Goal: Information Seeking & Learning: Learn about a topic

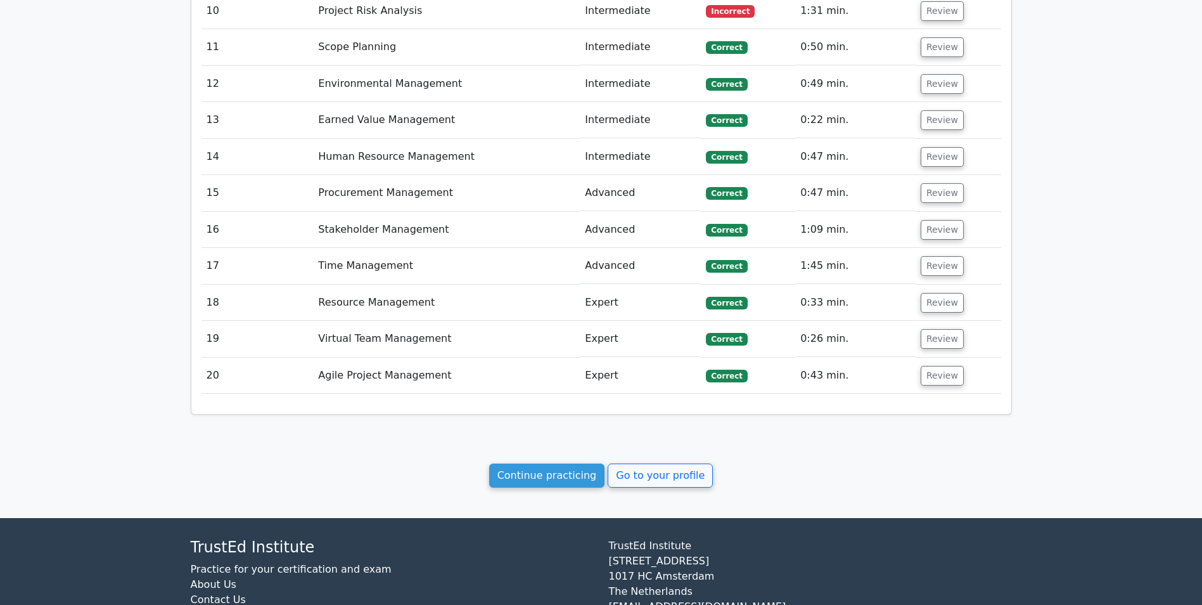
scroll to position [1520, 0]
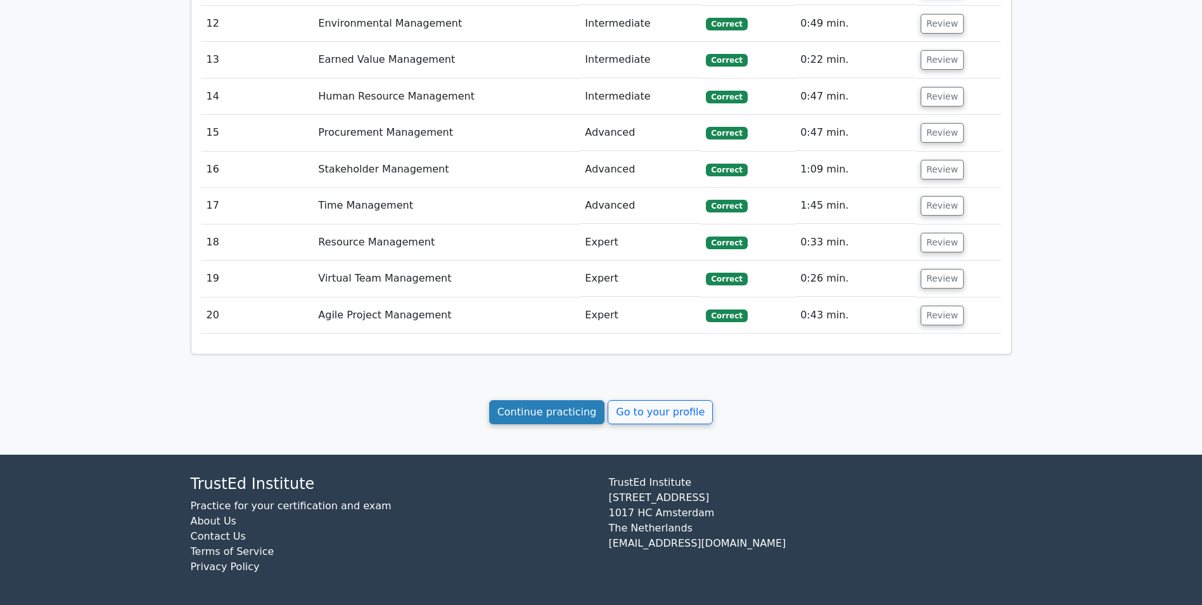
click at [558, 407] on link "Continue practicing" at bounding box center [547, 412] width 116 height 24
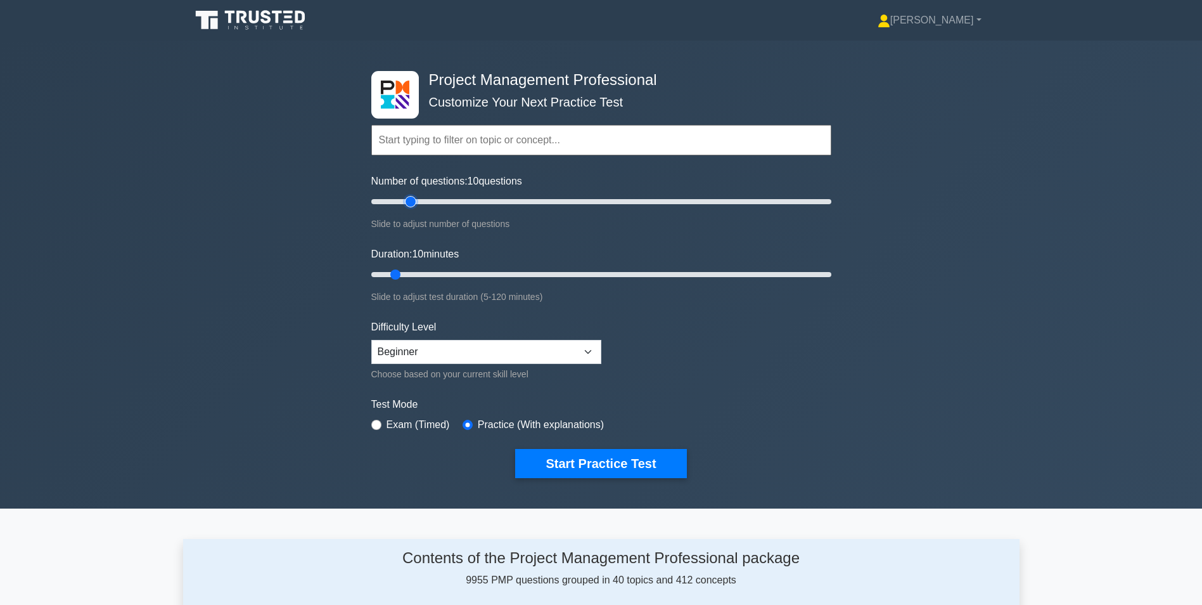
type input "20"
click at [409, 200] on input "Number of questions: 10 questions" at bounding box center [601, 201] width 460 height 15
click at [413, 273] on input "Duration: 15 minutes" at bounding box center [601, 274] width 460 height 15
click at [424, 272] on input "Duration: 15 minutes" at bounding box center [601, 274] width 460 height 15
type input "20"
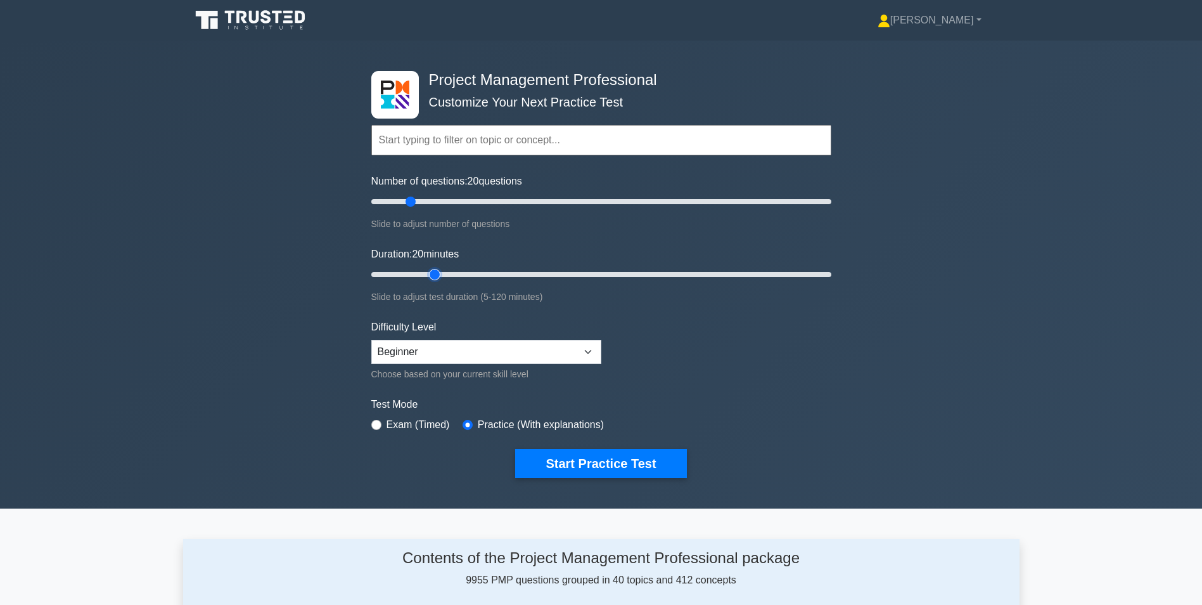
click at [430, 272] on input "Duration: 20 minutes" at bounding box center [601, 274] width 460 height 15
click at [581, 462] on button "Start Practice Test" at bounding box center [600, 463] width 171 height 29
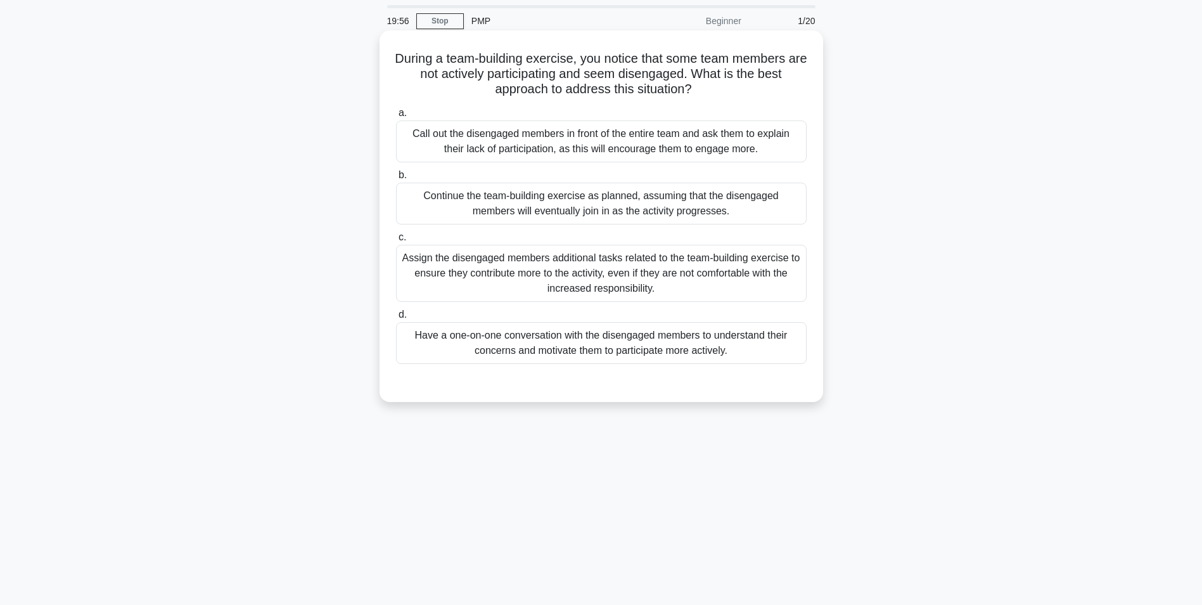
scroll to position [63, 0]
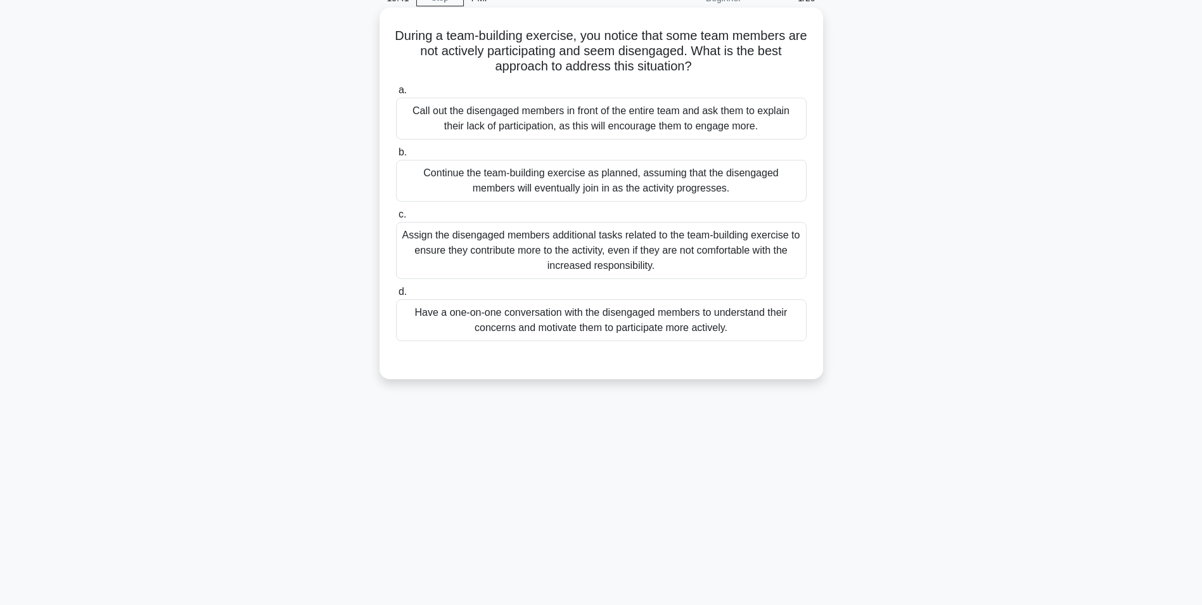
click at [598, 323] on div "Have a one-on-one conversation with the disengaged members to understand their …" at bounding box center [601, 320] width 411 height 42
click at [396, 296] on input "d. Have a one-on-one conversation with the disengaged members to understand the…" at bounding box center [396, 292] width 0 height 8
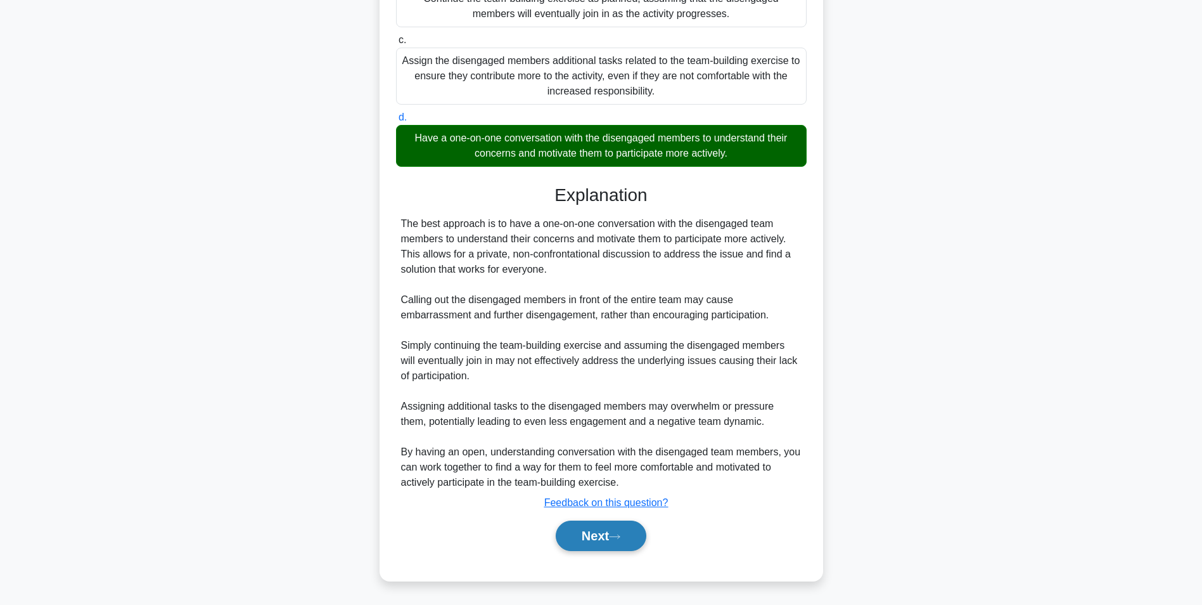
click at [609, 537] on button "Next" at bounding box center [601, 535] width 91 height 30
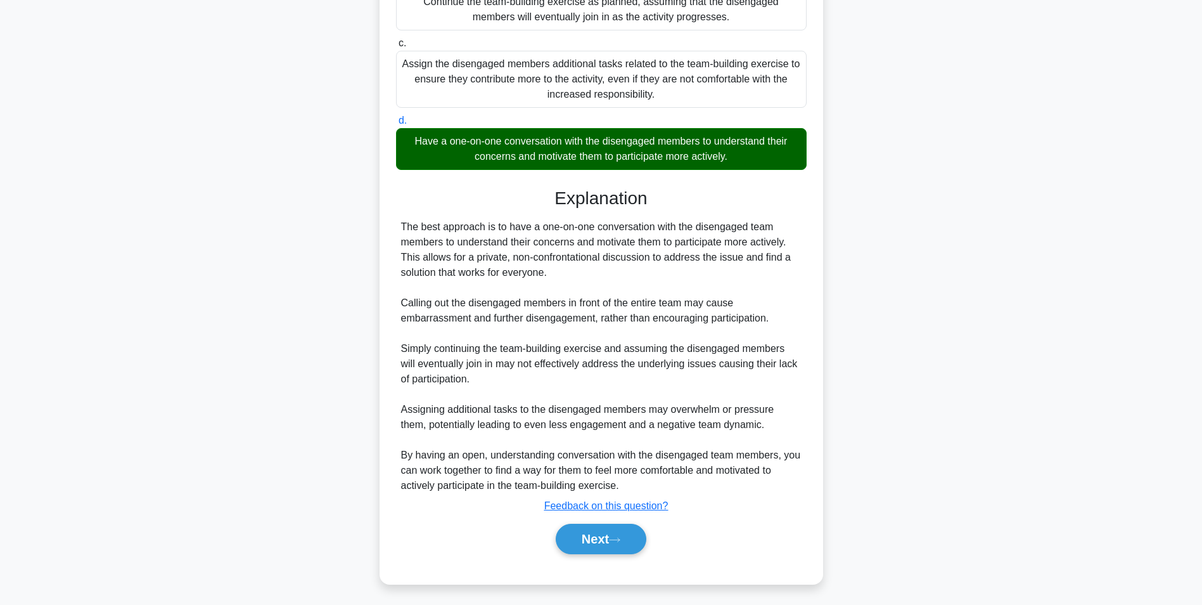
scroll to position [80, 0]
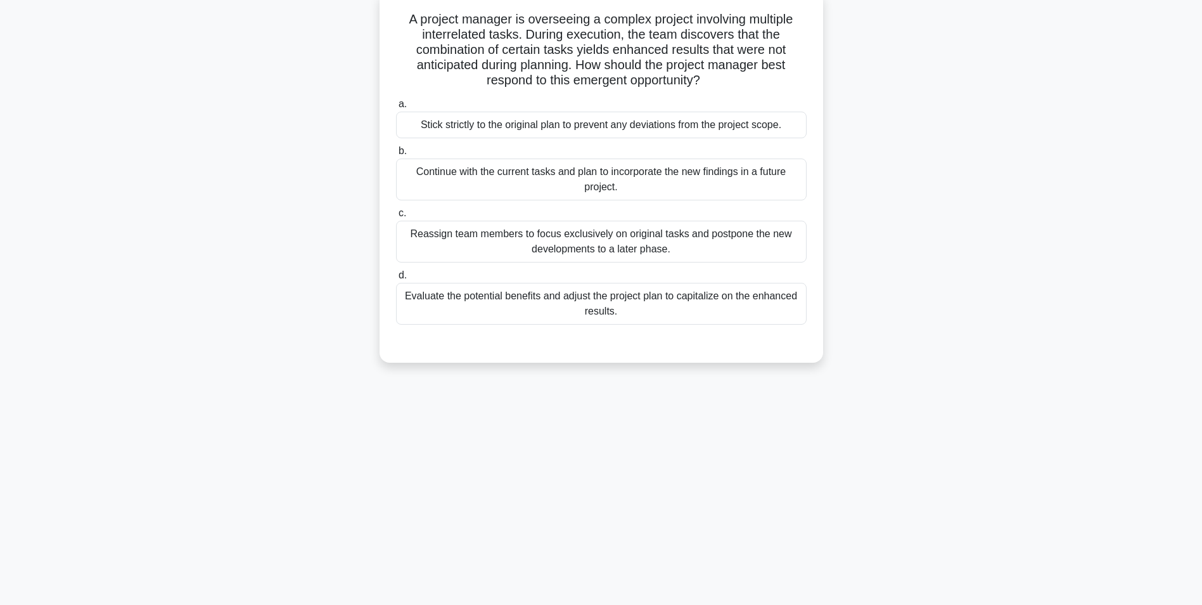
click at [566, 302] on div "Evaluate the potential benefits and adjust the project plan to capitalize on th…" at bounding box center [601, 304] width 411 height 42
click at [396, 279] on input "d. Evaluate the potential benefits and adjust the project plan to capitalize on…" at bounding box center [396, 275] width 0 height 8
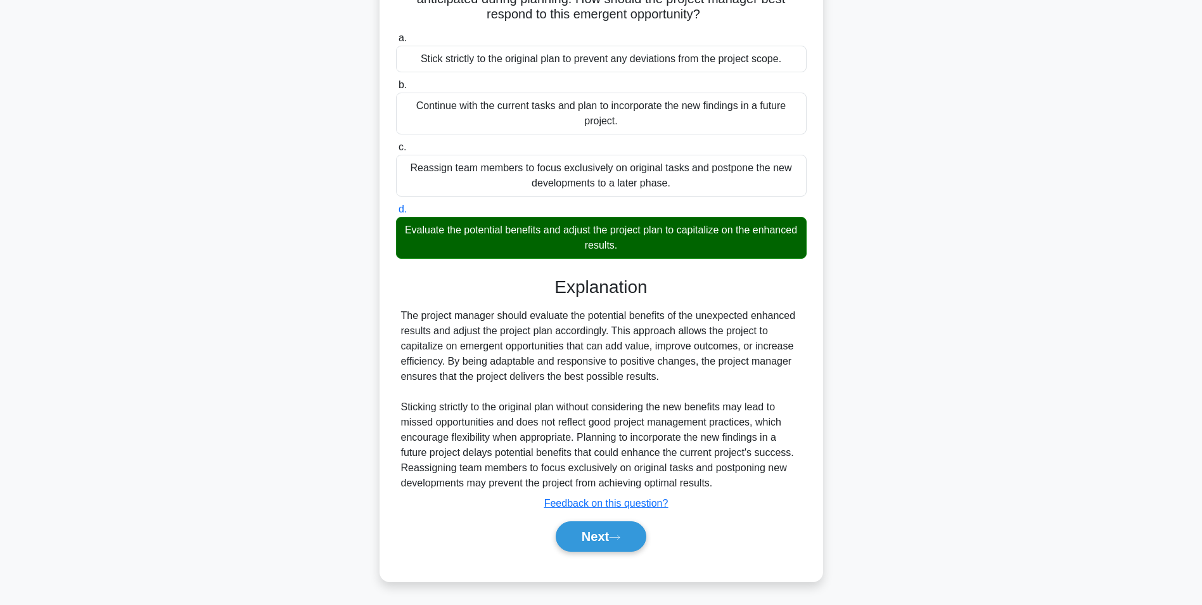
scroll to position [147, 0]
click at [589, 541] on button "Next" at bounding box center [601, 535] width 91 height 30
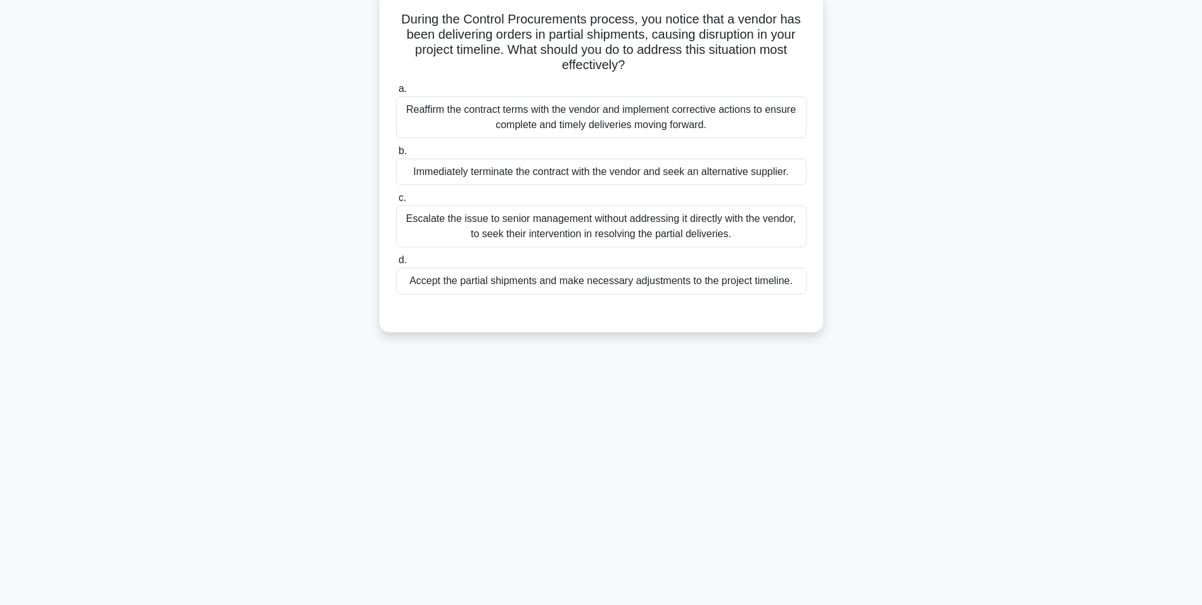
scroll to position [80, 0]
click at [522, 124] on div "Reaffirm the contract terms with the vendor and implement corrective actions to…" at bounding box center [601, 117] width 411 height 42
click at [396, 93] on input "a. Reaffirm the contract terms with the vendor and implement corrective actions…" at bounding box center [396, 89] width 0 height 8
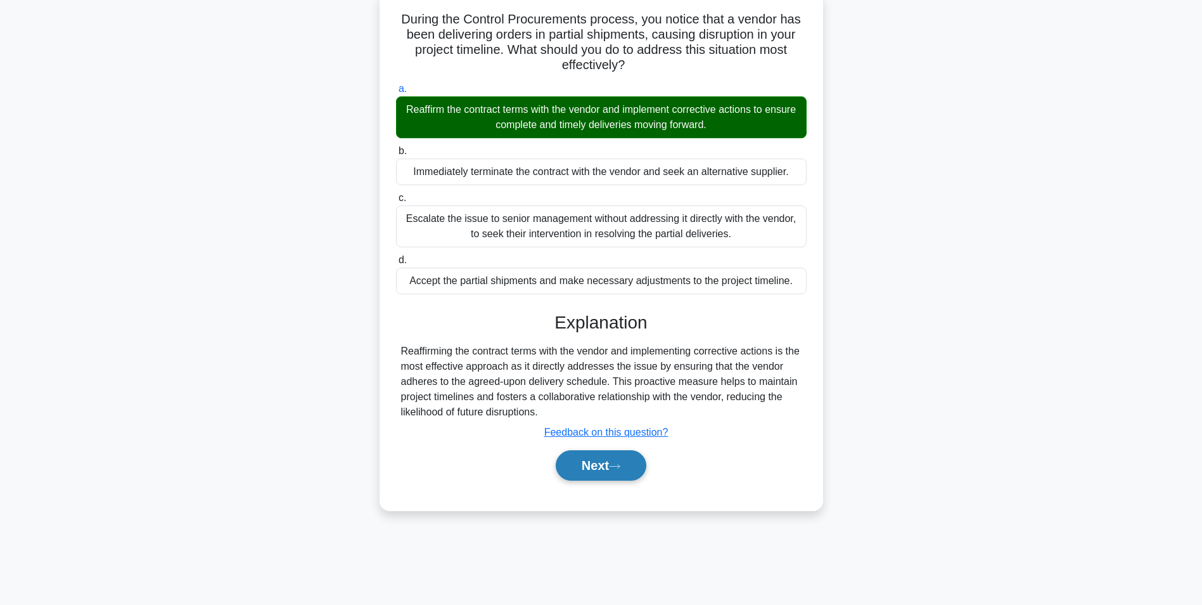
click at [582, 465] on button "Next" at bounding box center [601, 465] width 91 height 30
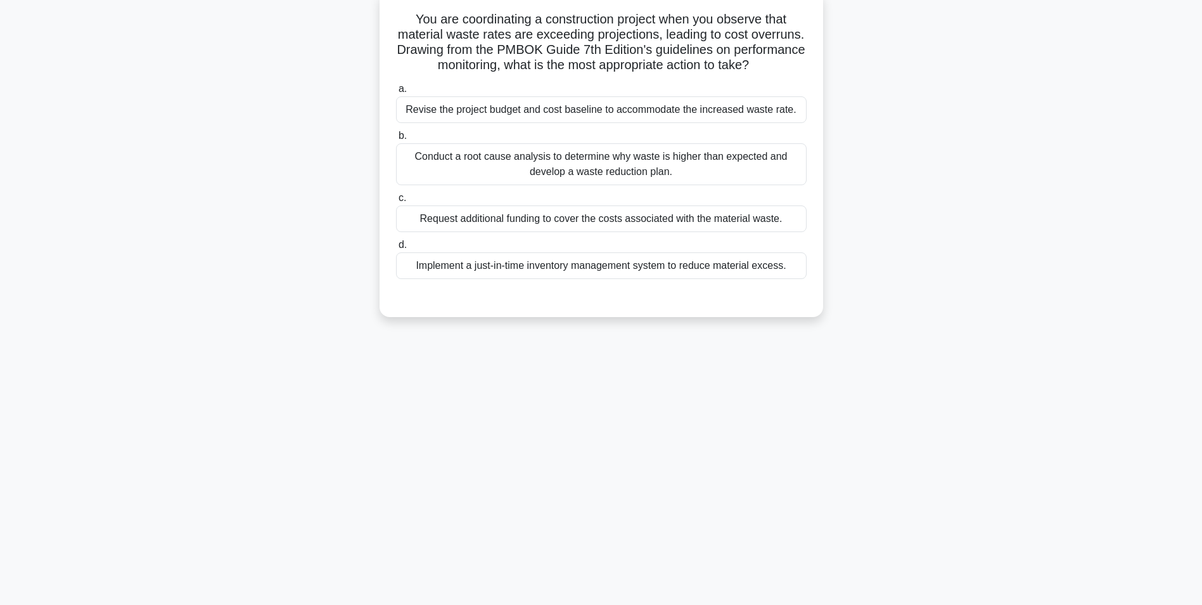
click at [650, 183] on div "Conduct a root cause analysis to determine why waste is higher than expected an…" at bounding box center [601, 164] width 411 height 42
click at [396, 140] on input "b. Conduct a root cause analysis to determine why waste is higher than expected…" at bounding box center [396, 136] width 0 height 8
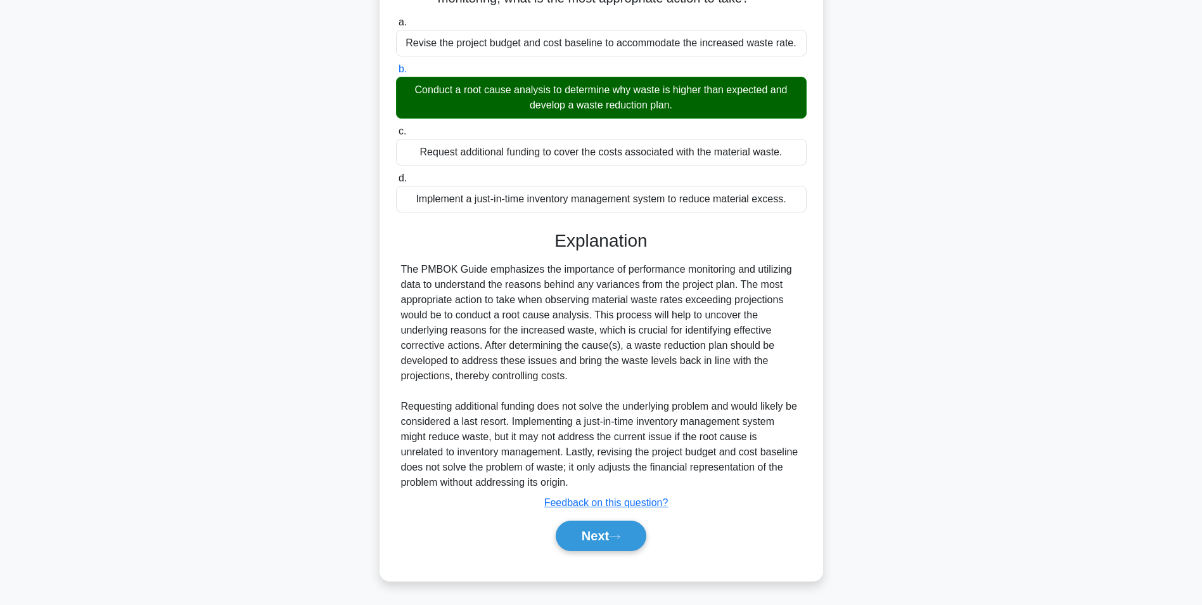
scroll to position [162, 0]
click at [582, 539] on button "Next" at bounding box center [601, 535] width 91 height 30
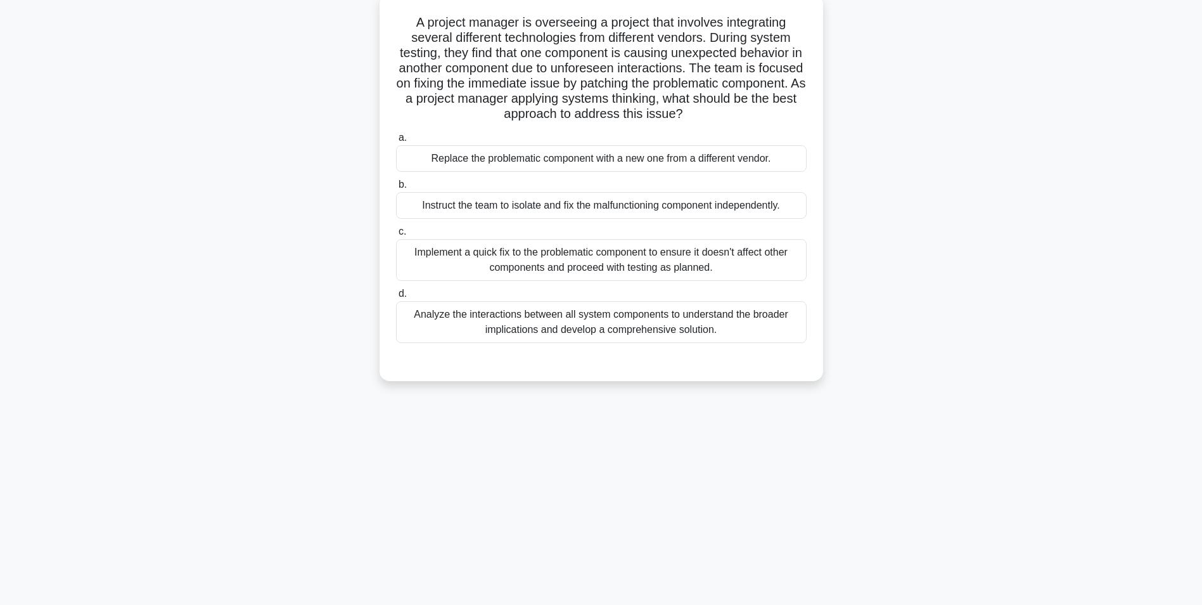
scroll to position [80, 0]
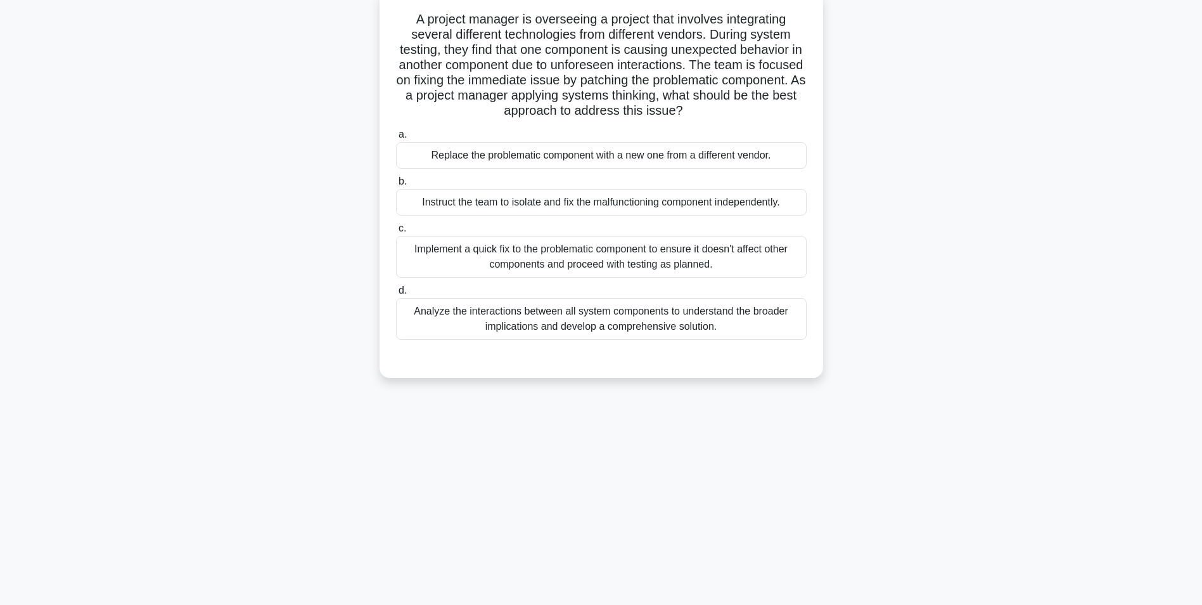
click at [543, 320] on div "Analyze the interactions between all system components to understand the broade…" at bounding box center [601, 319] width 411 height 42
click at [396, 295] on input "d. Analyze the interactions between all system components to understand the bro…" at bounding box center [396, 290] width 0 height 8
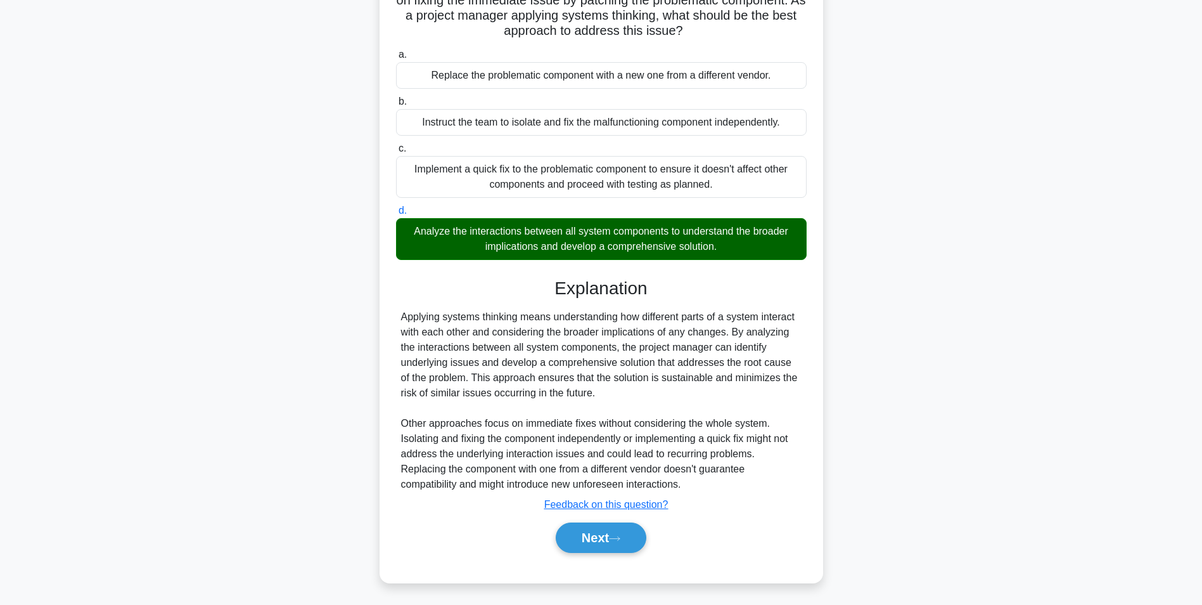
scroll to position [162, 0]
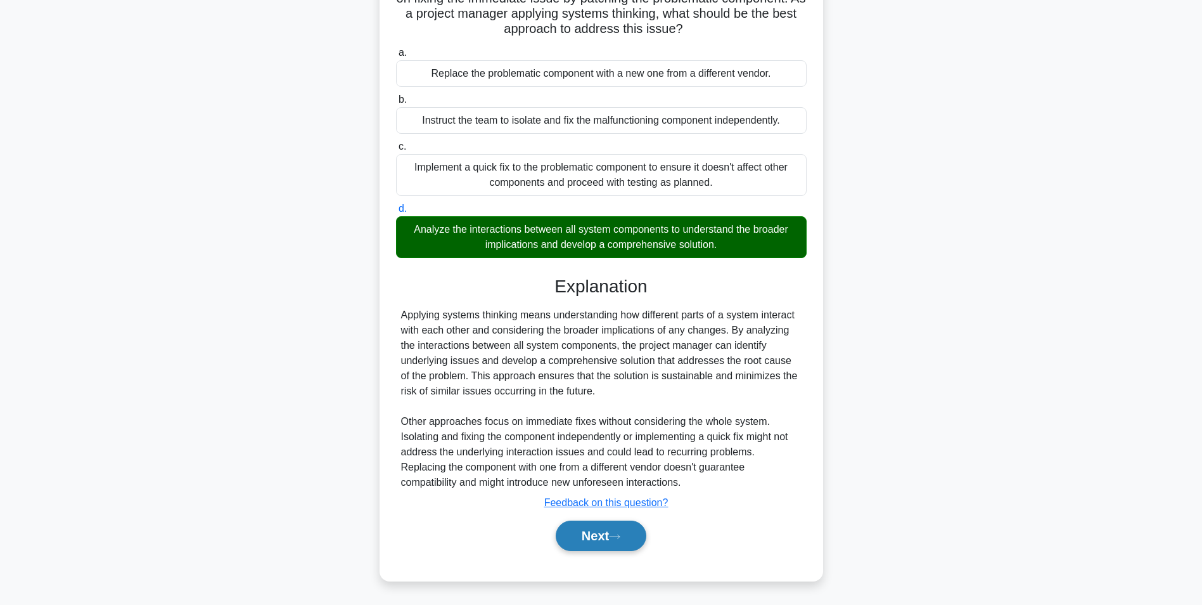
click at [579, 537] on button "Next" at bounding box center [601, 535] width 91 height 30
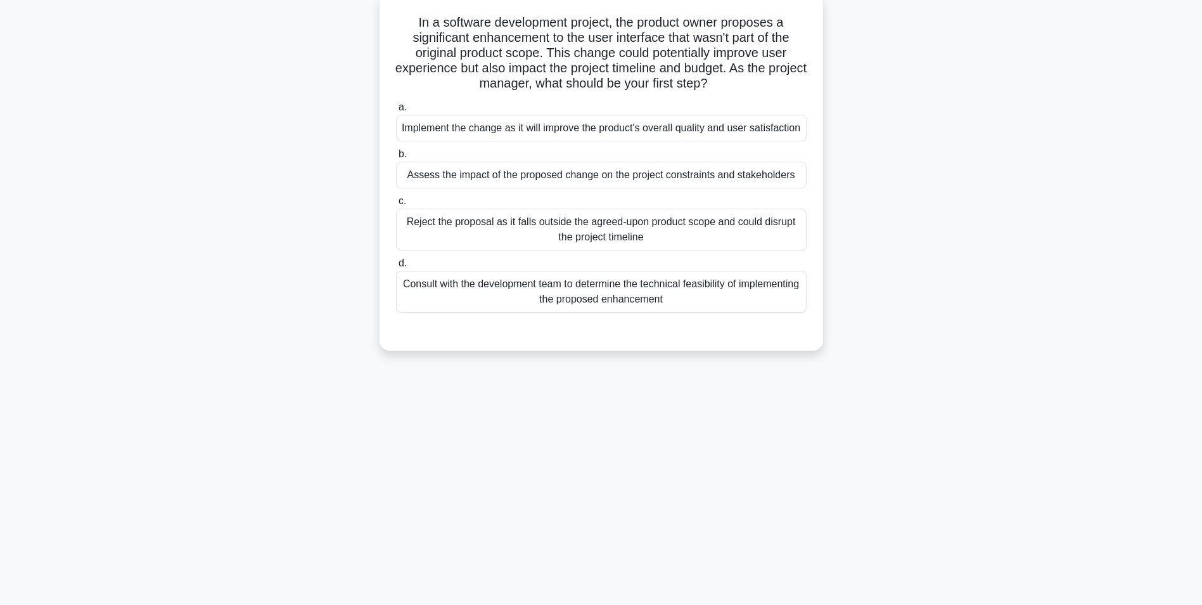
scroll to position [80, 0]
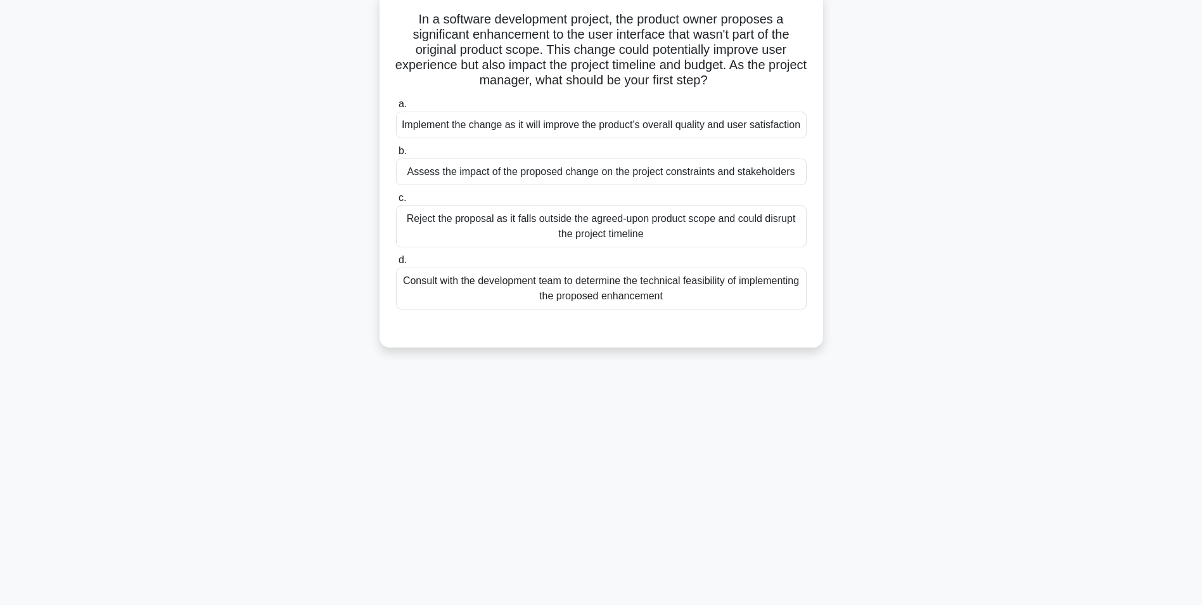
click at [548, 185] on div "Assess the impact of the proposed change on the project constraints and stakeho…" at bounding box center [601, 171] width 411 height 27
click at [396, 155] on input "b. Assess the impact of the proposed change on the project constraints and stak…" at bounding box center [396, 151] width 0 height 8
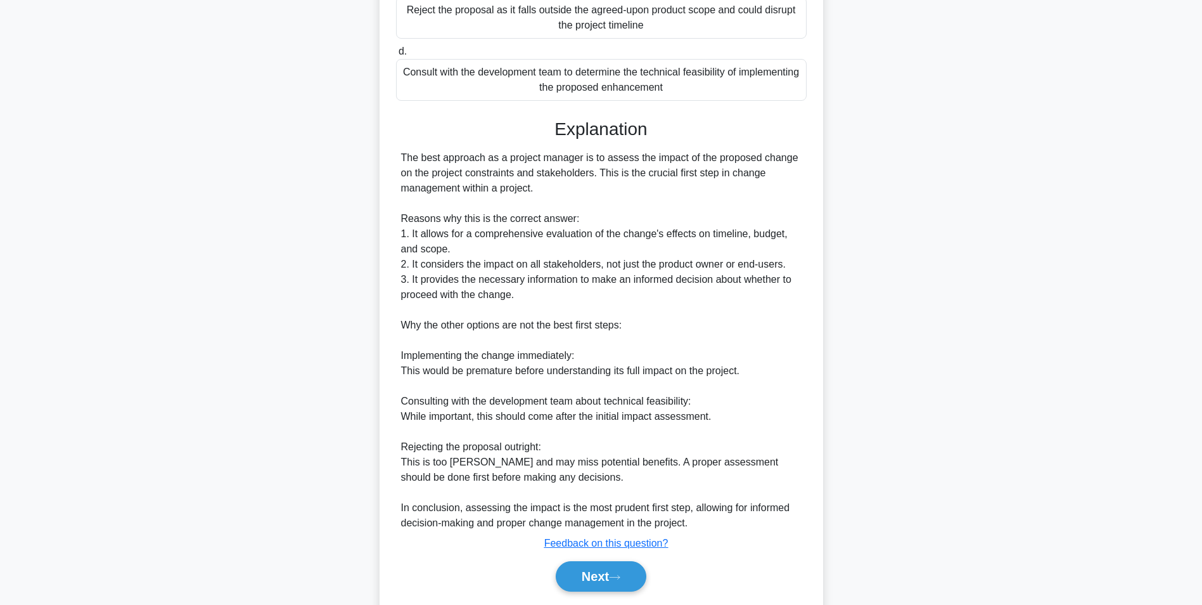
scroll to position [345, 0]
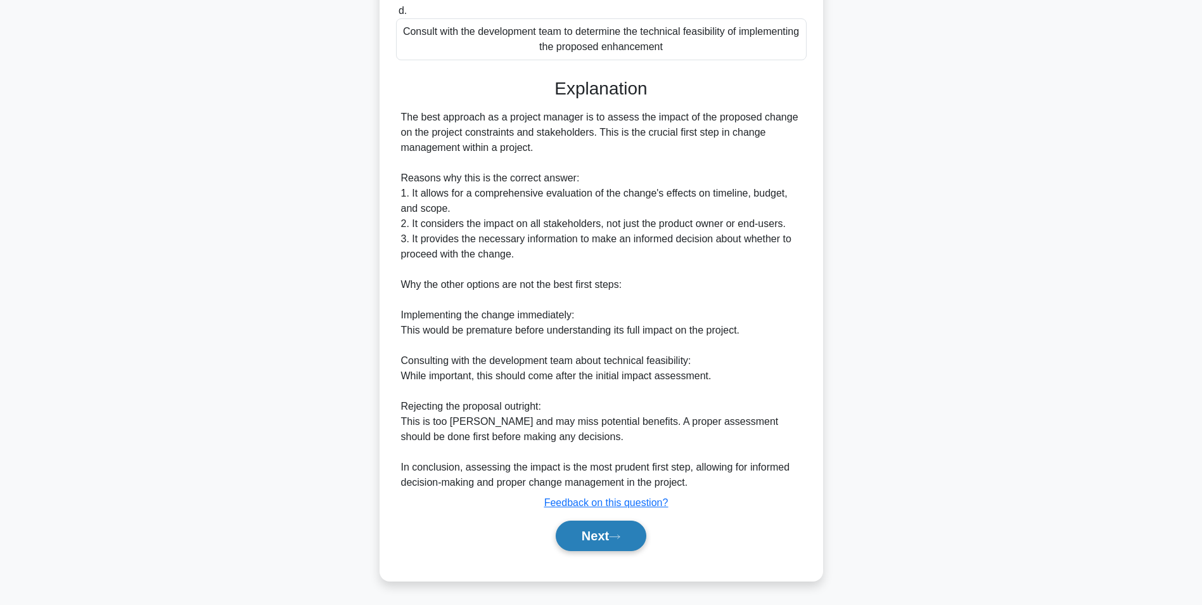
click at [578, 526] on button "Next" at bounding box center [601, 535] width 91 height 30
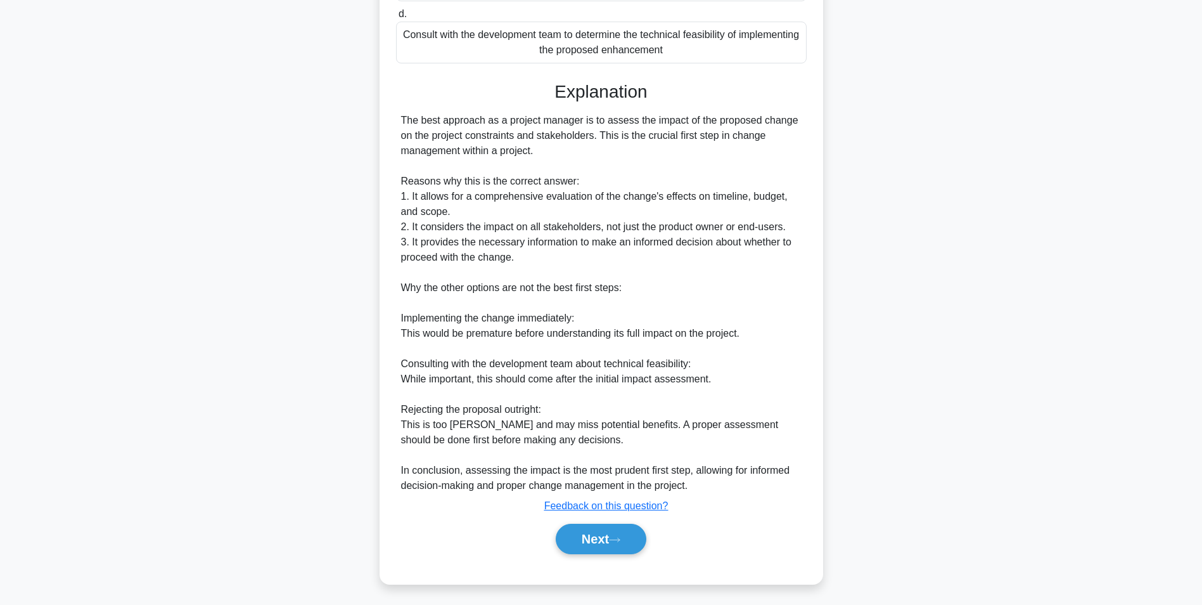
scroll to position [80, 0]
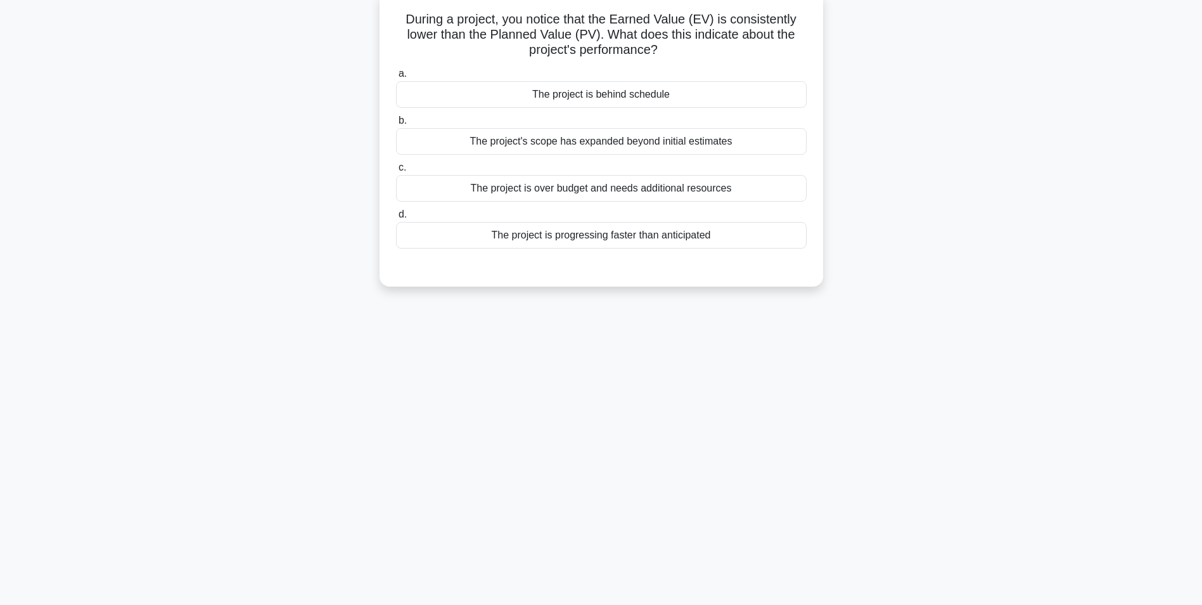
click at [610, 96] on div "The project is behind schedule" at bounding box center [601, 94] width 411 height 27
click at [396, 78] on input "a. The project is behind schedule" at bounding box center [396, 74] width 0 height 8
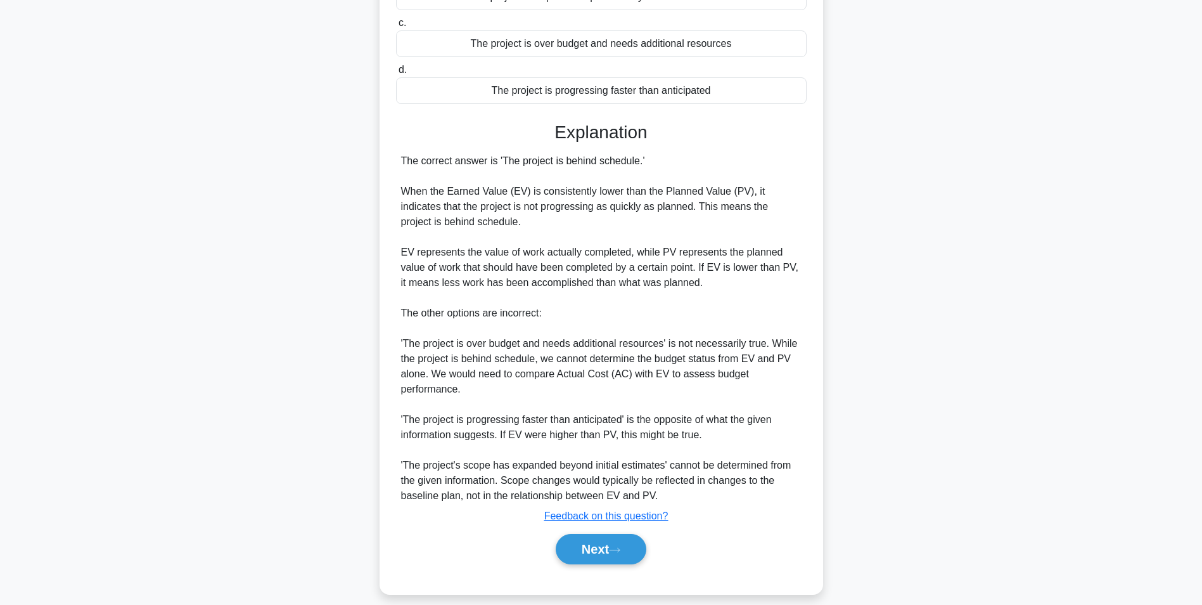
scroll to position [238, 0]
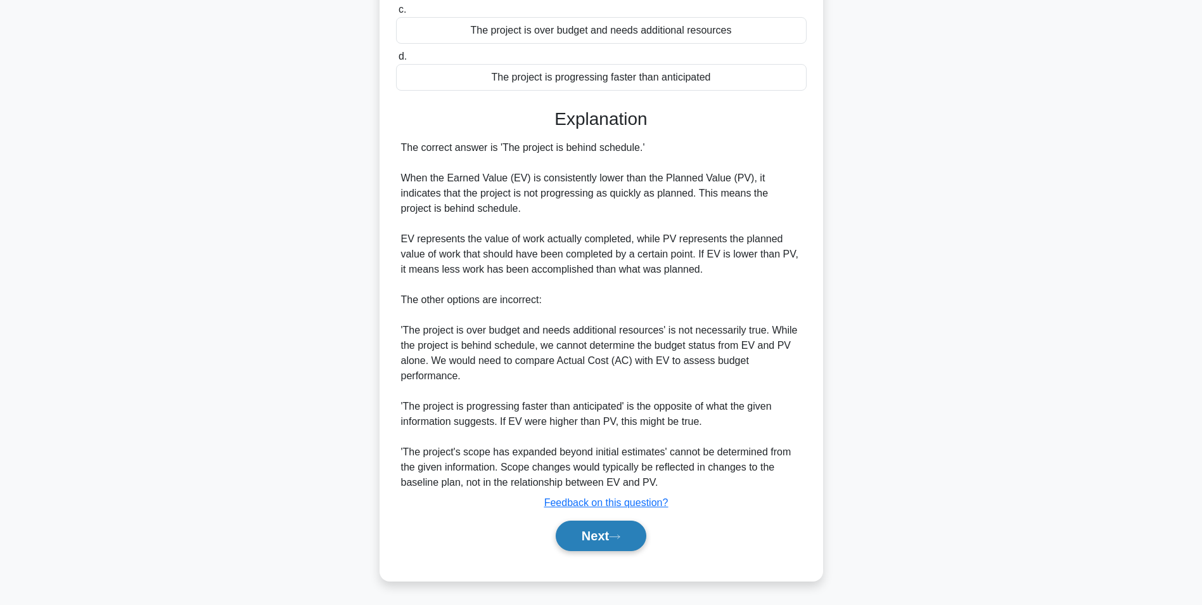
click at [601, 530] on button "Next" at bounding box center [601, 535] width 91 height 30
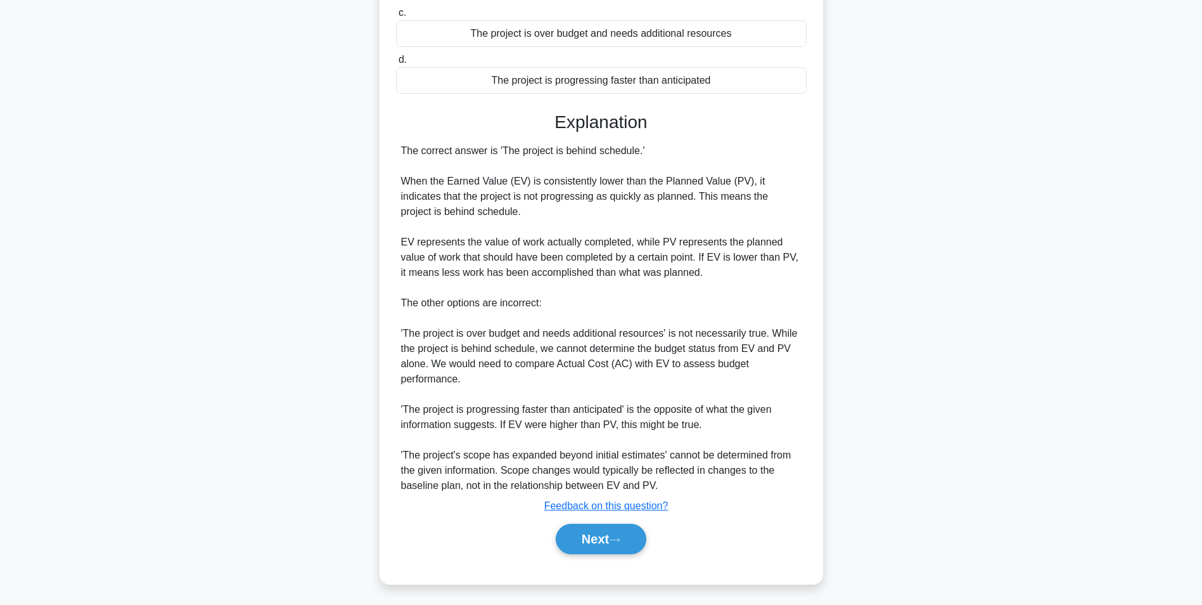
scroll to position [80, 0]
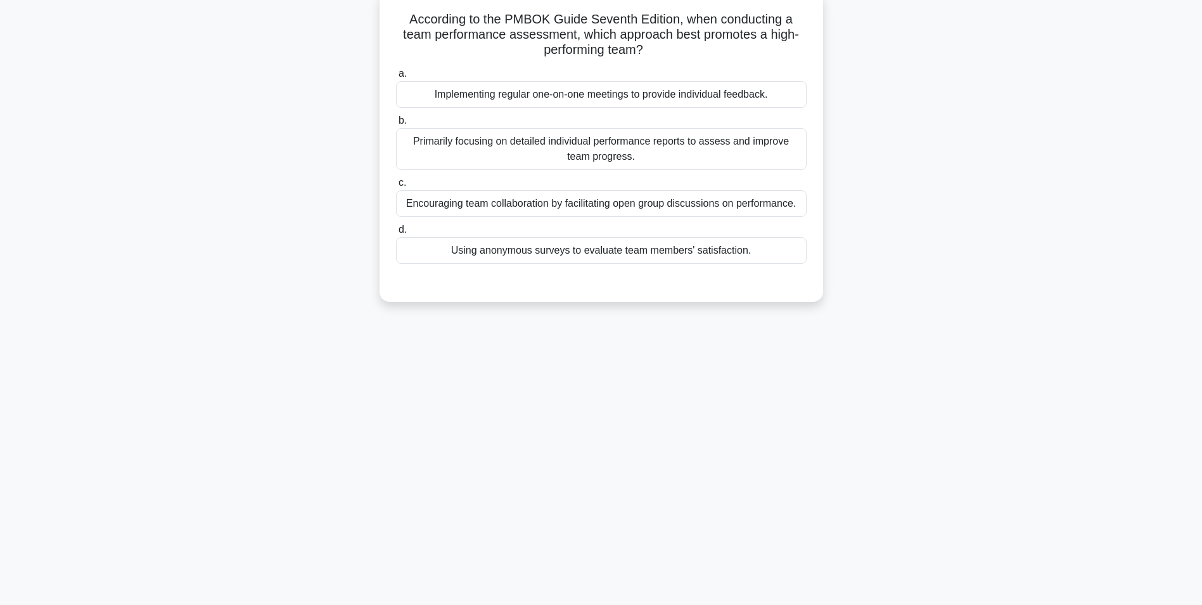
click at [584, 206] on div "Encouraging team collaboration by facilitating open group discussions on perfor…" at bounding box center [601, 203] width 411 height 27
click at [396, 187] on input "c. Encouraging team collaboration by facilitating open group discussions on per…" at bounding box center [396, 183] width 0 height 8
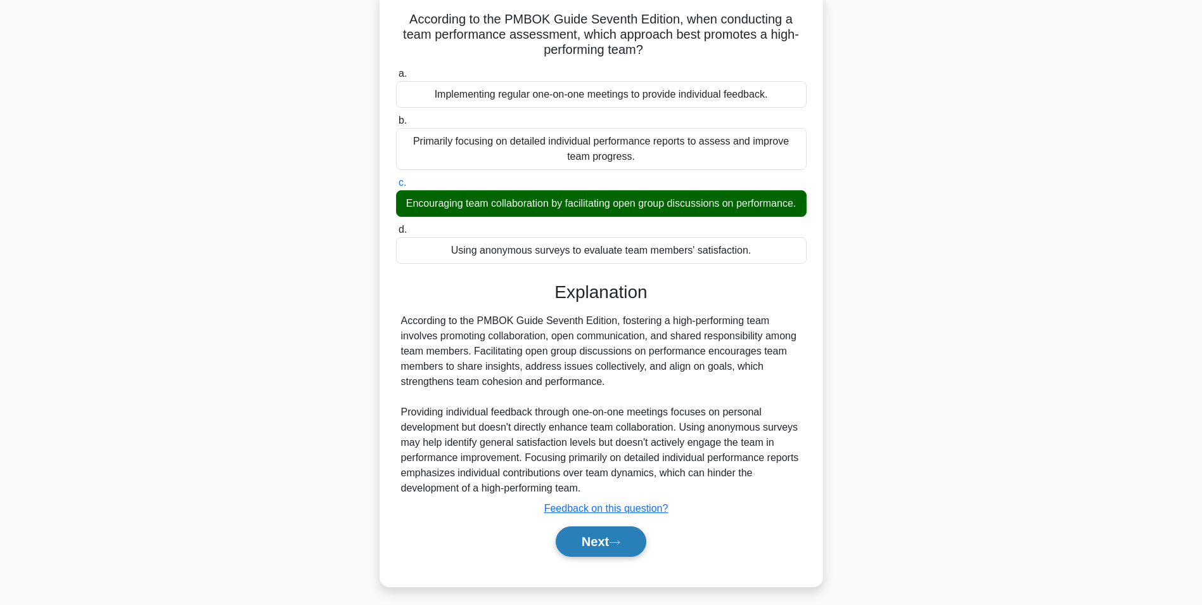
click at [582, 556] on button "Next" at bounding box center [601, 541] width 91 height 30
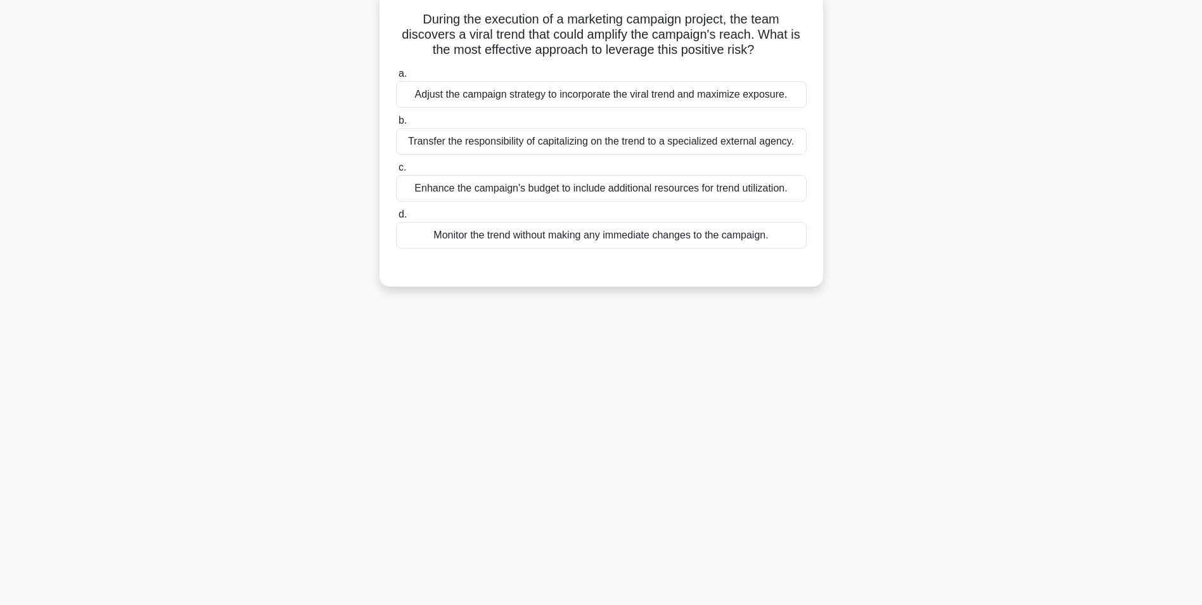
click at [550, 240] on div "Monitor the trend without making any immediate changes to the campaign." at bounding box center [601, 235] width 411 height 27
click at [396, 219] on input "d. Monitor the trend without making any immediate changes to the campaign." at bounding box center [396, 214] width 0 height 8
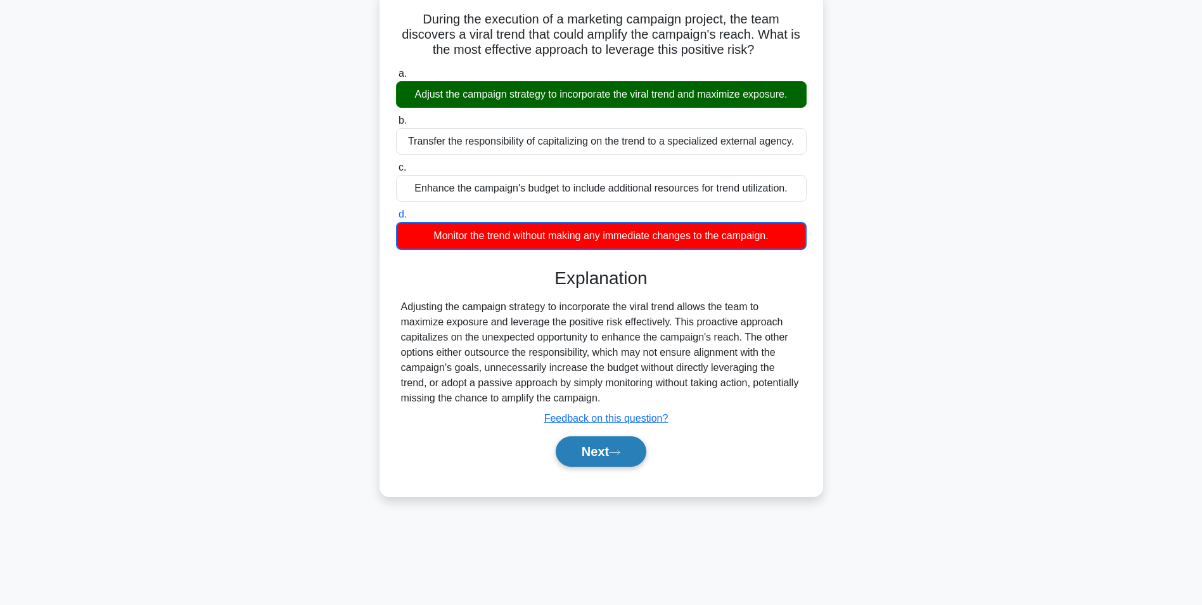
click at [589, 454] on button "Next" at bounding box center [601, 451] width 91 height 30
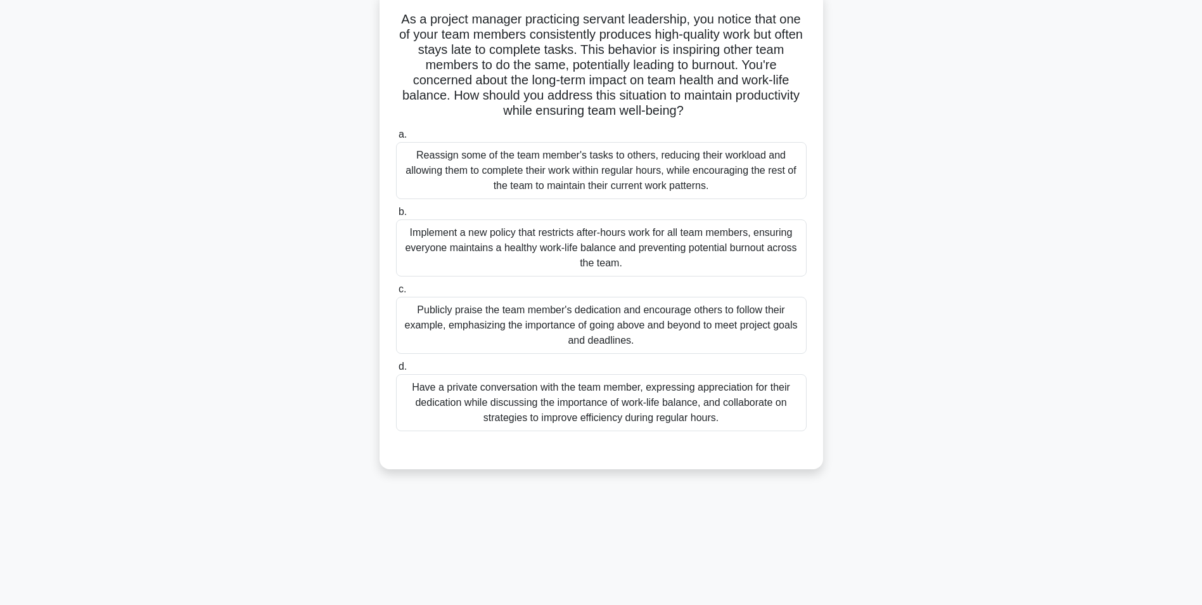
click at [622, 401] on div "Have a private conversation with the team member, expressing appreciation for t…" at bounding box center [601, 402] width 411 height 57
click at [396, 371] on input "d. Have a private conversation with the team member, expressing appreciation fo…" at bounding box center [396, 367] width 0 height 8
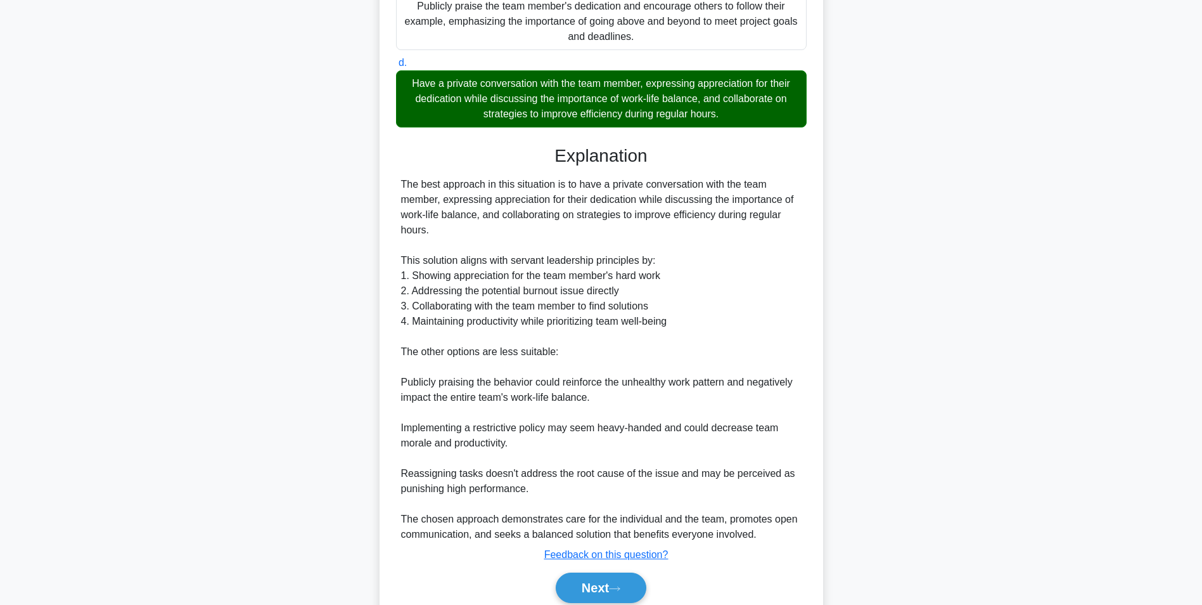
scroll to position [436, 0]
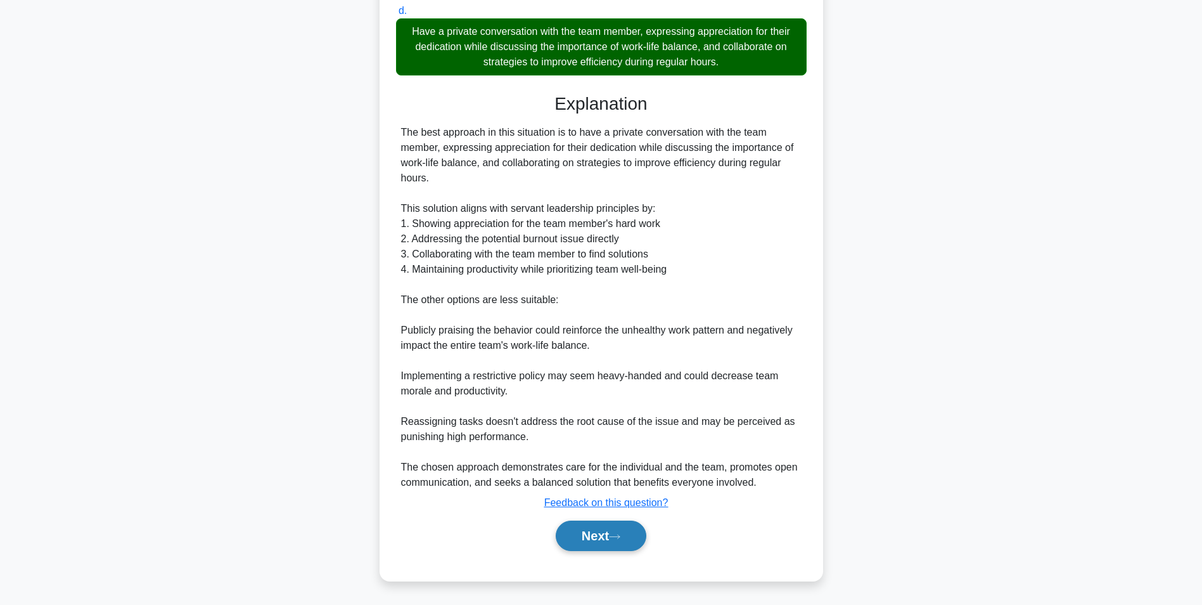
click at [586, 533] on button "Next" at bounding box center [601, 535] width 91 height 30
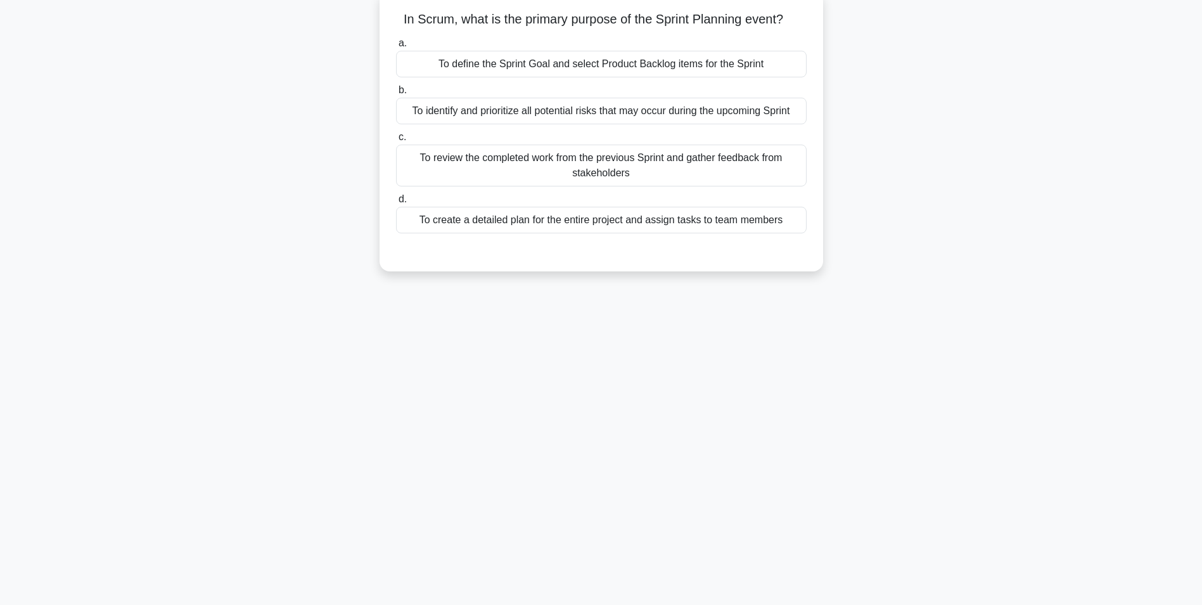
click at [657, 67] on div "To define the Sprint Goal and select Product Backlog items for the Sprint" at bounding box center [601, 64] width 411 height 27
click at [396, 48] on input "a. To define the Sprint Goal and select Product Backlog items for the Sprint" at bounding box center [396, 43] width 0 height 8
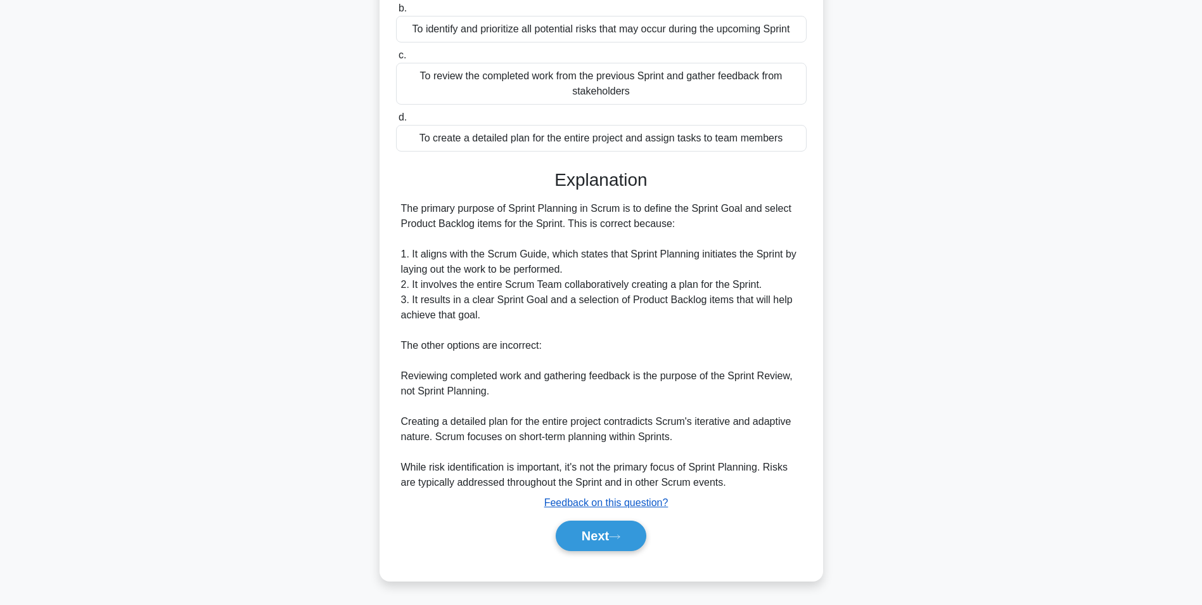
scroll to position [162, 0]
click at [586, 531] on button "Next" at bounding box center [601, 535] width 91 height 30
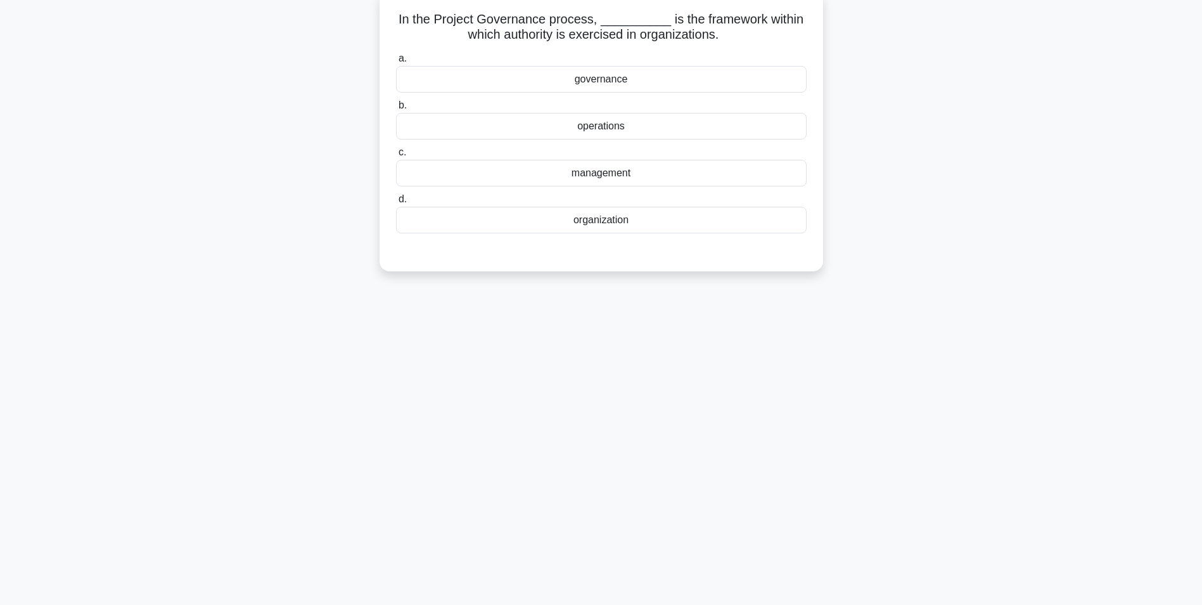
click at [603, 84] on div "governance" at bounding box center [601, 79] width 411 height 27
click at [396, 63] on input "a. governance" at bounding box center [396, 59] width 0 height 8
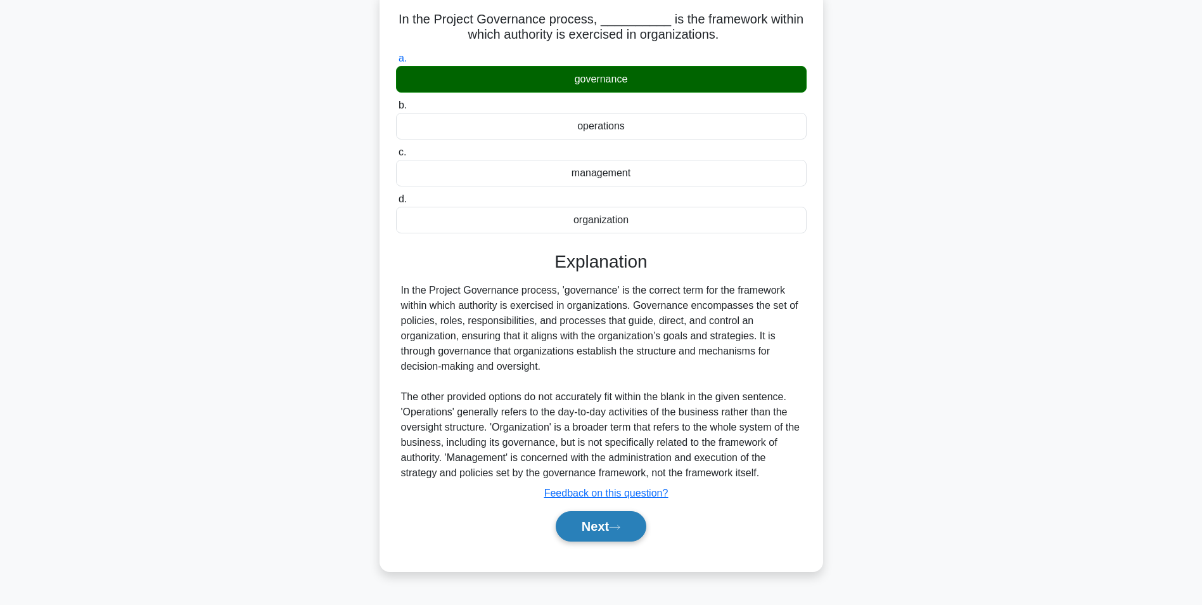
click at [598, 534] on button "Next" at bounding box center [601, 526] width 91 height 30
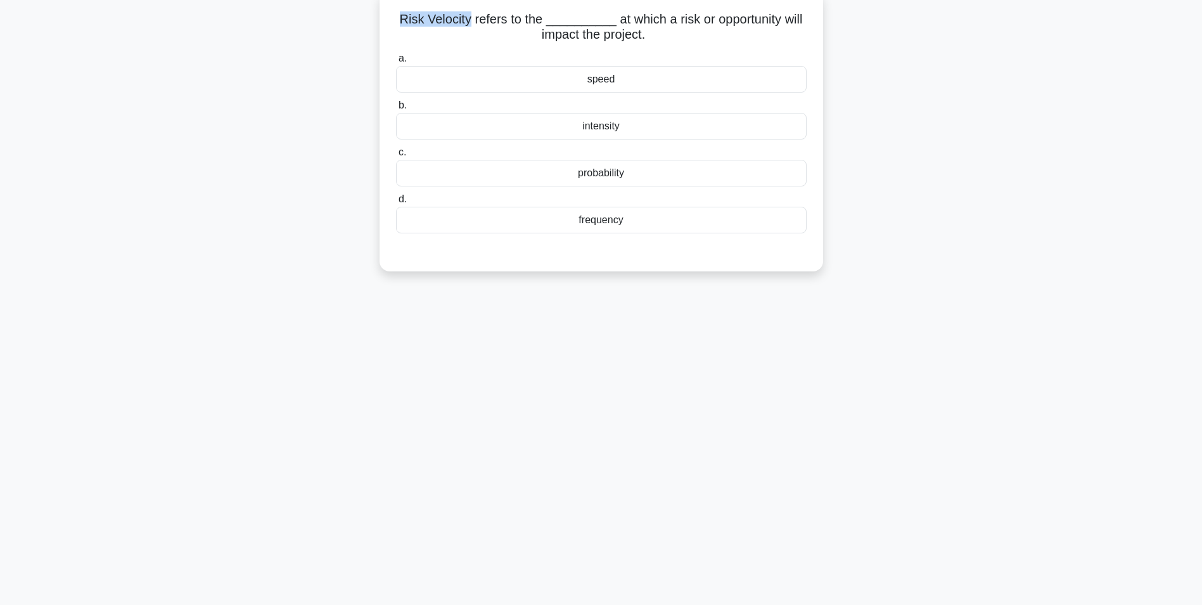
drag, startPoint x: 404, startPoint y: 18, endPoint x: 472, endPoint y: 23, distance: 68.6
click at [472, 23] on h5 "Risk Velocity refers to the __________ at which a risk or opportunity will impa…" at bounding box center [601, 27] width 413 height 32
drag, startPoint x: 472, startPoint y: 23, endPoint x: 463, endPoint y: 23, distance: 9.5
copy h5 "Risk Velocity"
click at [603, 83] on div "speed" at bounding box center [601, 79] width 411 height 27
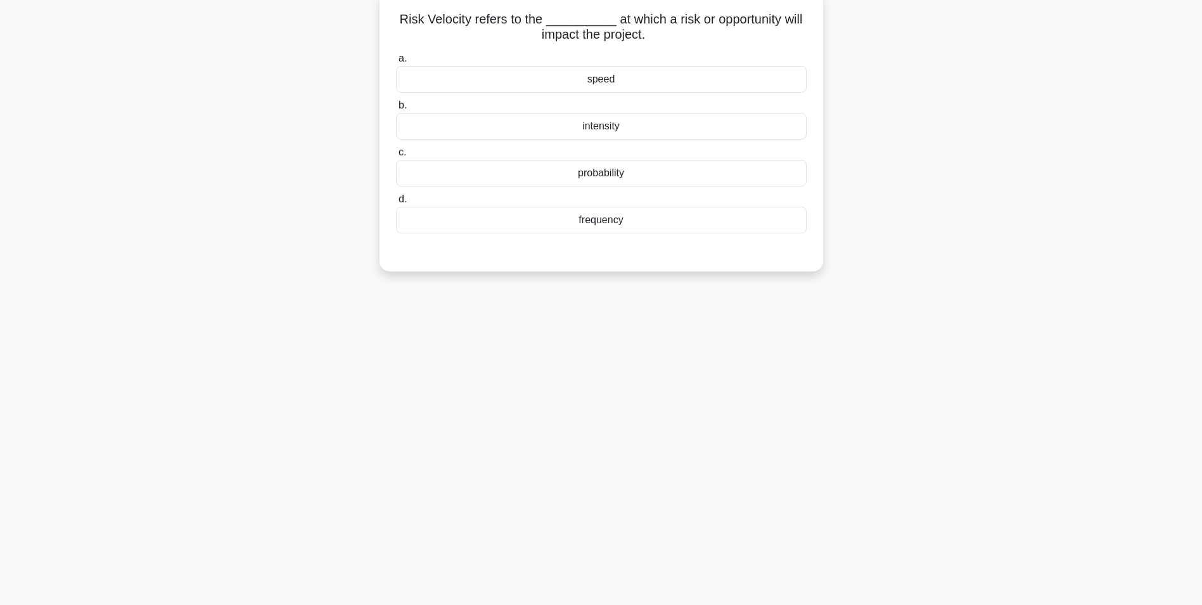
click at [396, 63] on input "a. speed" at bounding box center [396, 59] width 0 height 8
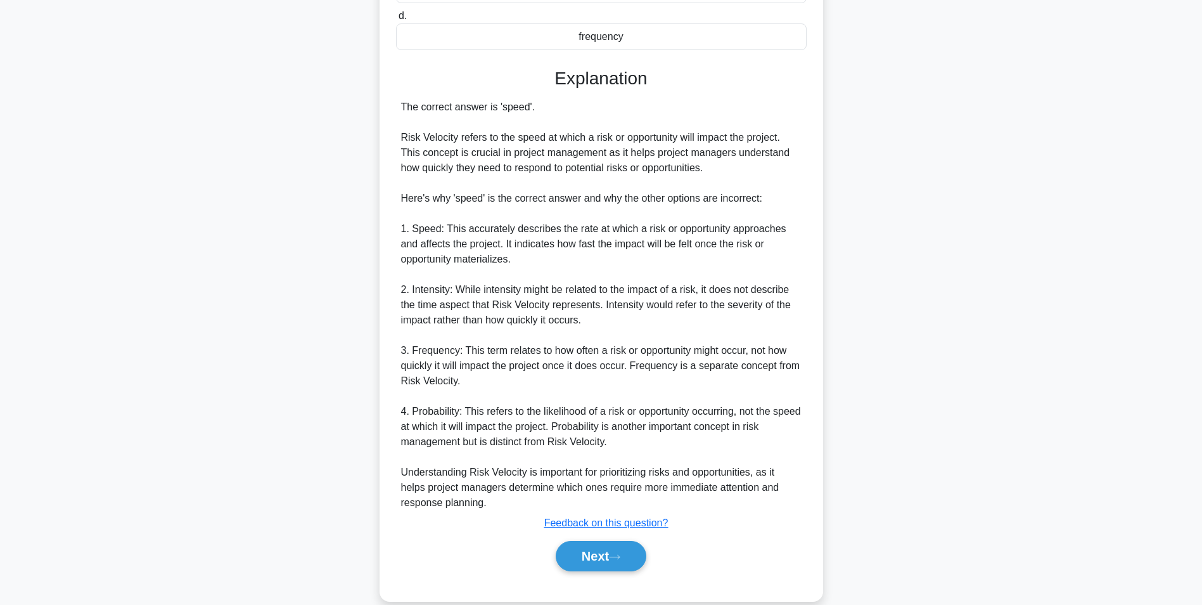
scroll to position [284, 0]
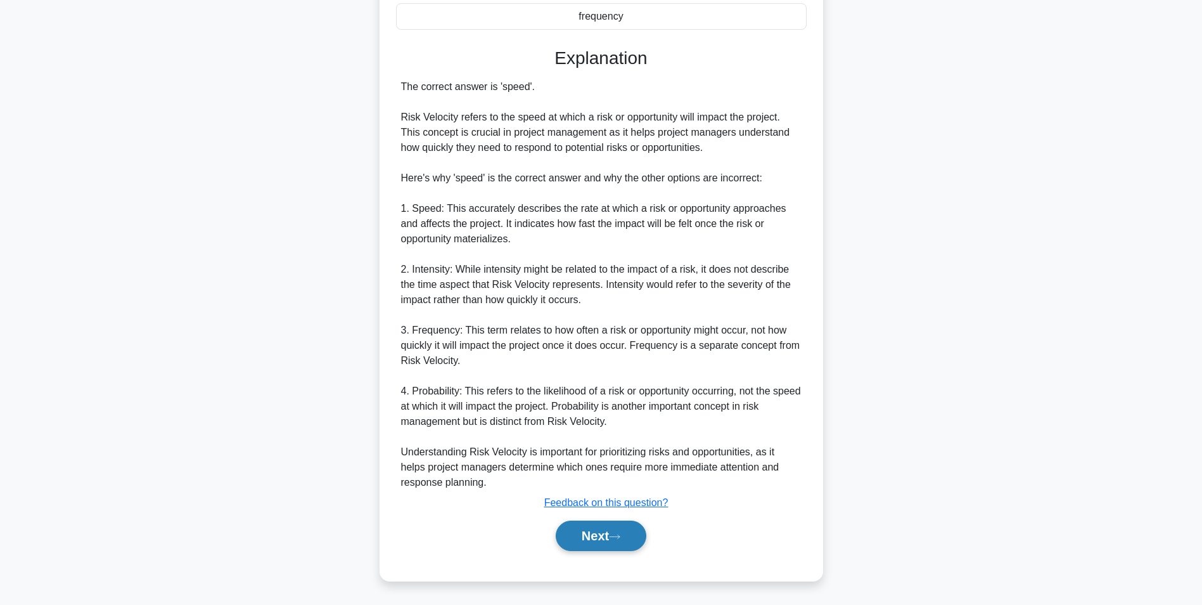
click at [589, 536] on button "Next" at bounding box center [601, 535] width 91 height 30
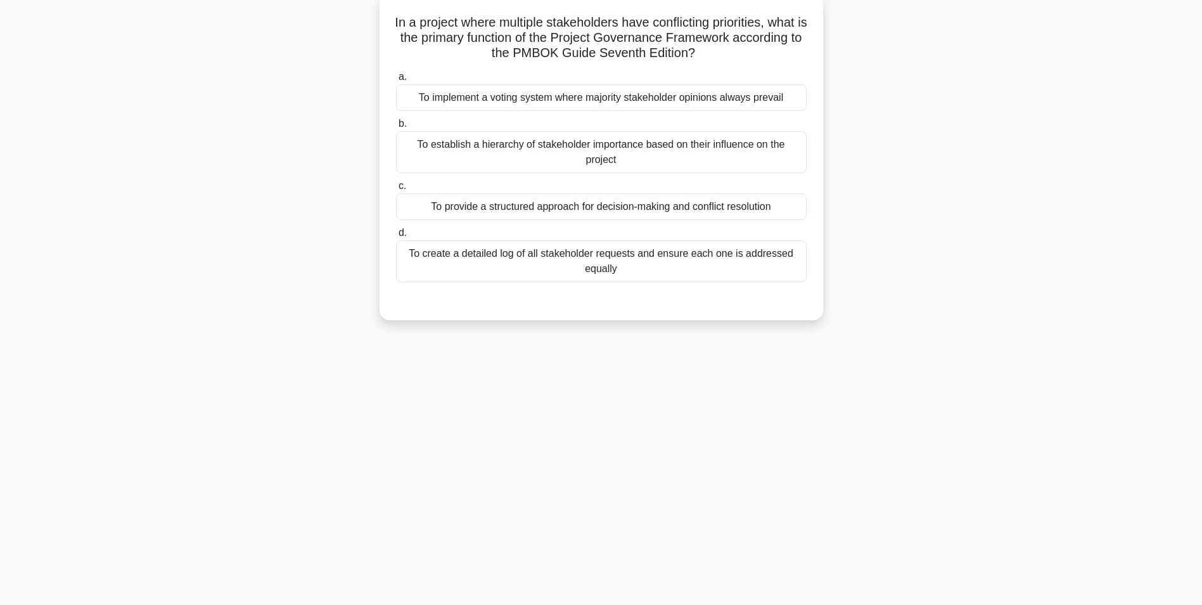
scroll to position [80, 0]
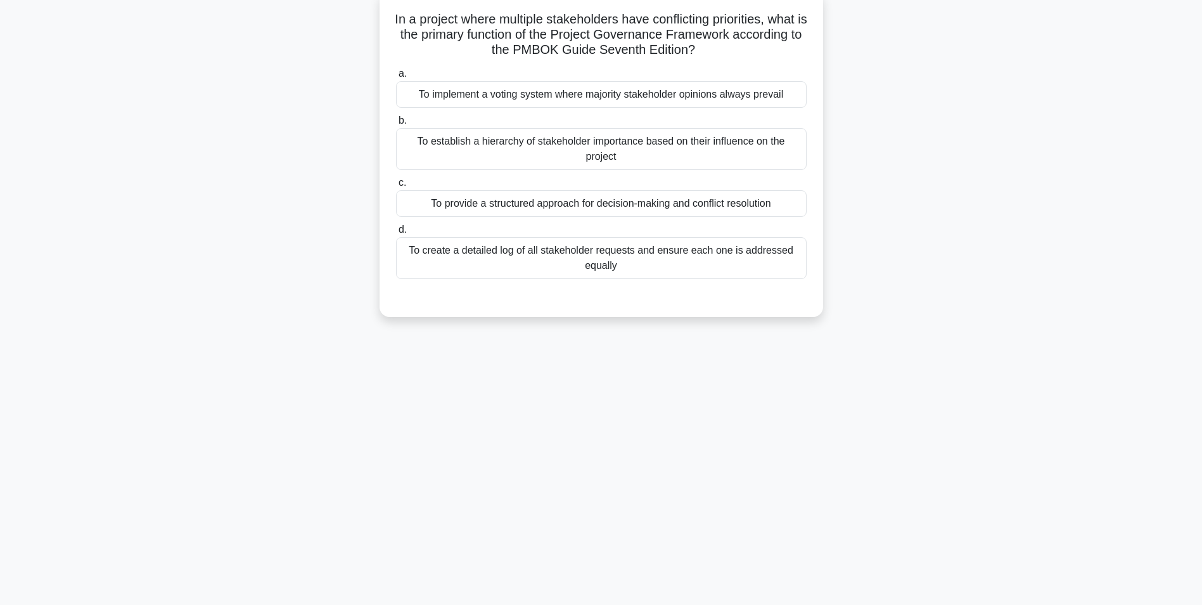
click at [585, 252] on div "To create a detailed log of all stakeholder requests and ensure each one is add…" at bounding box center [601, 258] width 411 height 42
click at [396, 234] on input "d. To create a detailed log of all stakeholder requests and ensure each one is …" at bounding box center [396, 230] width 0 height 8
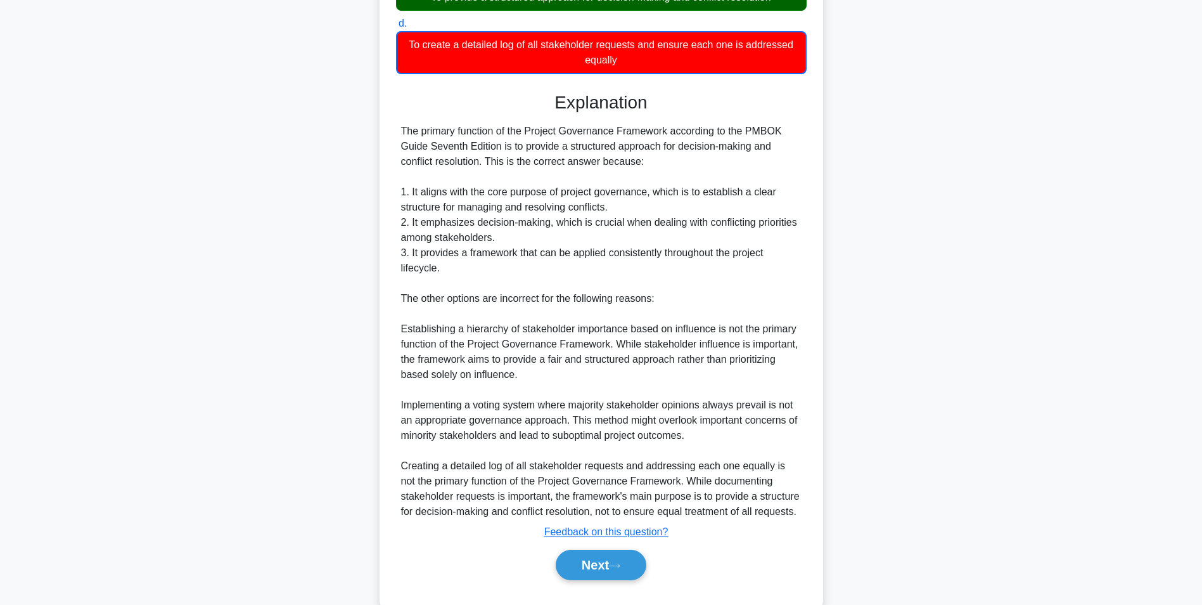
scroll to position [316, 0]
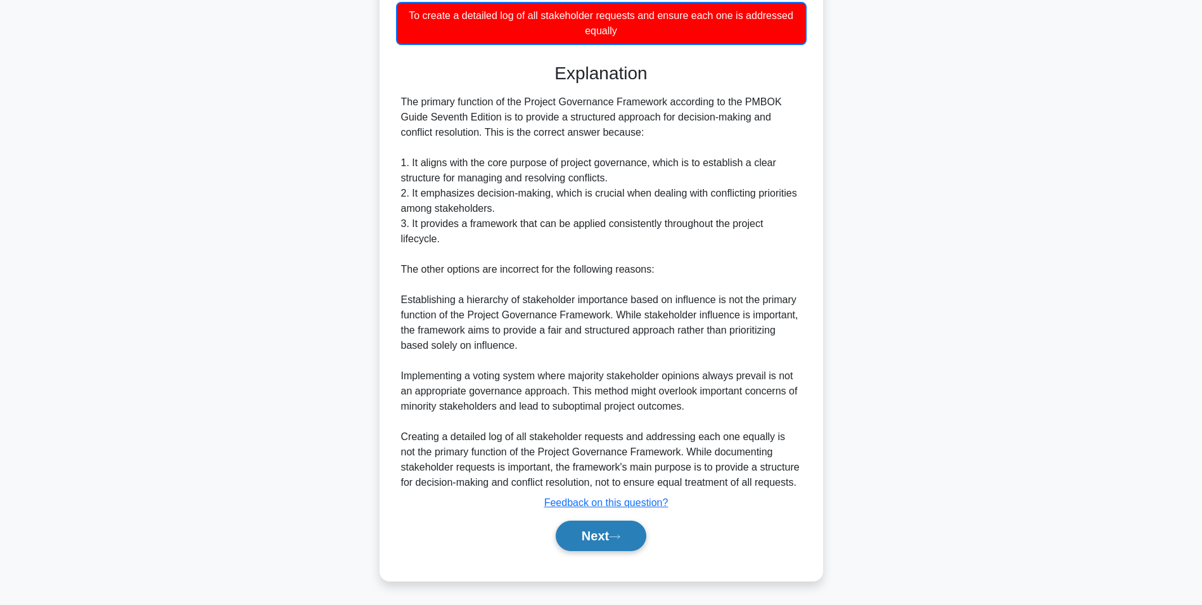
click at [582, 542] on button "Next" at bounding box center [601, 535] width 91 height 30
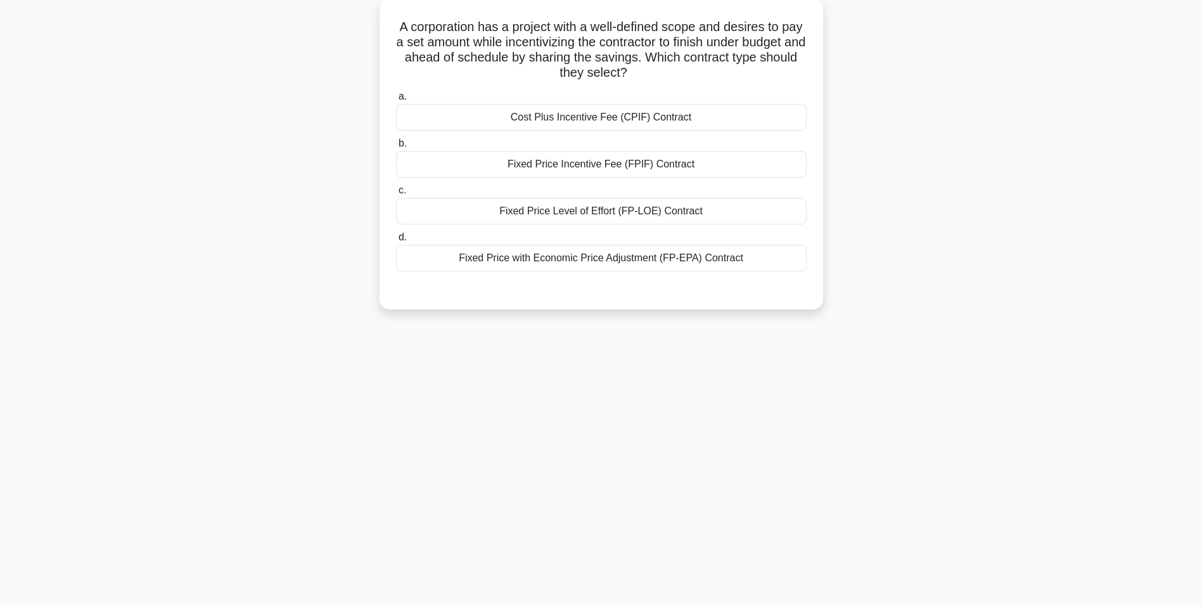
scroll to position [80, 0]
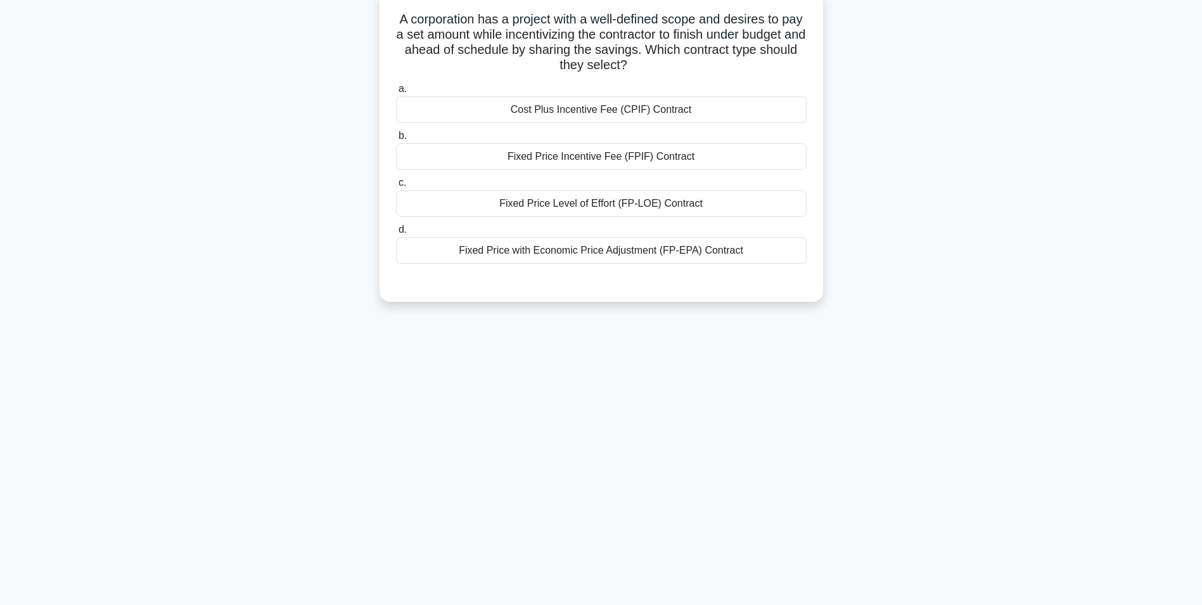
click at [589, 158] on div "Fixed Price Incentive Fee (FPIF) Contract" at bounding box center [601, 156] width 411 height 27
click at [396, 140] on input "b. Fixed Price Incentive Fee (FPIF) Contract" at bounding box center [396, 136] width 0 height 8
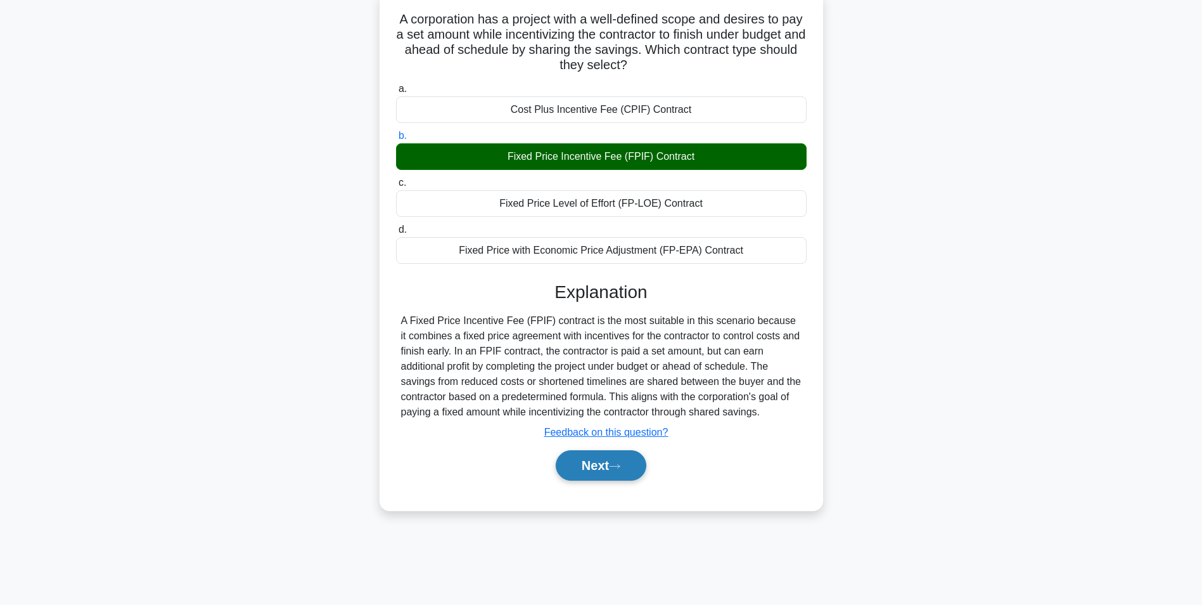
click at [593, 466] on button "Next" at bounding box center [601, 465] width 91 height 30
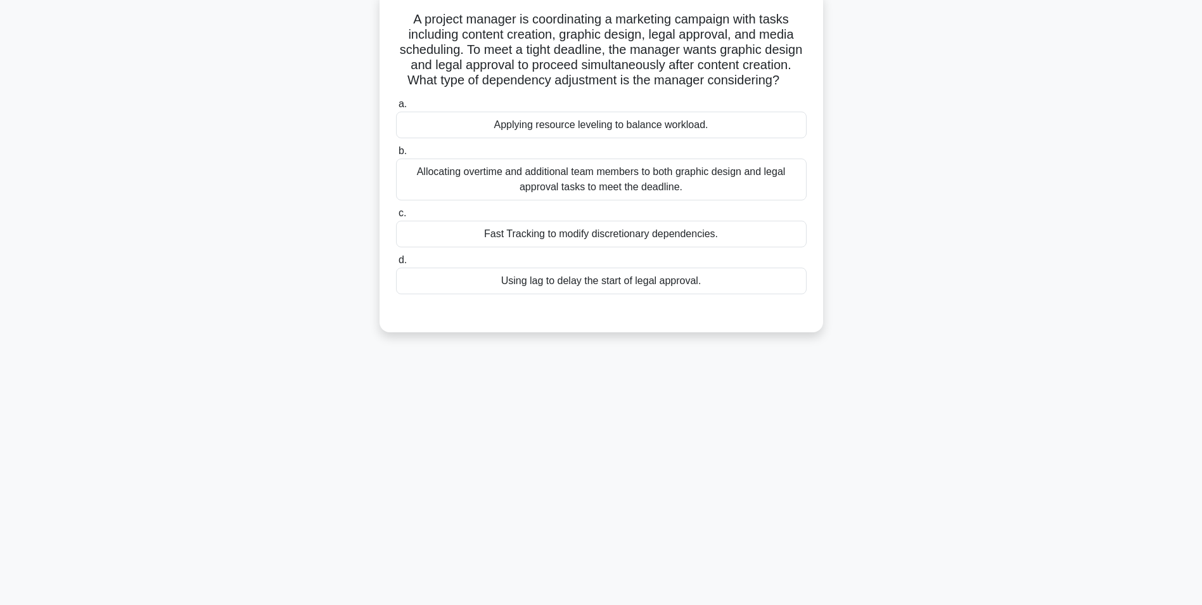
click at [536, 138] on div "Applying resource leveling to balance workload." at bounding box center [601, 125] width 411 height 27
click at [396, 108] on input "a. Applying resource leveling to balance workload." at bounding box center [396, 104] width 0 height 8
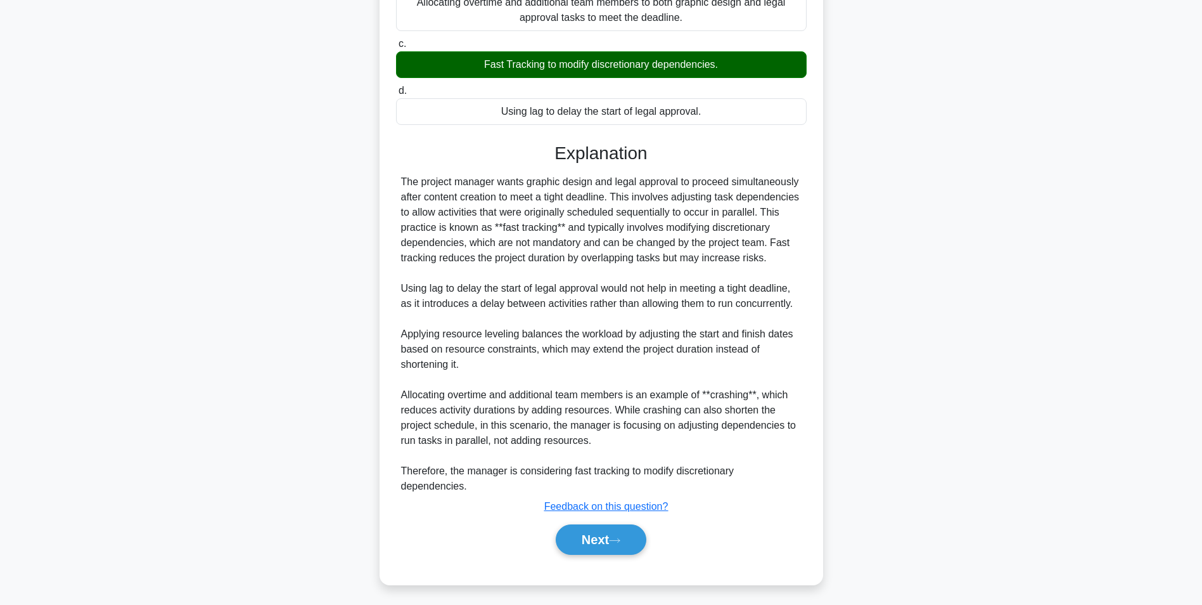
scroll to position [255, 0]
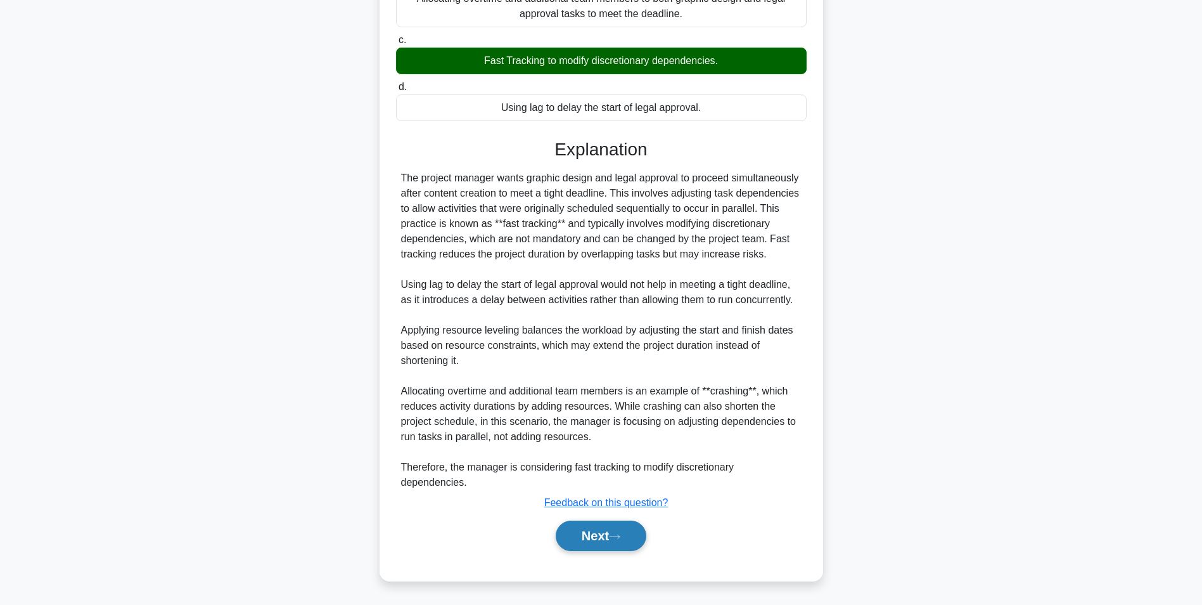
click at [587, 544] on button "Next" at bounding box center [601, 535] width 91 height 30
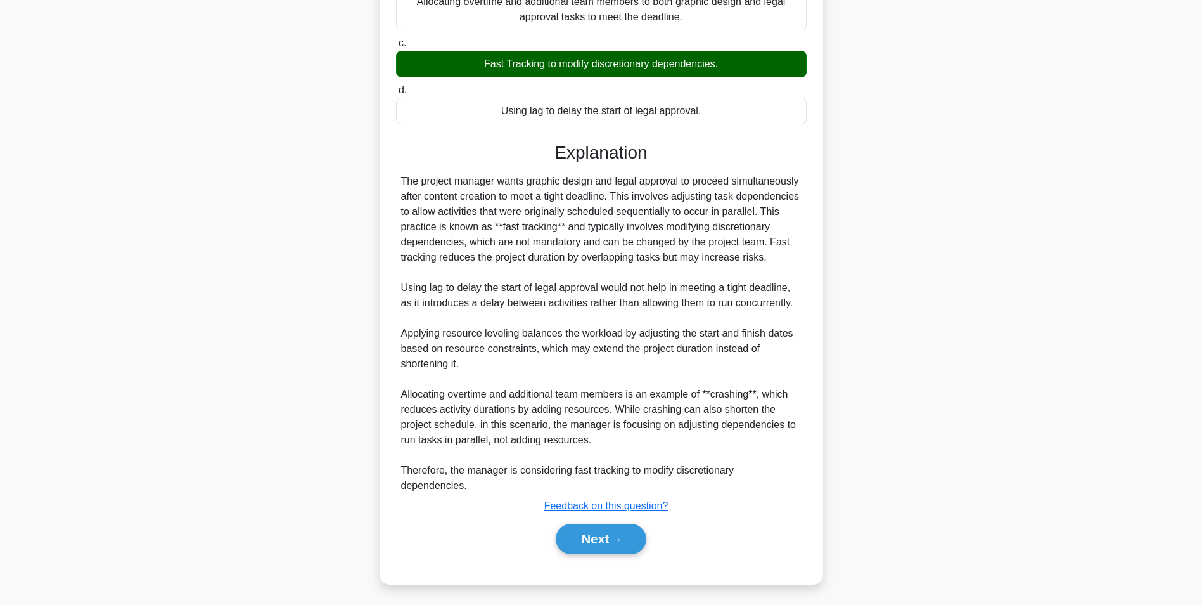
scroll to position [80, 0]
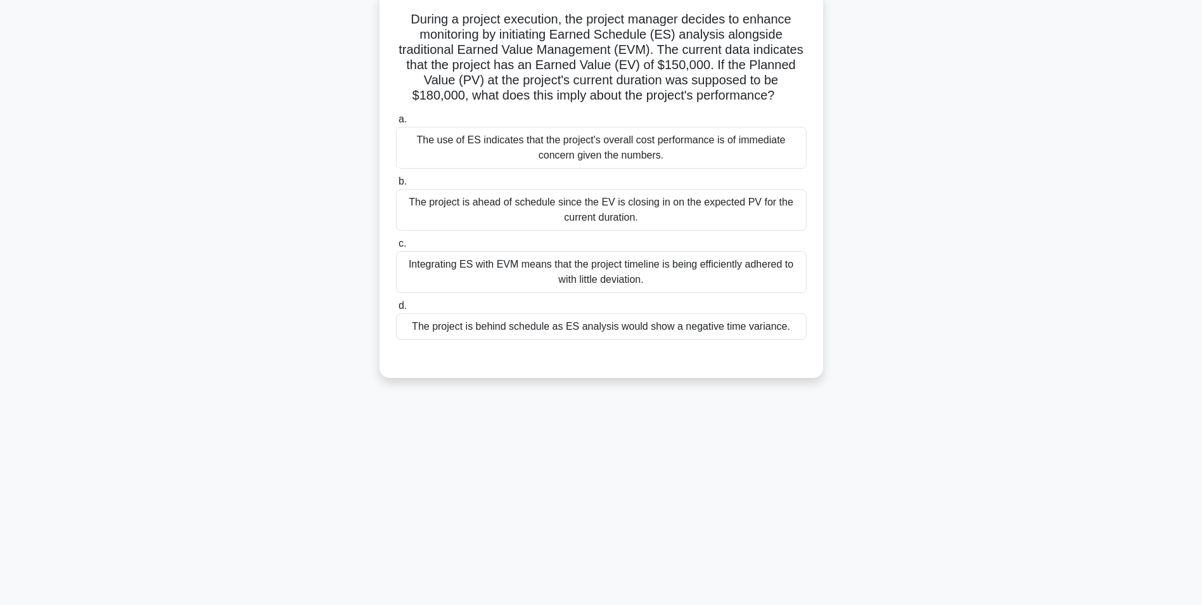
click at [655, 213] on div "The project is ahead of schedule since the EV is closing in on the expected PV …" at bounding box center [601, 210] width 411 height 42
click at [396, 186] on input "b. The project is ahead of schedule since the EV is closing in on the expected …" at bounding box center [396, 181] width 0 height 8
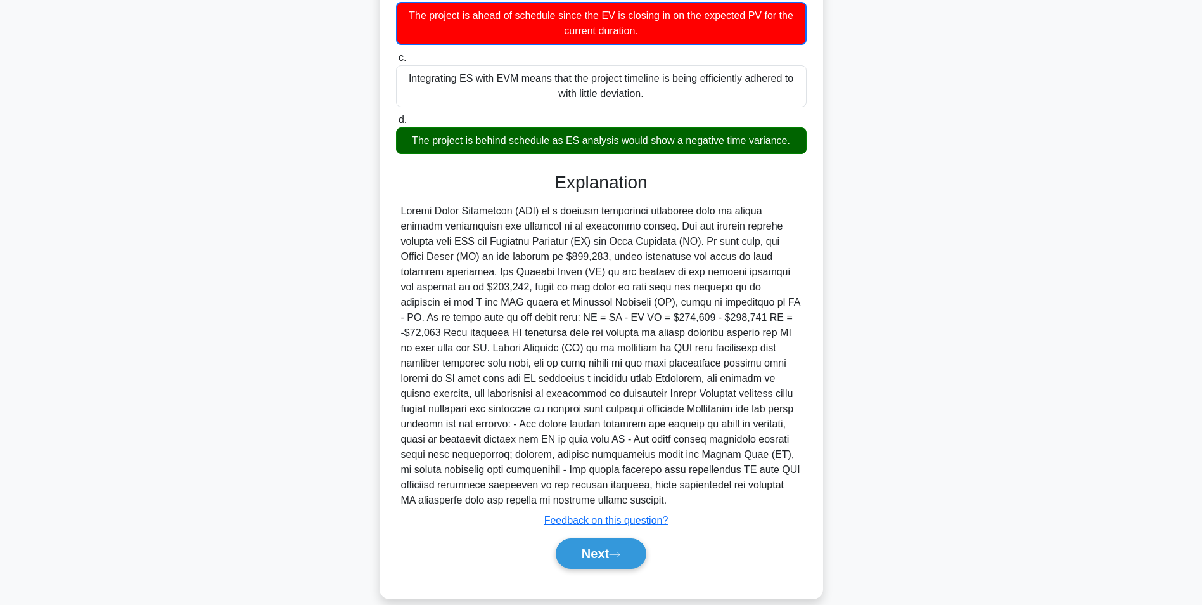
scroll to position [285, 0]
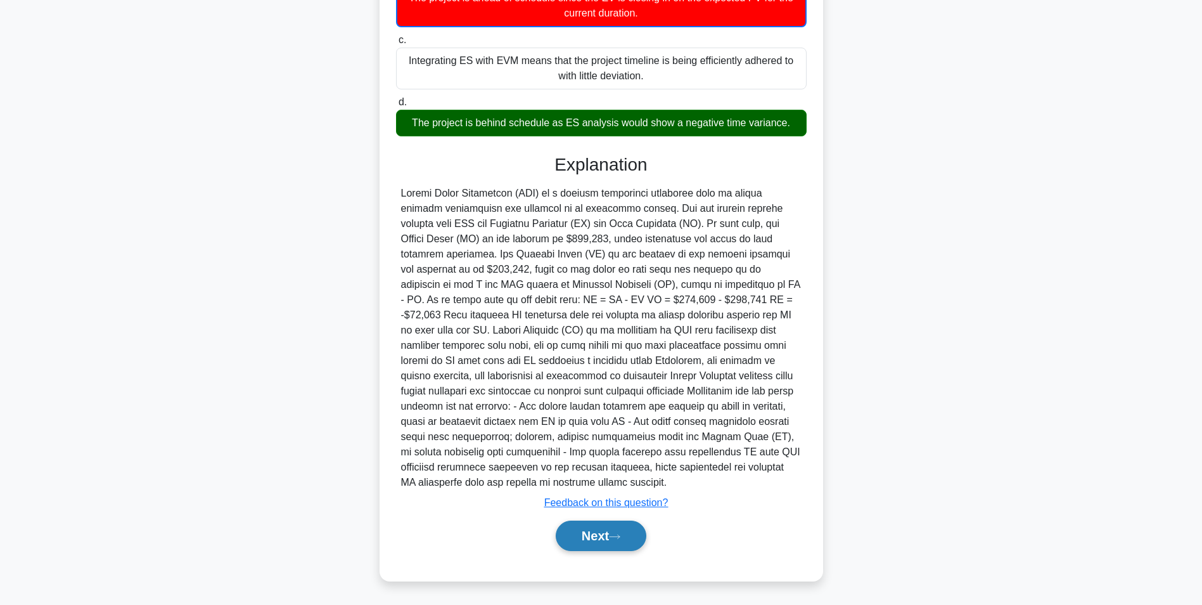
click at [593, 535] on button "Next" at bounding box center [601, 535] width 91 height 30
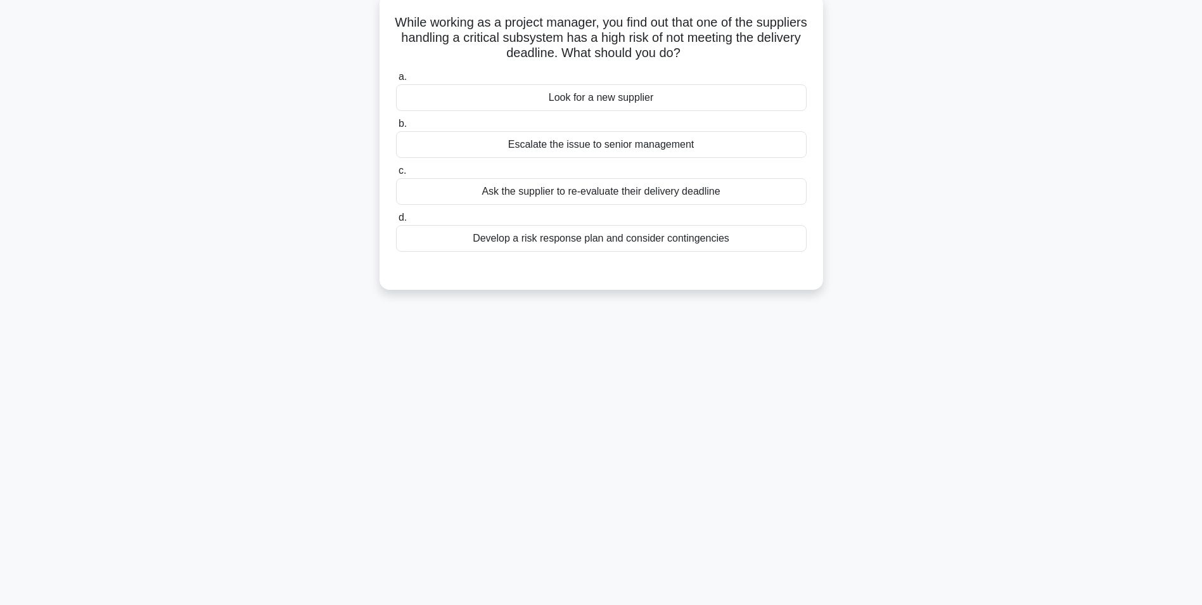
scroll to position [80, 0]
click at [605, 240] on div "Develop a risk response plan and consider contingencies" at bounding box center [601, 235] width 411 height 27
click at [396, 219] on input "d. Develop a risk response plan and consider contingencies" at bounding box center [396, 214] width 0 height 8
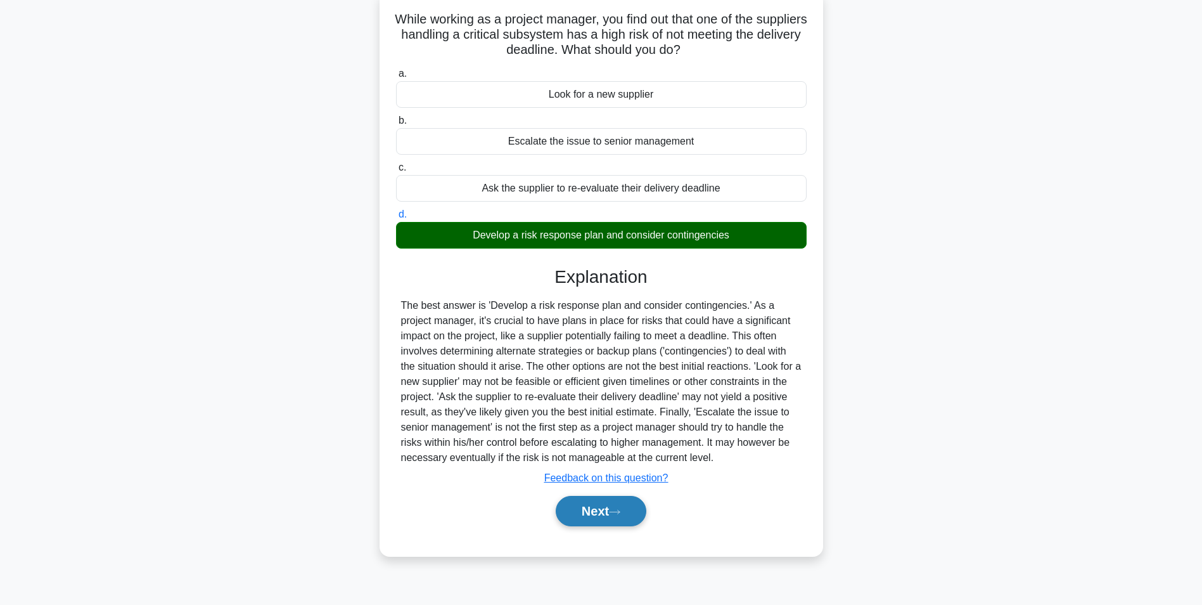
click at [591, 506] on button "Next" at bounding box center [601, 511] width 91 height 30
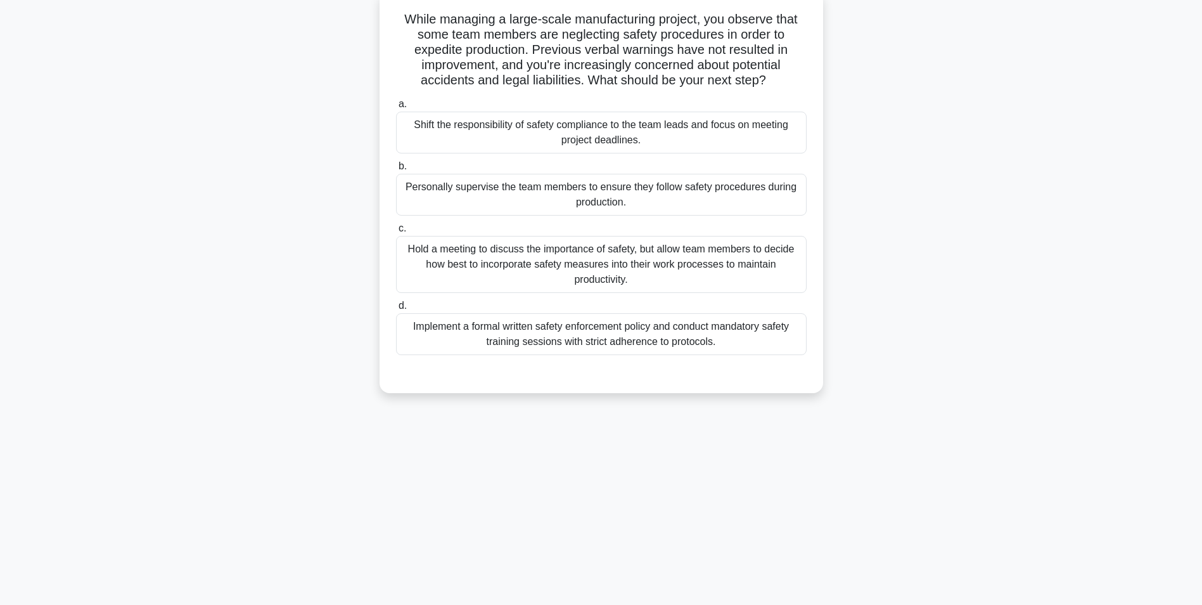
click at [622, 337] on div "Implement a formal written safety enforcement policy and conduct mandatory safe…" at bounding box center [601, 334] width 411 height 42
click at [396, 310] on input "d. Implement a formal written safety enforcement policy and conduct mandatory s…" at bounding box center [396, 306] width 0 height 8
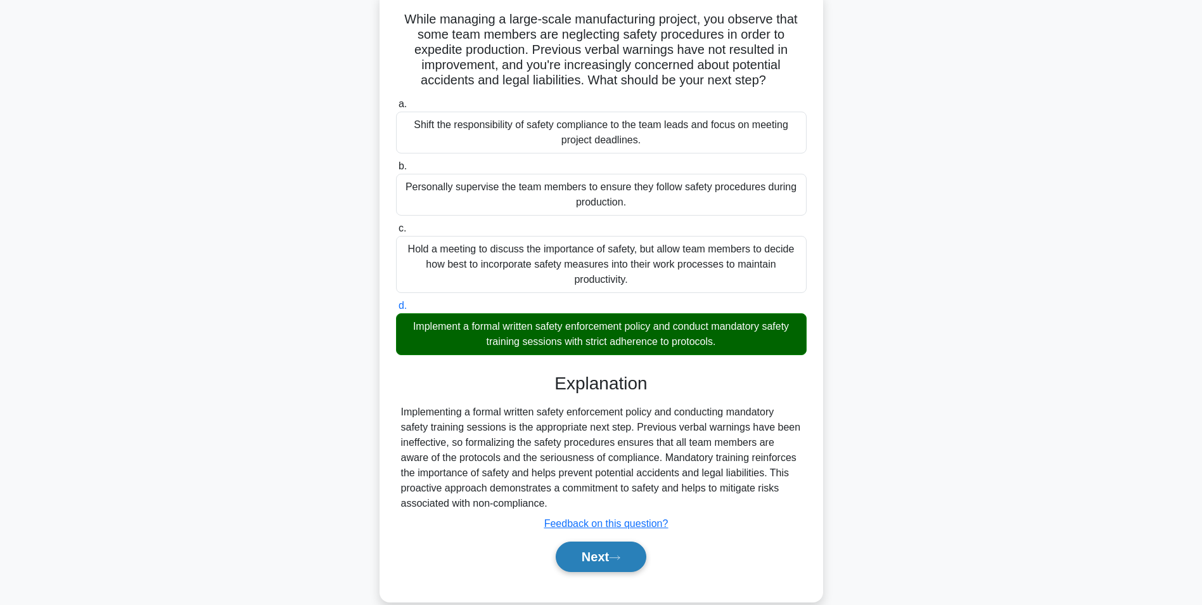
click at [599, 551] on button "Next" at bounding box center [601, 556] width 91 height 30
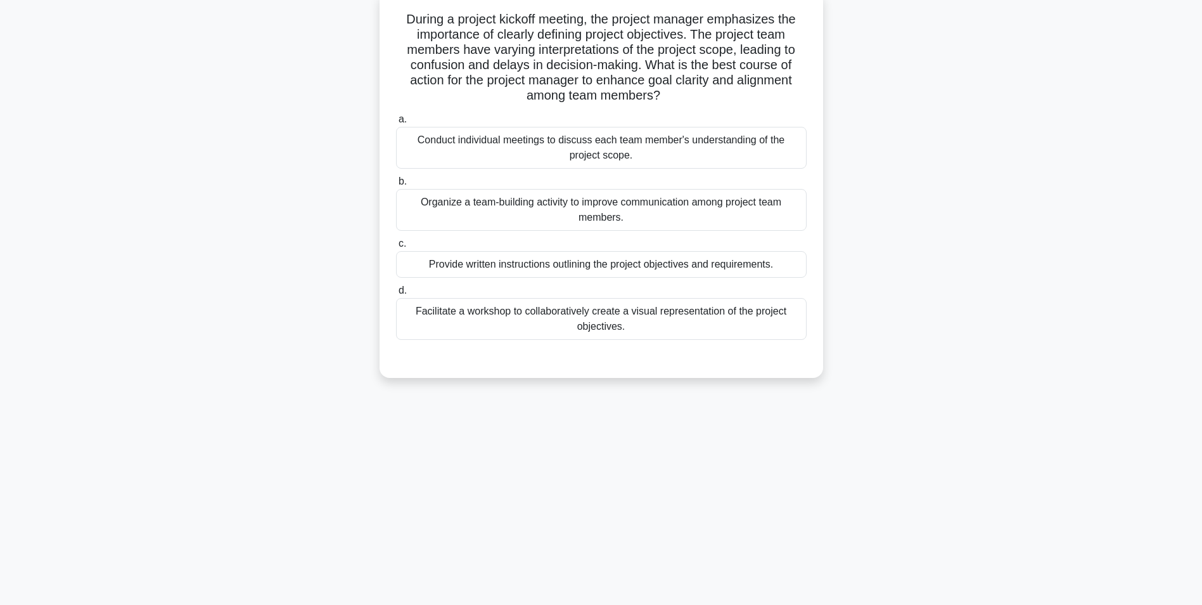
click at [615, 321] on div "Facilitate a workshop to collaboratively create a visual representation of the …" at bounding box center [601, 319] width 411 height 42
click at [396, 295] on input "d. Facilitate a workshop to collaboratively create a visual representation of t…" at bounding box center [396, 290] width 0 height 8
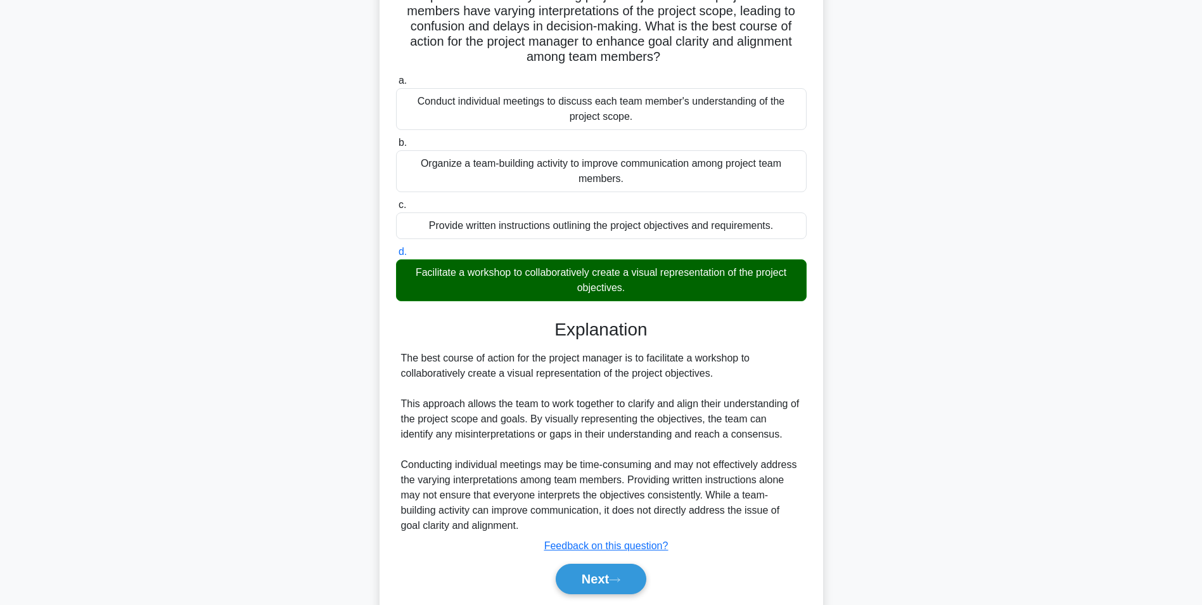
scroll to position [162, 0]
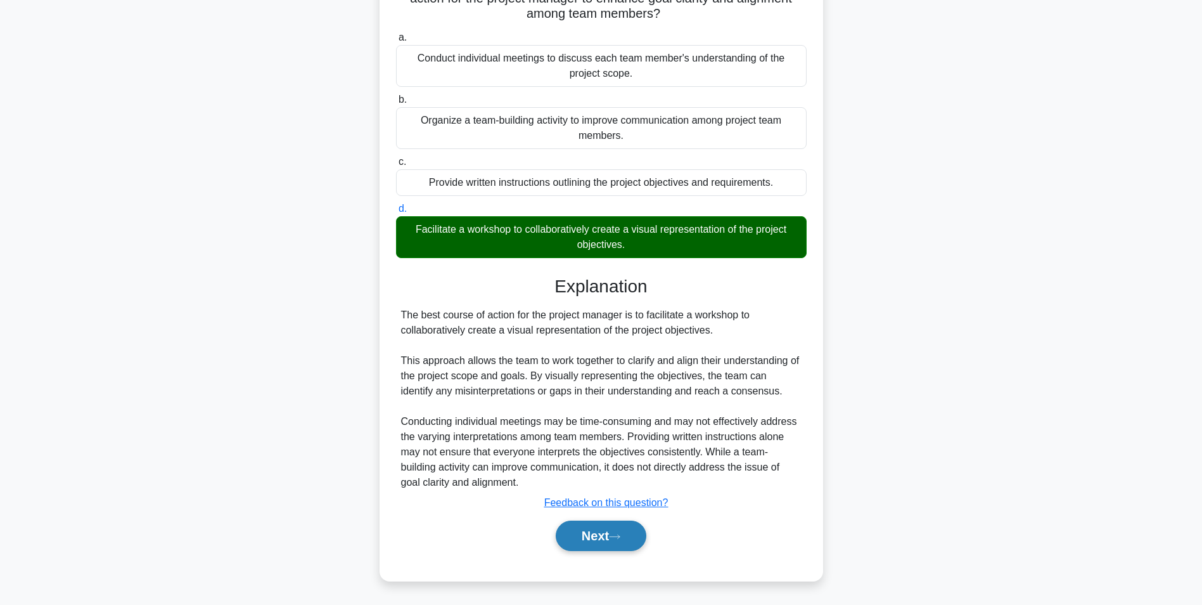
click at [582, 527] on button "Next" at bounding box center [601, 535] width 91 height 30
click at [588, 539] on button "Next" at bounding box center [601, 535] width 91 height 30
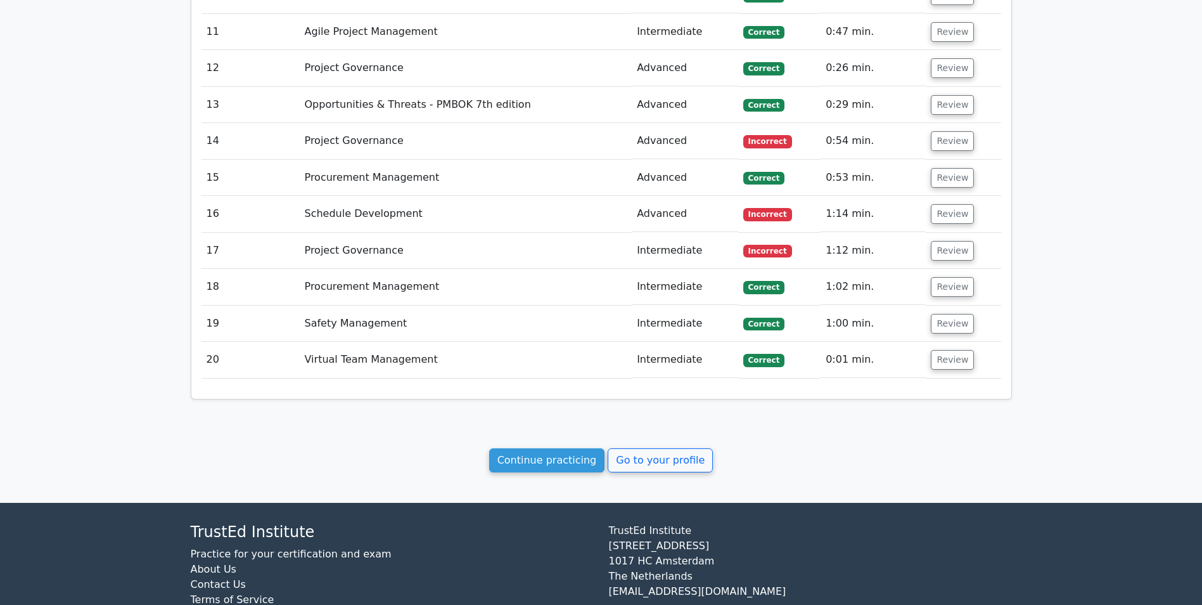
scroll to position [1958, 0]
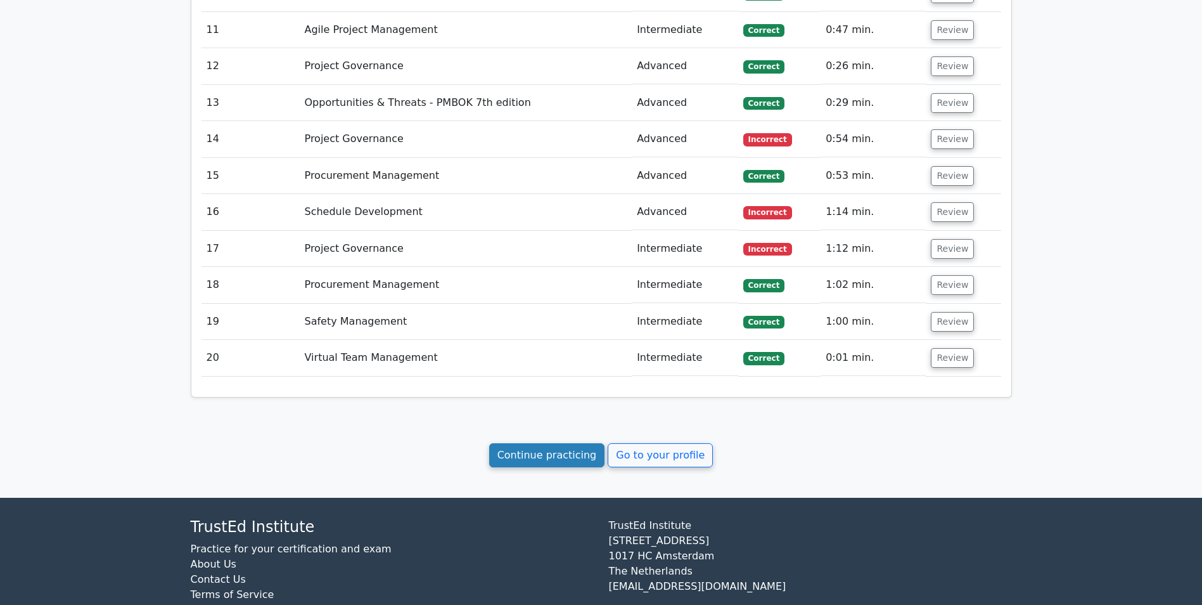
click at [531, 443] on link "Continue practicing" at bounding box center [547, 455] width 116 height 24
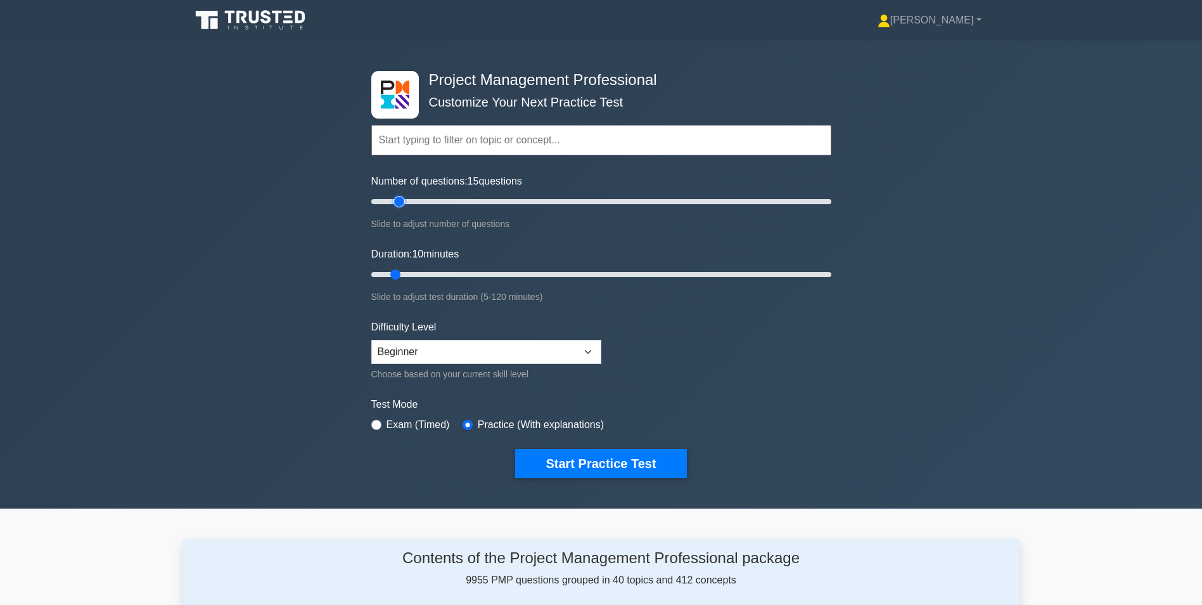
click at [401, 200] on input "Number of questions: 15 questions" at bounding box center [601, 201] width 460 height 15
type input "20"
click at [411, 201] on input "Number of questions: 15 questions" at bounding box center [601, 201] width 460 height 15
click at [405, 276] on input "Duration: 10 minutes" at bounding box center [601, 274] width 460 height 15
click at [413, 273] on input "Duration: 10 minutes" at bounding box center [601, 274] width 460 height 15
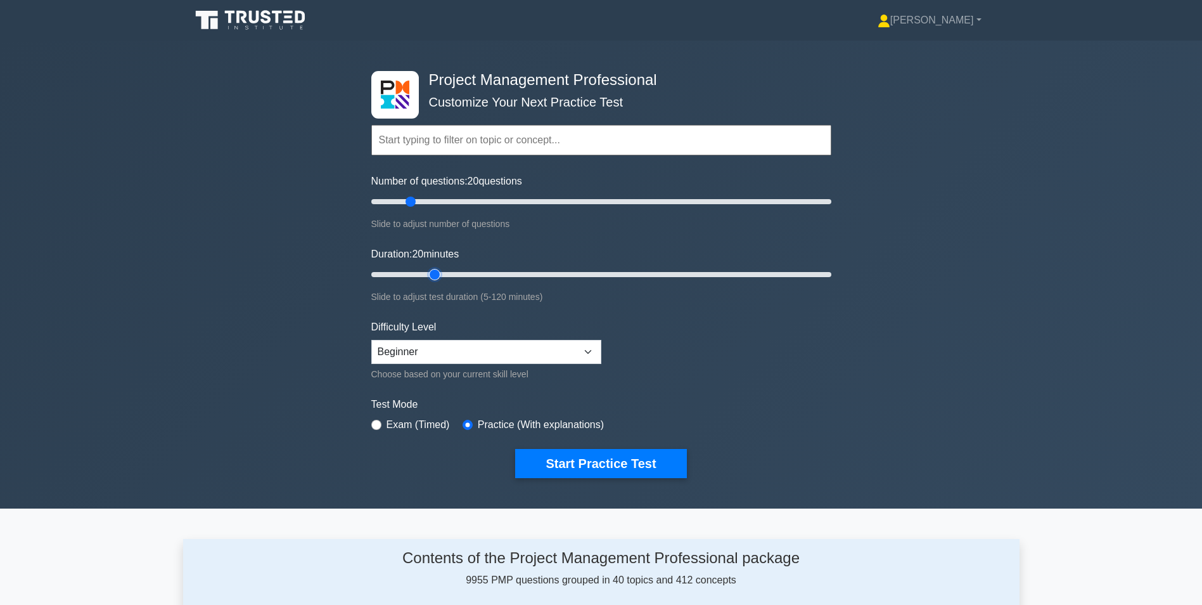
type input "20"
click at [428, 273] on input "Duration: 20 minutes" at bounding box center [601, 274] width 460 height 15
click at [573, 469] on button "Start Practice Test" at bounding box center [600, 463] width 171 height 29
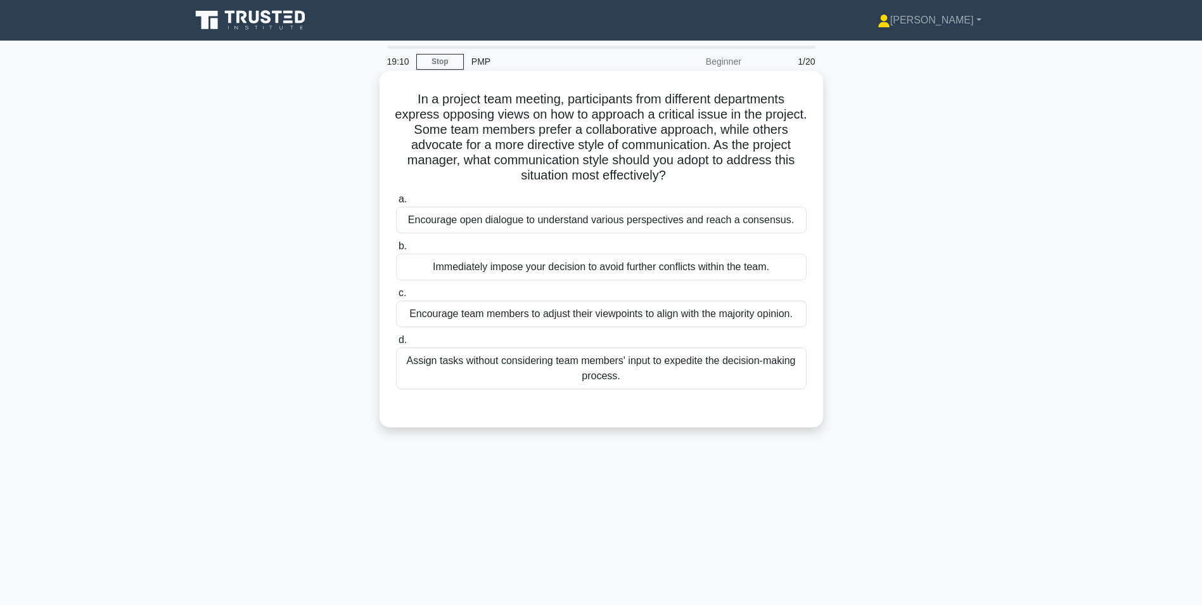
click at [650, 222] on div "Encourage open dialogue to understand various perspectives and reach a consensu…" at bounding box center [601, 220] width 411 height 27
click at [396, 203] on input "a. Encourage open dialogue to understand various perspectives and reach a conse…" at bounding box center [396, 199] width 0 height 8
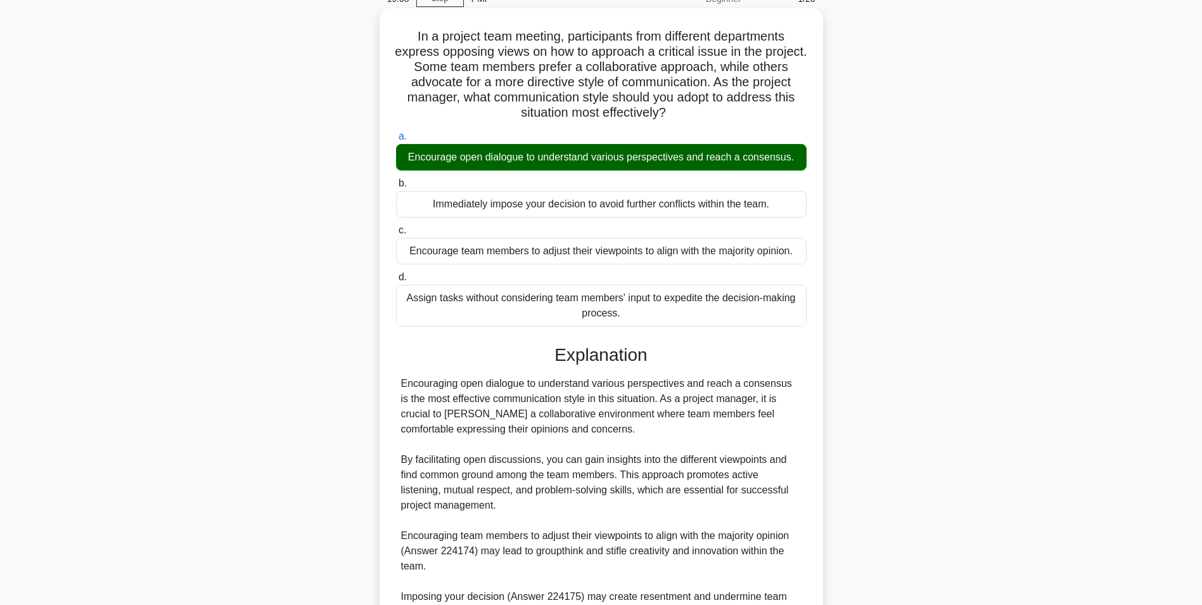
scroll to position [254, 0]
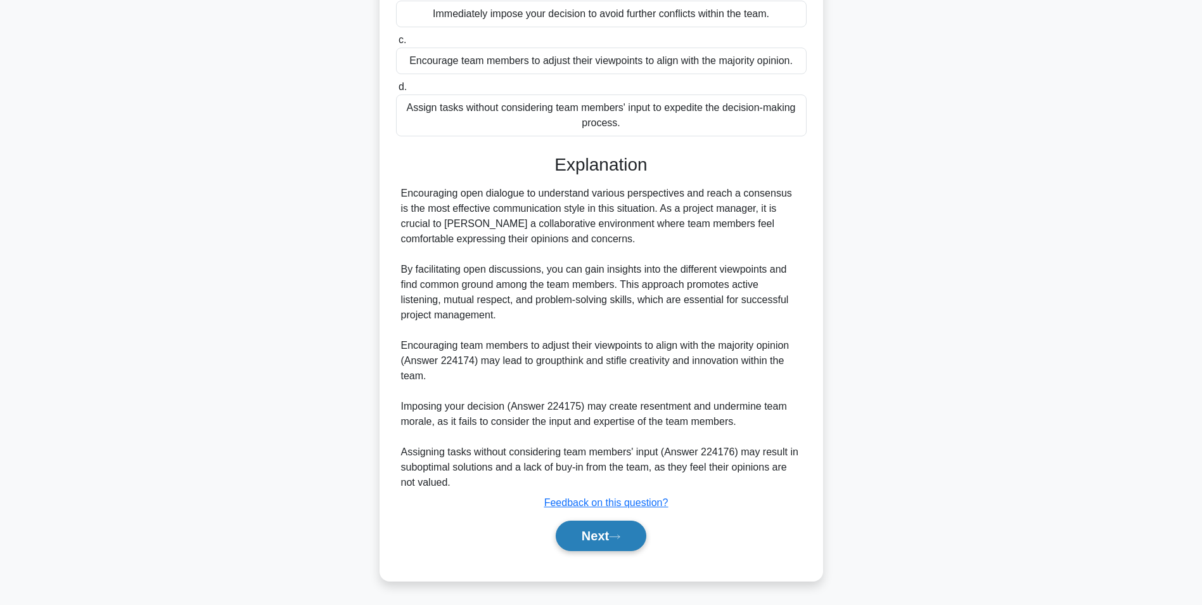
click at [589, 539] on button "Next" at bounding box center [601, 535] width 91 height 30
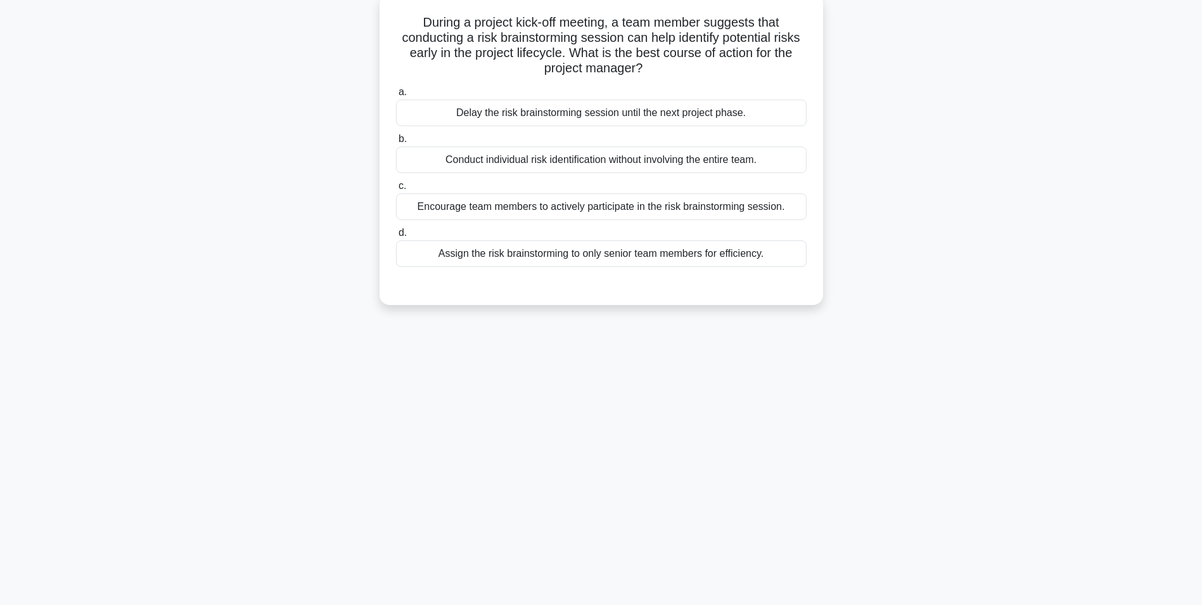
scroll to position [80, 0]
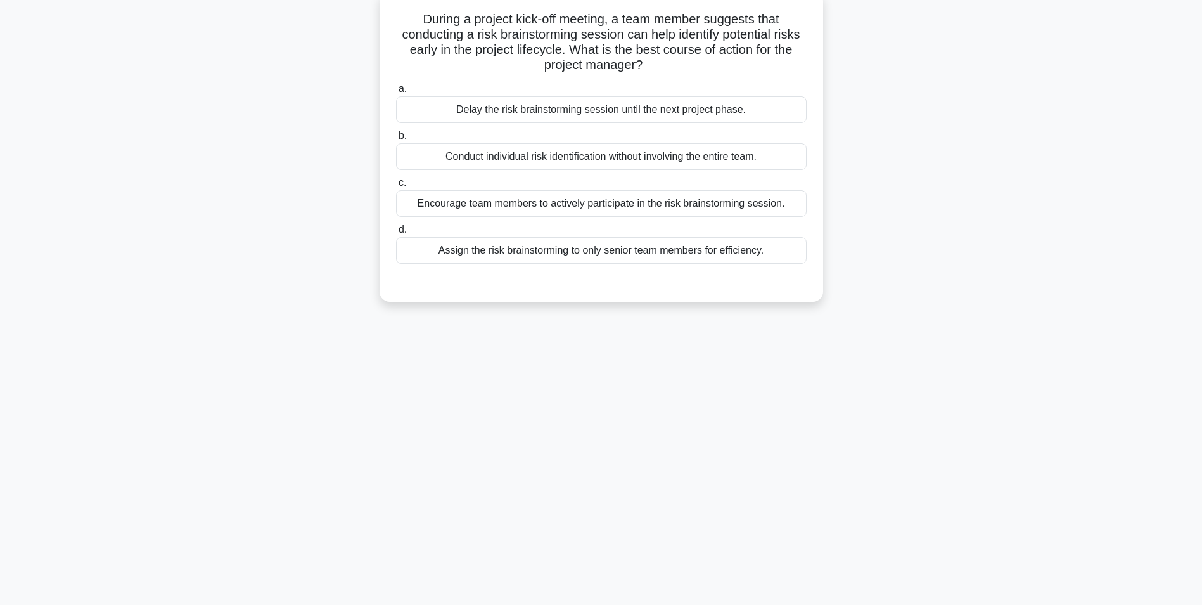
click at [560, 209] on div "Encourage team members to actively participate in the risk brainstorming sessio…" at bounding box center [601, 203] width 411 height 27
click at [396, 187] on input "c. Encourage team members to actively participate in the risk brainstorming ses…" at bounding box center [396, 183] width 0 height 8
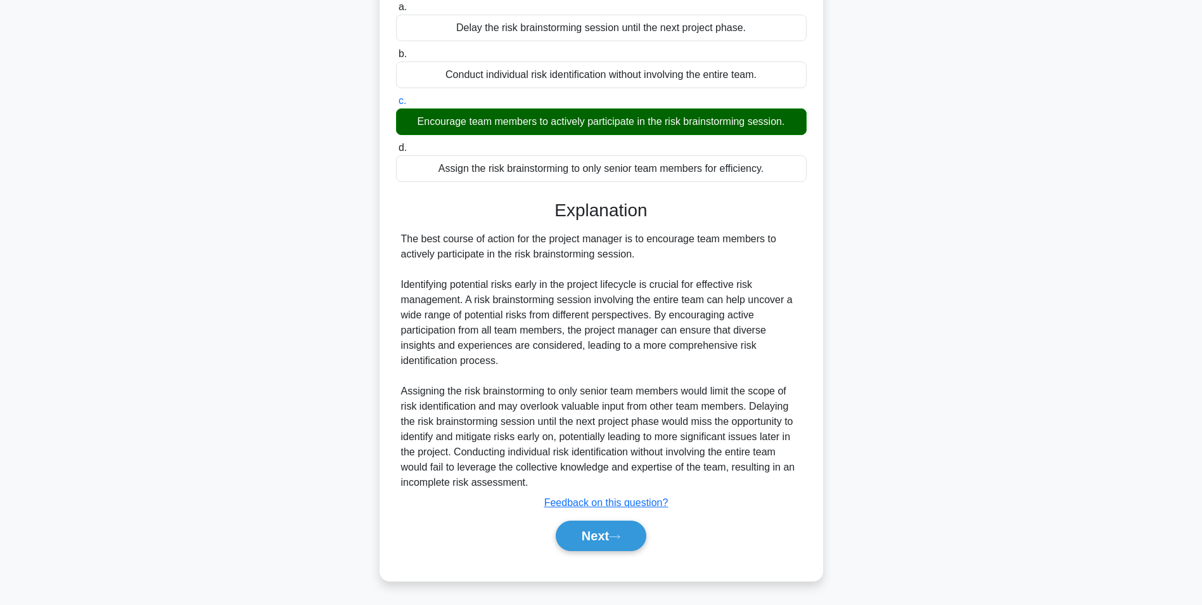
scroll to position [162, 0]
click at [586, 542] on button "Next" at bounding box center [601, 535] width 91 height 30
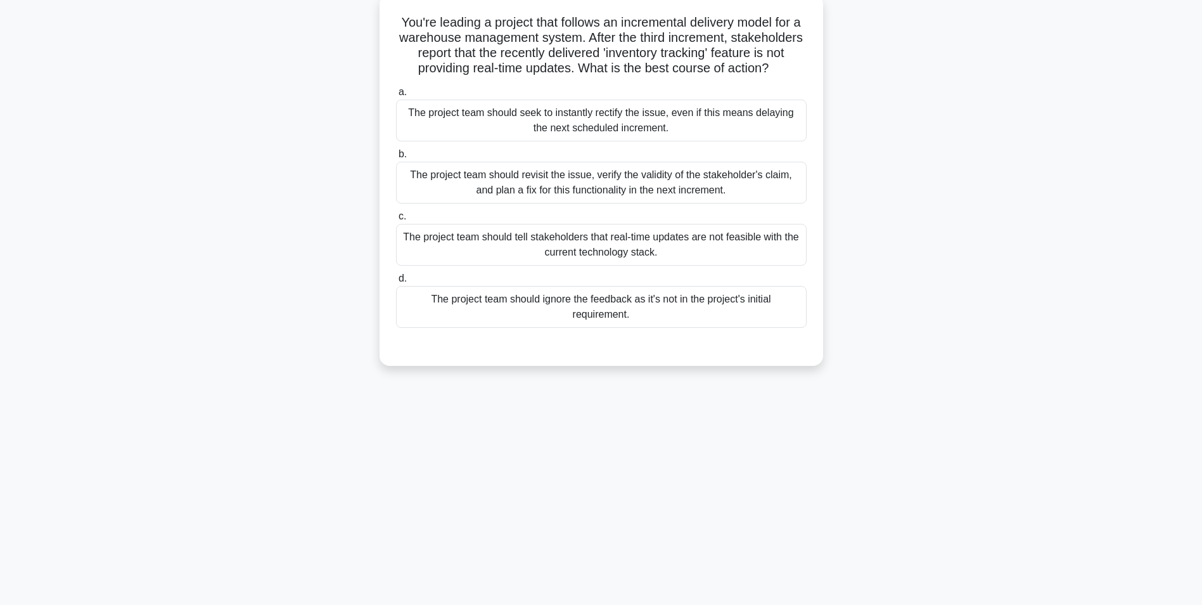
scroll to position [80, 0]
click at [588, 192] on div "The project team should revisit the issue, verify the validity of the stakehold…" at bounding box center [601, 179] width 411 height 42
click at [396, 155] on input "b. The project team should revisit the issue, verify the validity of the stakeh…" at bounding box center [396, 151] width 0 height 8
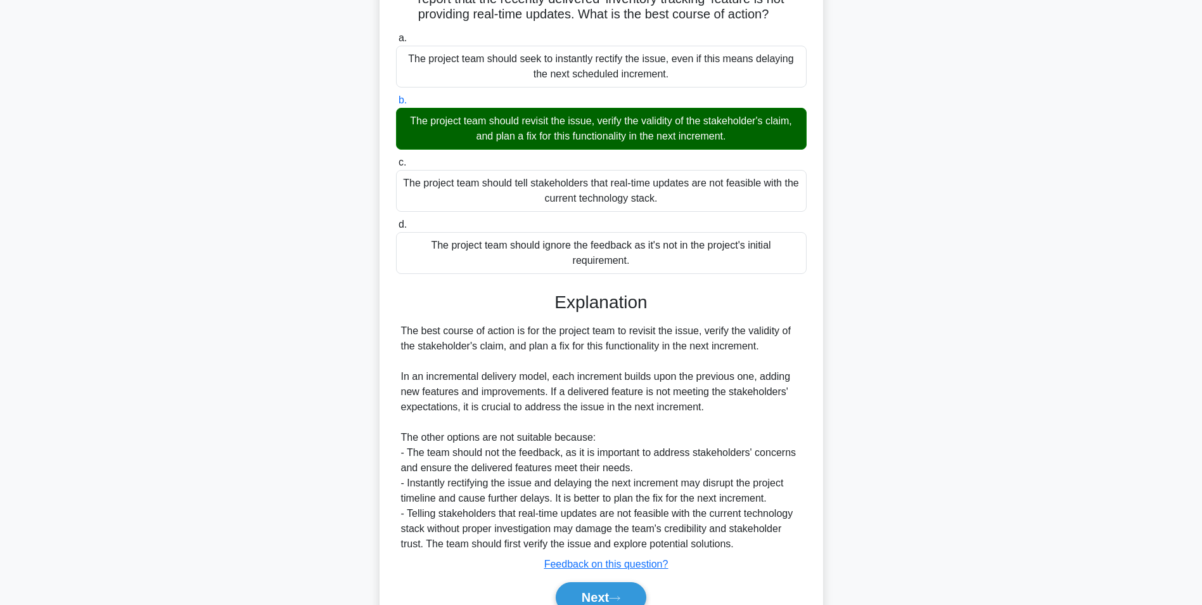
scroll to position [208, 0]
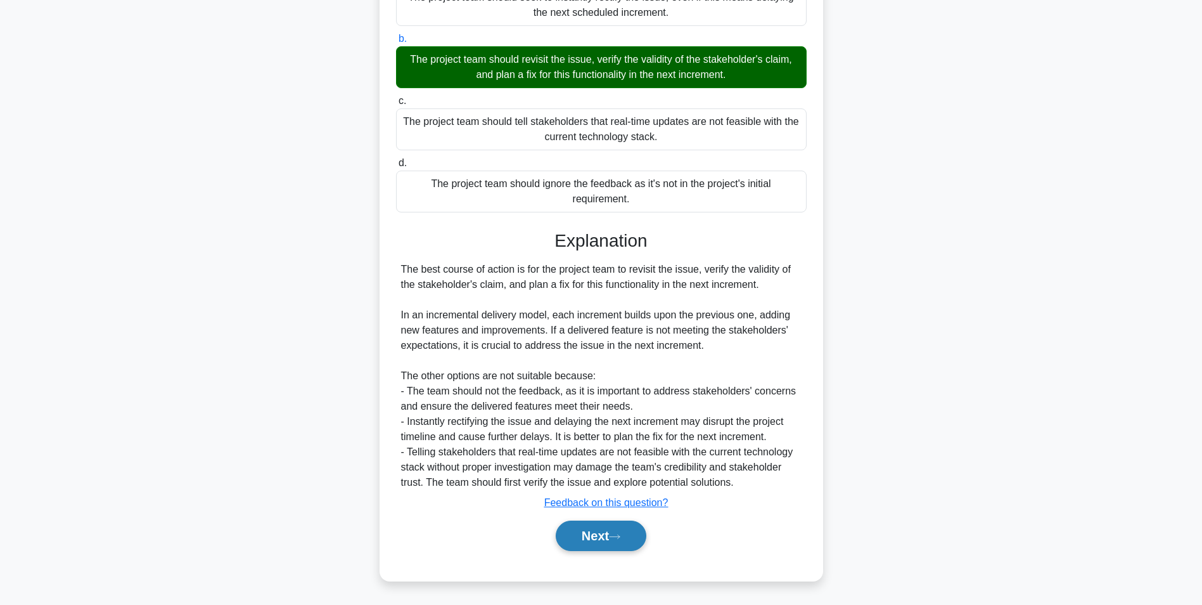
click at [587, 537] on button "Next" at bounding box center [601, 535] width 91 height 30
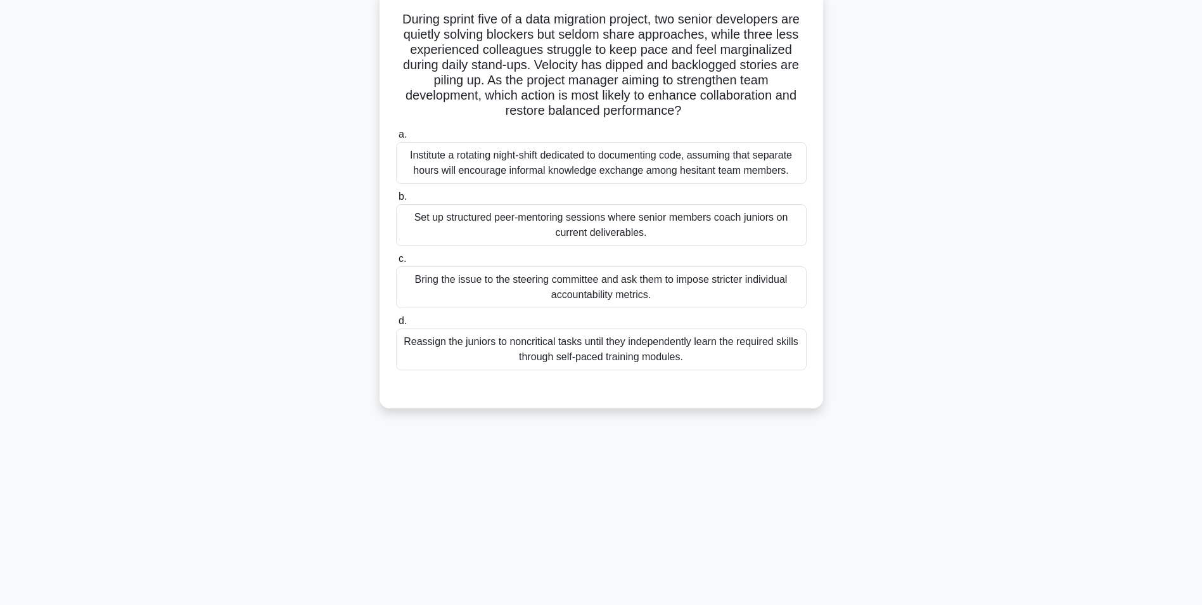
click at [605, 229] on div "Set up structured peer-mentoring sessions where senior members coach juniors on…" at bounding box center [601, 225] width 411 height 42
click at [396, 201] on input "b. Set up structured peer-mentoring sessions where senior members coach juniors…" at bounding box center [396, 197] width 0 height 8
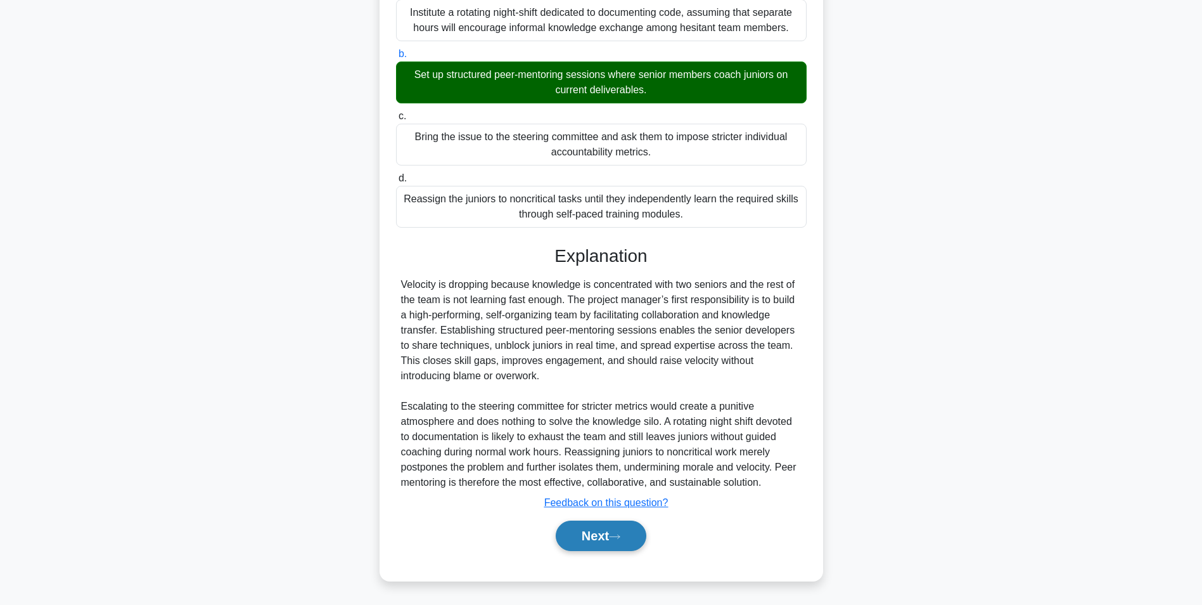
click at [603, 540] on button "Next" at bounding box center [601, 535] width 91 height 30
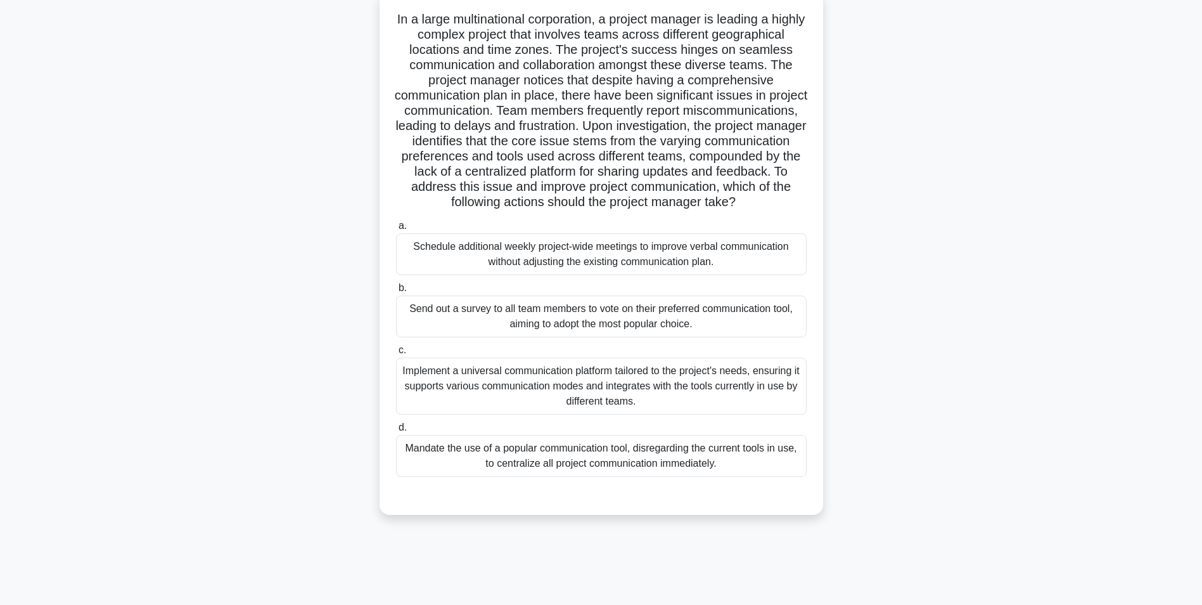
click at [618, 407] on div "Implement a universal communication platform tailored to the project's needs, e…" at bounding box center [601, 385] width 411 height 57
click at [396, 354] on input "c. Implement a universal communication platform tailored to the project's needs…" at bounding box center [396, 350] width 0 height 8
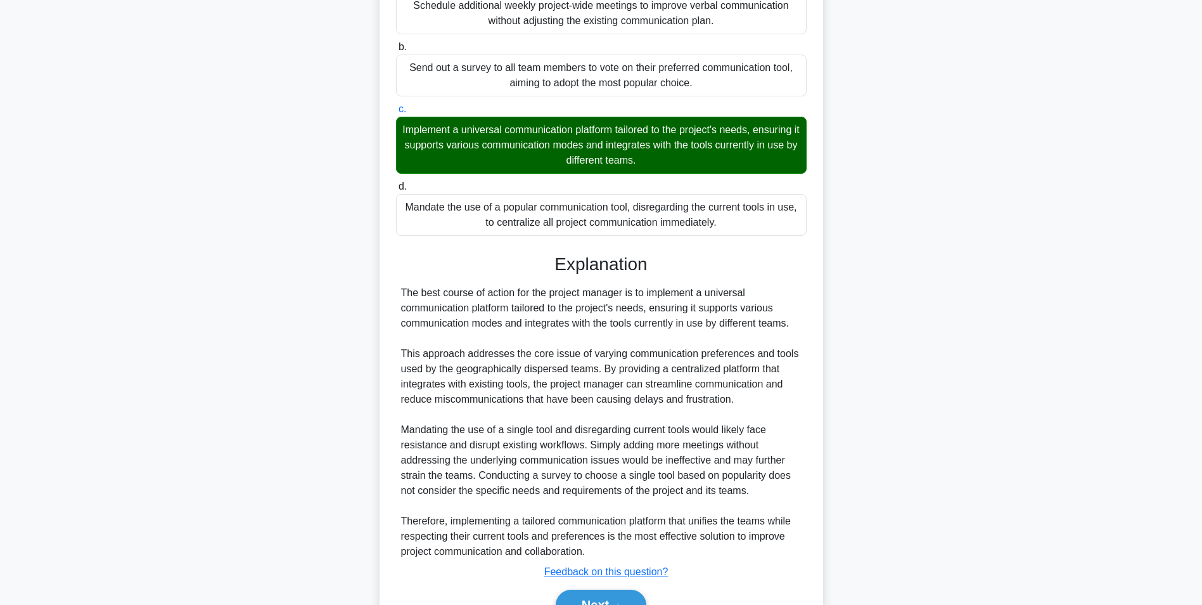
scroll to position [397, 0]
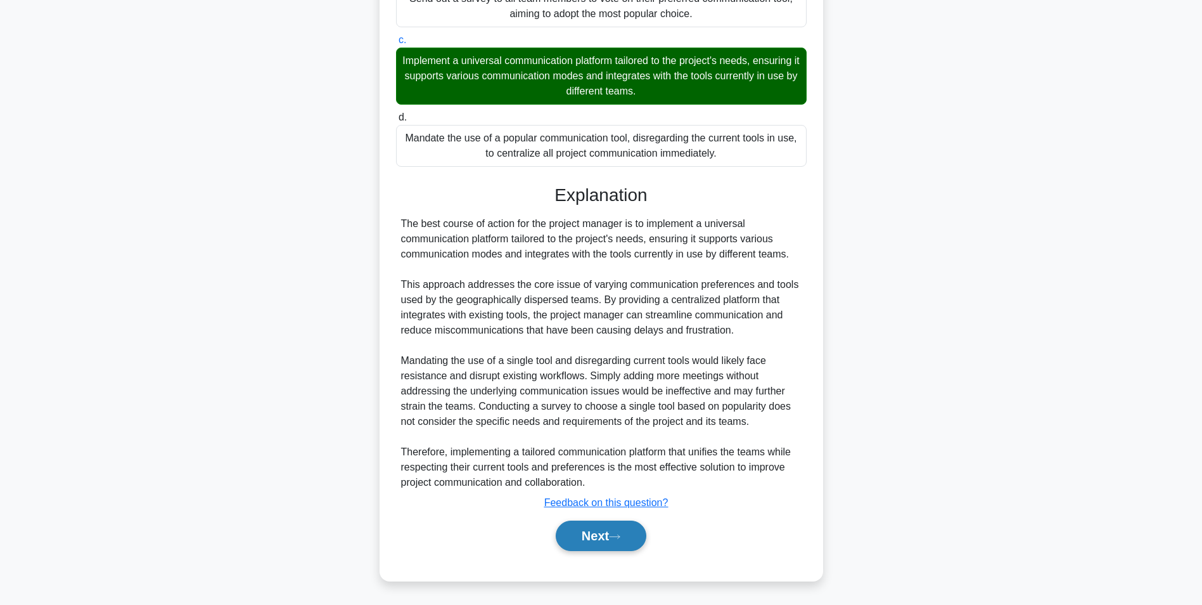
click at [590, 535] on button "Next" at bounding box center [601, 535] width 91 height 30
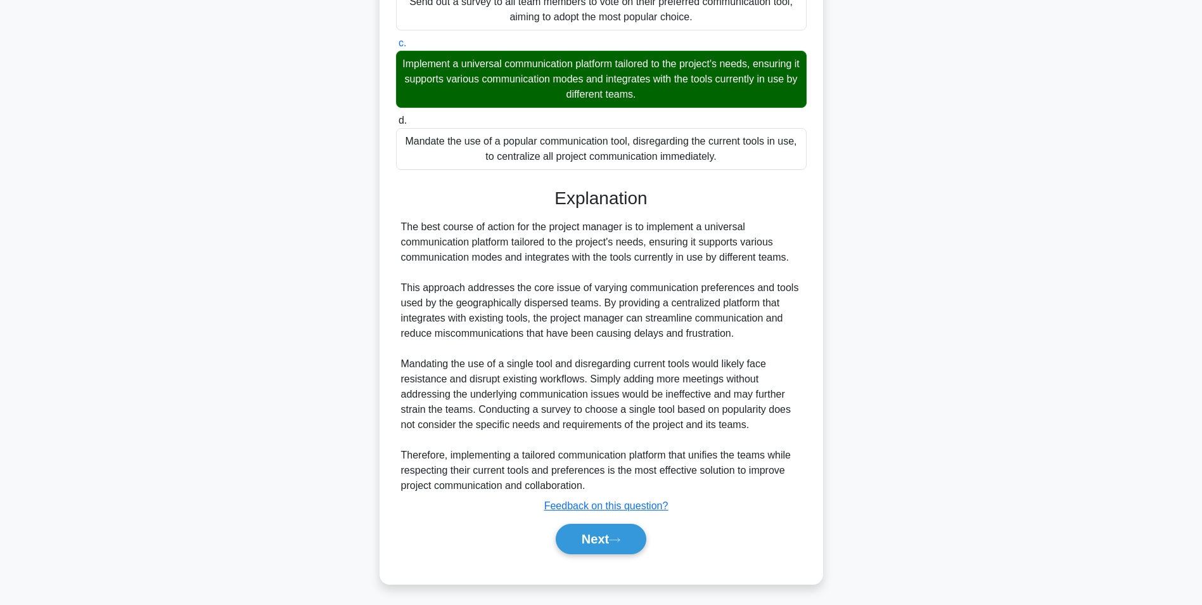
scroll to position [80, 0]
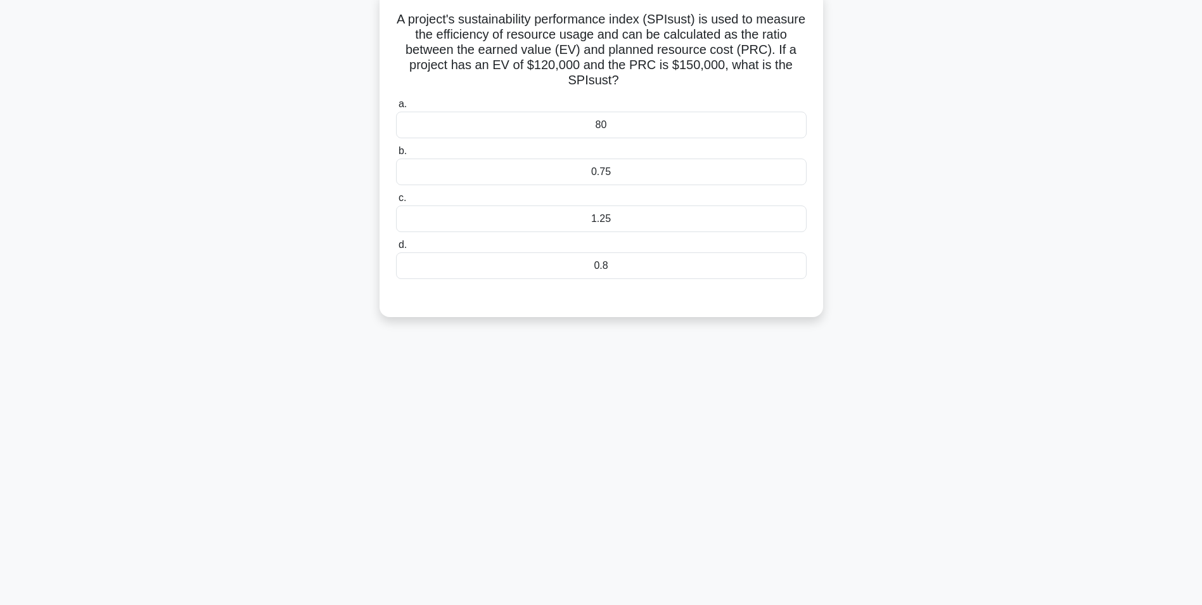
click at [585, 260] on div "0.8" at bounding box center [601, 265] width 411 height 27
click at [396, 249] on input "d. 0.8" at bounding box center [396, 245] width 0 height 8
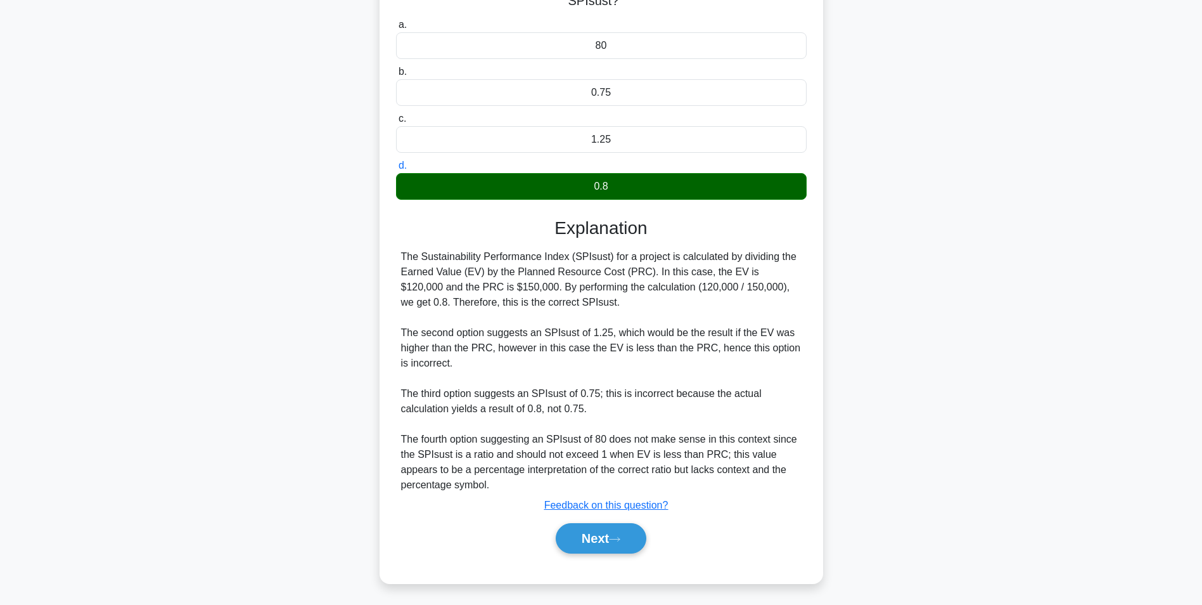
scroll to position [162, 0]
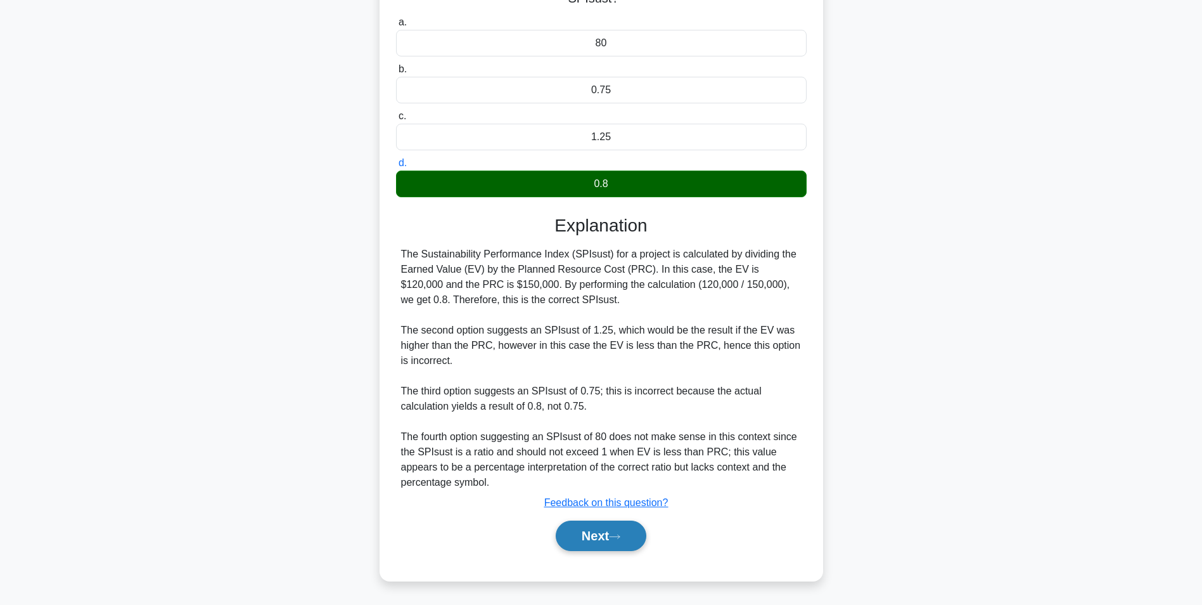
click at [588, 535] on button "Next" at bounding box center [601, 535] width 91 height 30
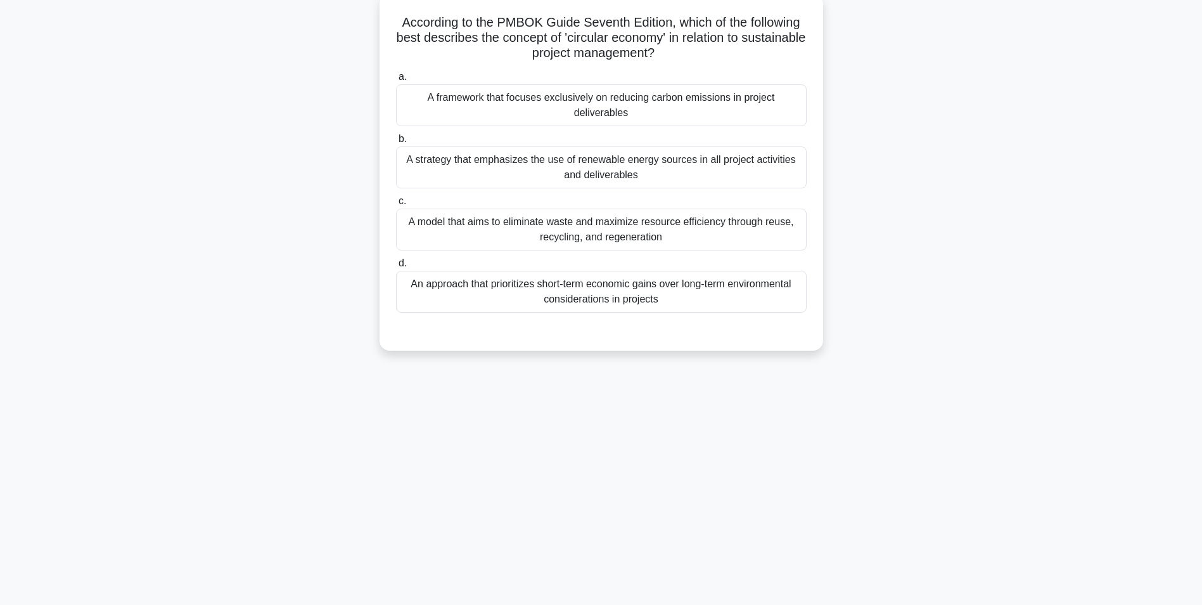
scroll to position [80, 0]
click at [612, 169] on div "A strategy that emphasizes the use of renewable energy sources in all project a…" at bounding box center [601, 164] width 411 height 42
click at [396, 140] on input "b. A strategy that emphasizes the use of renewable energy sources in all projec…" at bounding box center [396, 136] width 0 height 8
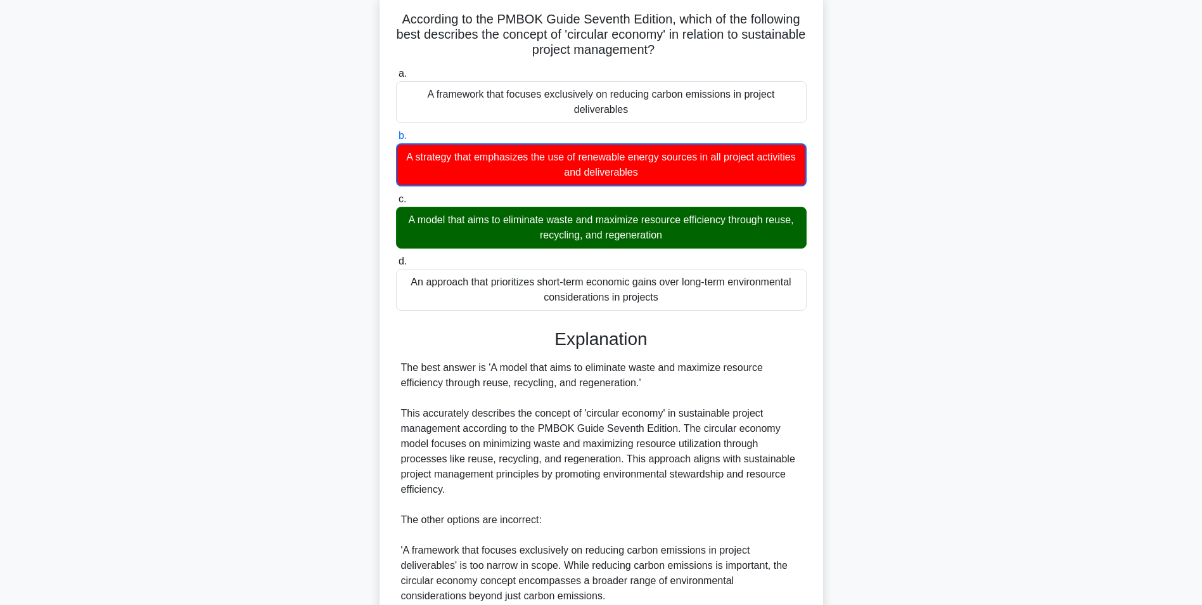
click at [610, 231] on div "A model that aims to eliminate waste and maximize resource efficiency through r…" at bounding box center [601, 228] width 411 height 42
click at [396, 203] on input "c. A model that aims to eliminate waste and maximize resource efficiency throug…" at bounding box center [396, 199] width 0 height 8
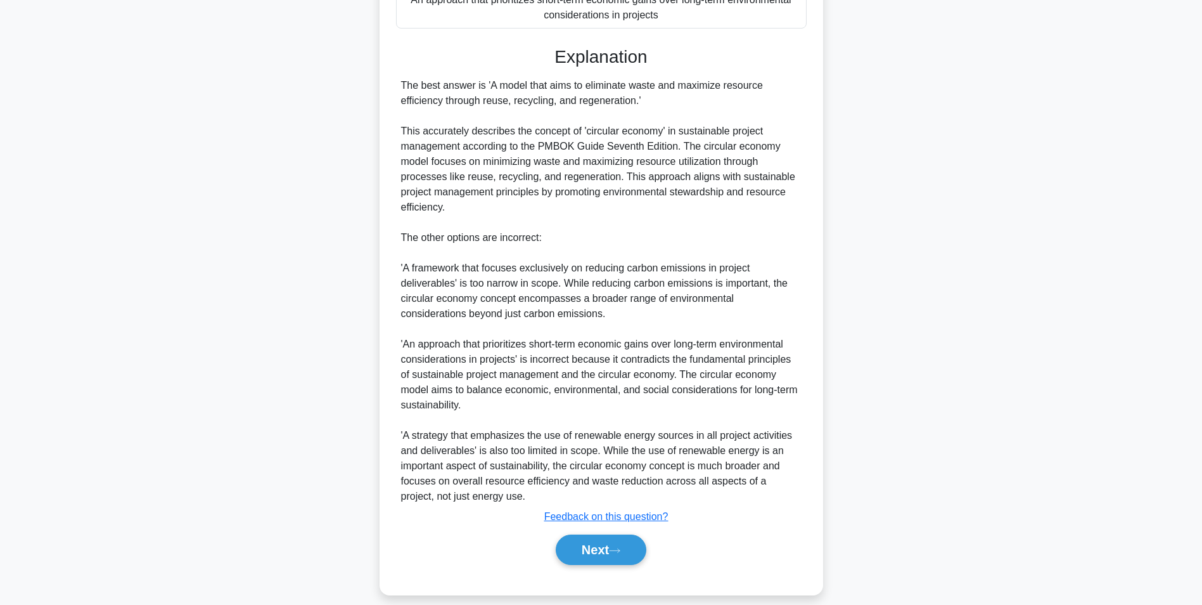
scroll to position [375, 0]
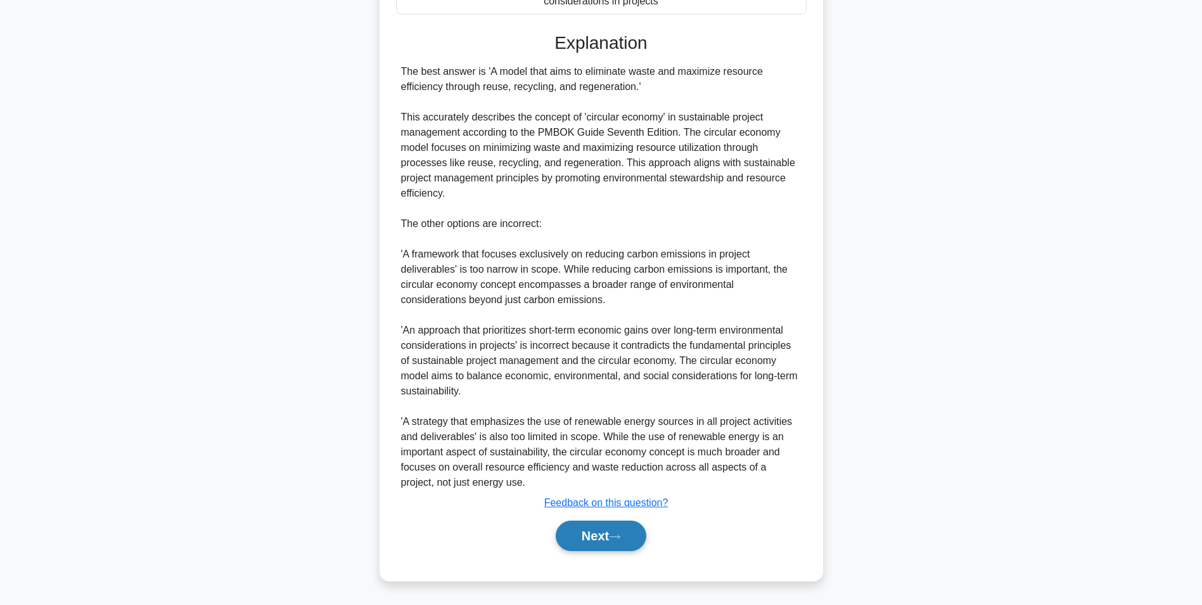
click at [588, 526] on button "Next" at bounding box center [601, 535] width 91 height 30
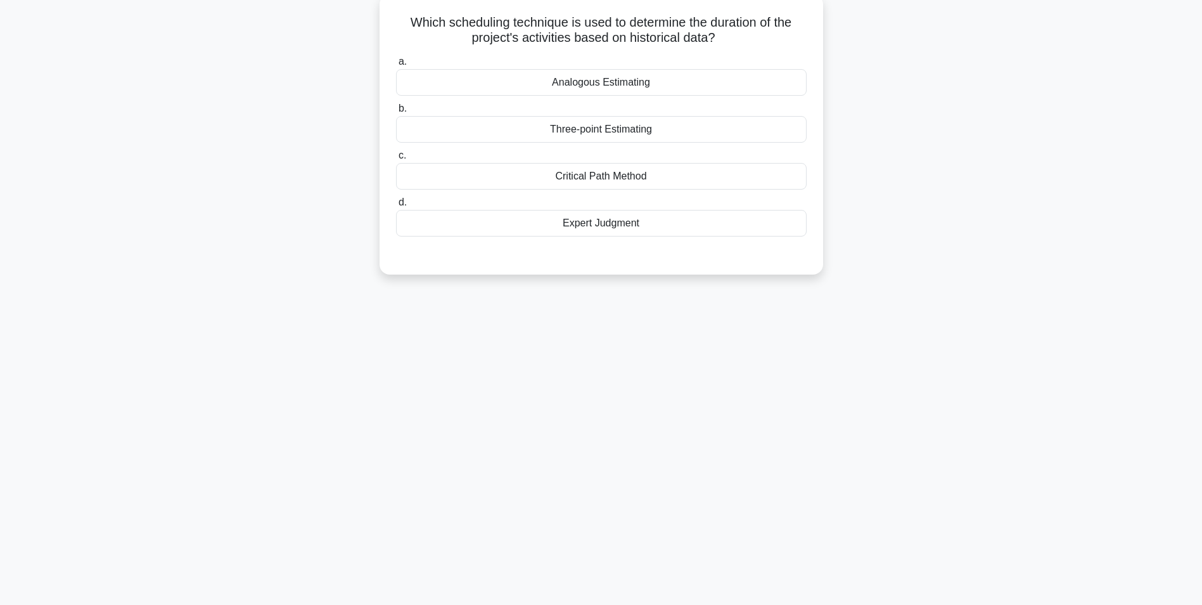
scroll to position [80, 0]
click at [607, 86] on div "Analogous Estimating" at bounding box center [601, 79] width 411 height 27
click at [396, 63] on input "a. Analogous Estimating" at bounding box center [396, 59] width 0 height 8
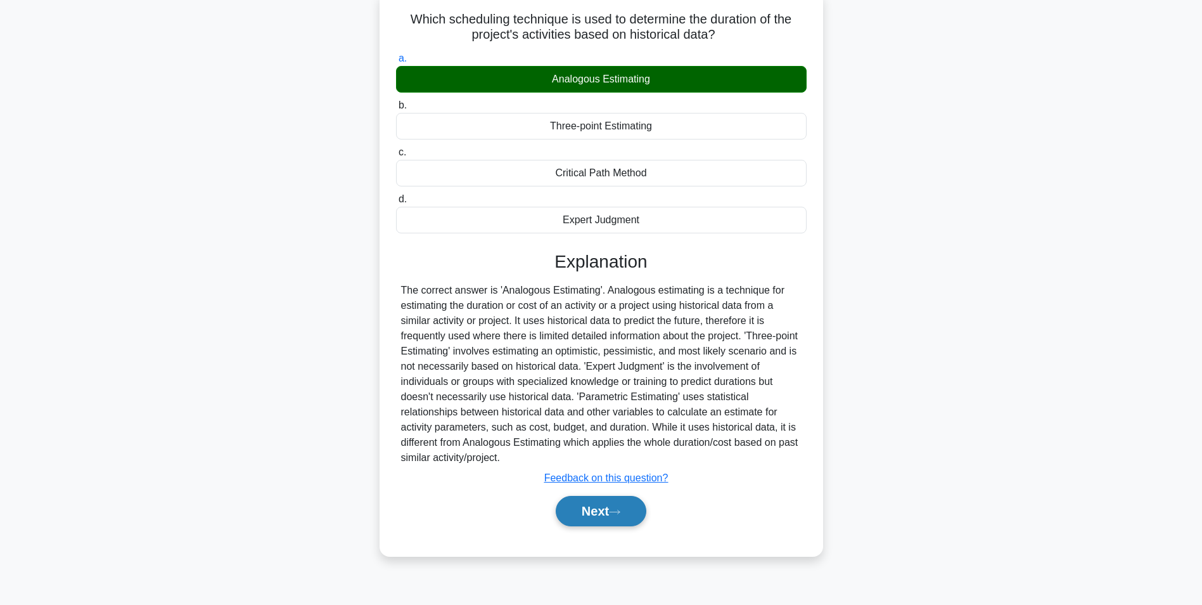
click at [606, 508] on button "Next" at bounding box center [601, 511] width 91 height 30
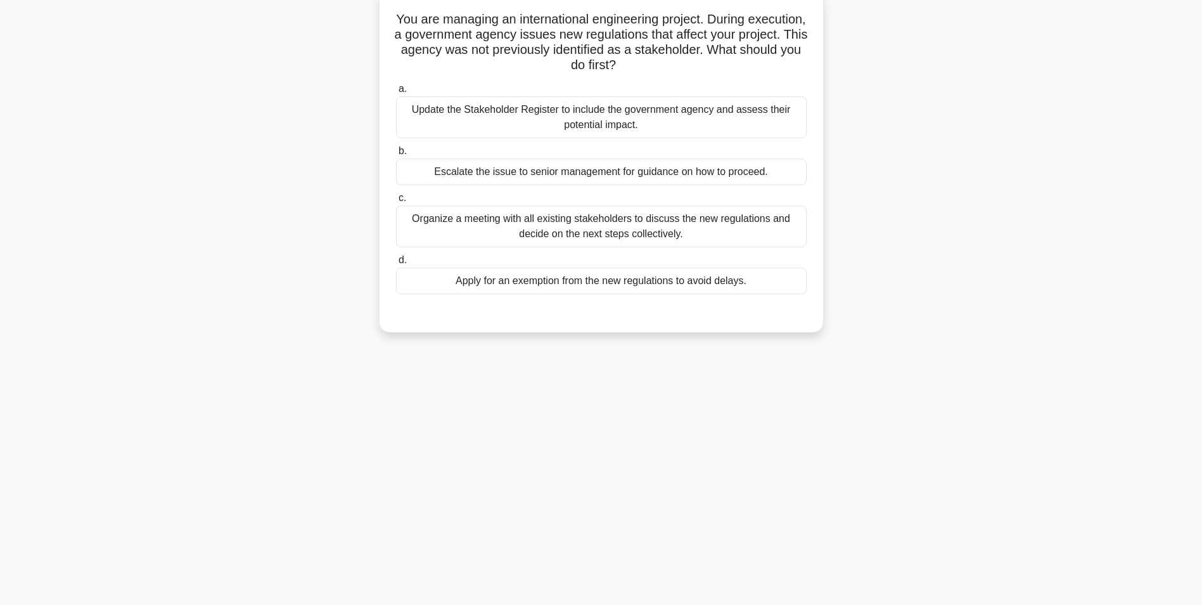
click at [556, 124] on div "Update the Stakeholder Register to include the government agency and assess the…" at bounding box center [601, 117] width 411 height 42
click at [396, 93] on input "a. Update the Stakeholder Register to include the government agency and assess …" at bounding box center [396, 89] width 0 height 8
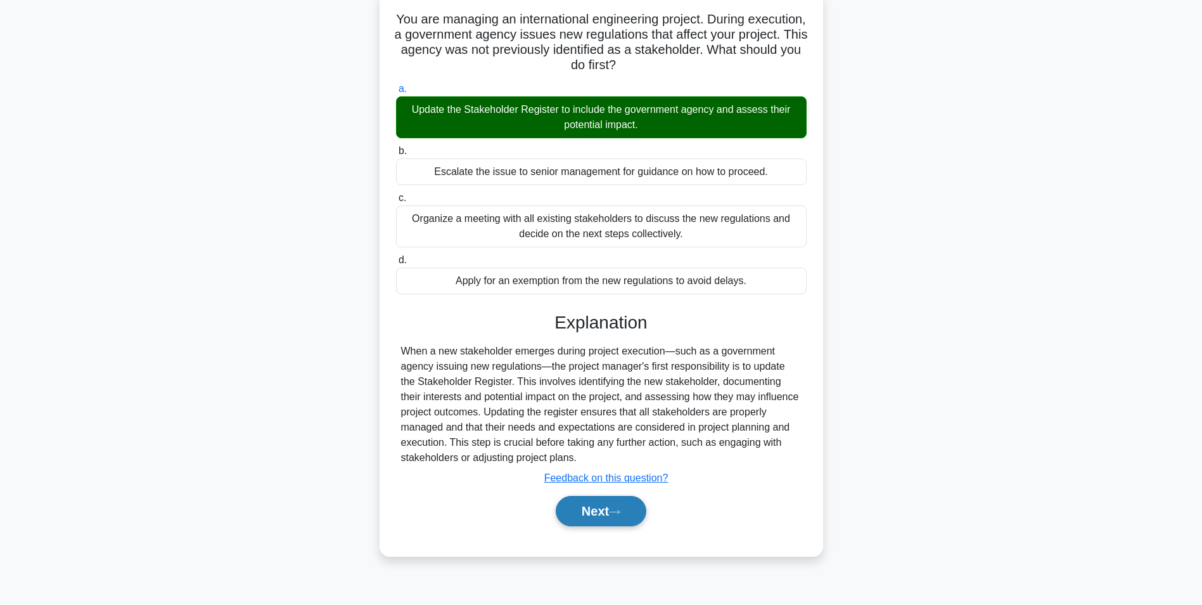
click at [593, 509] on button "Next" at bounding box center [601, 511] width 91 height 30
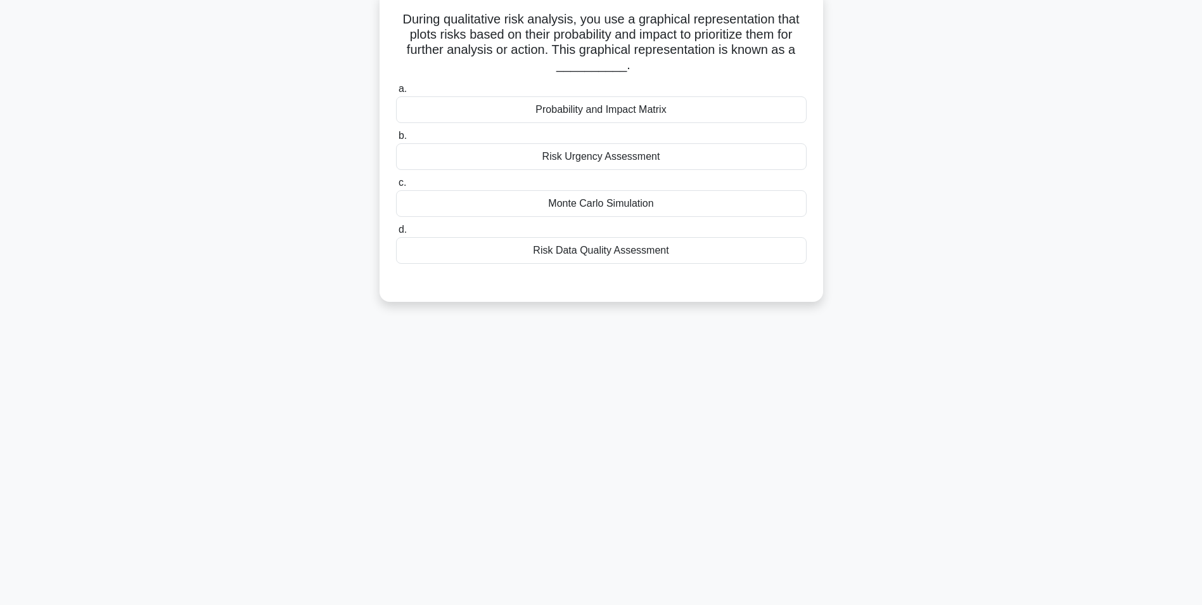
click at [570, 254] on div "Risk Data Quality Assessment" at bounding box center [601, 250] width 411 height 27
click at [396, 234] on input "d. Risk Data Quality Assessment" at bounding box center [396, 230] width 0 height 8
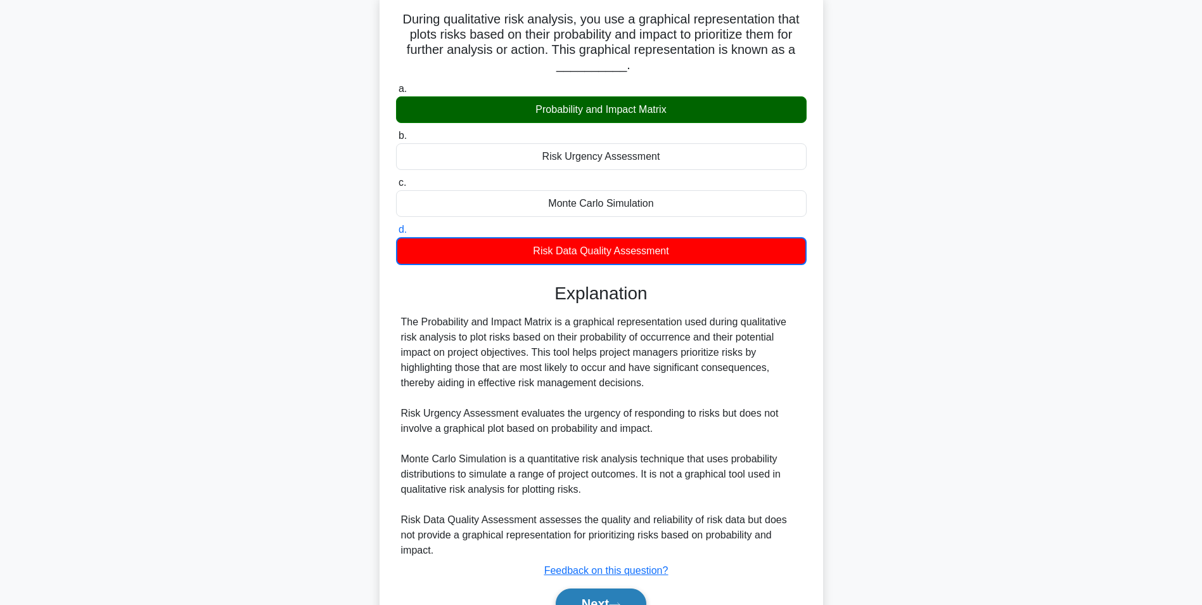
click at [597, 589] on button "Next" at bounding box center [601, 603] width 91 height 30
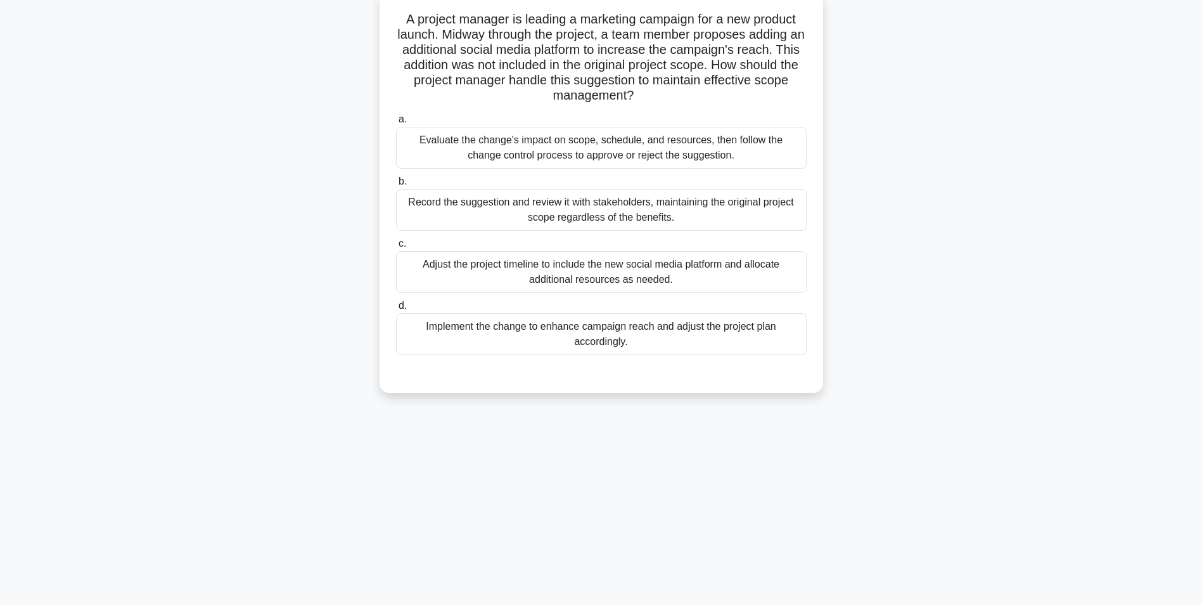
click at [617, 149] on div "Evaluate the change's impact on scope, schedule, and resources, then follow the…" at bounding box center [601, 148] width 411 height 42
click at [396, 124] on input "a. Evaluate the change's impact on scope, schedule, and resources, then follow …" at bounding box center [396, 119] width 0 height 8
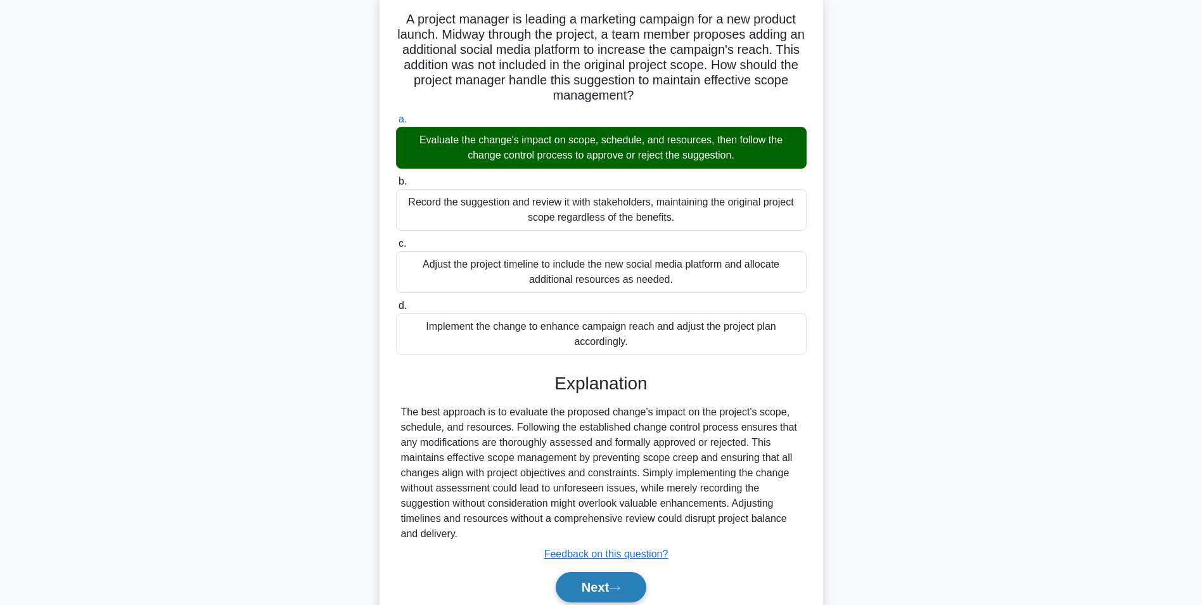
click at [600, 579] on button "Next" at bounding box center [601, 587] width 91 height 30
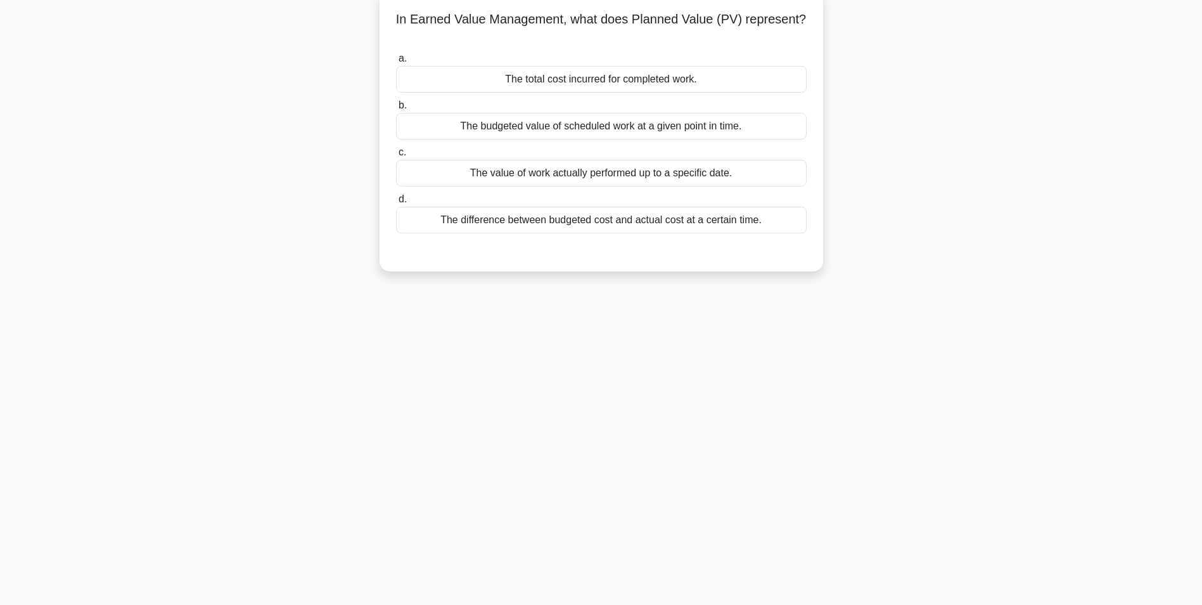
click at [612, 178] on div "The value of work actually performed up to a specific date." at bounding box center [601, 173] width 411 height 27
click at [396, 157] on input "c. The value of work actually performed up to a specific date." at bounding box center [396, 152] width 0 height 8
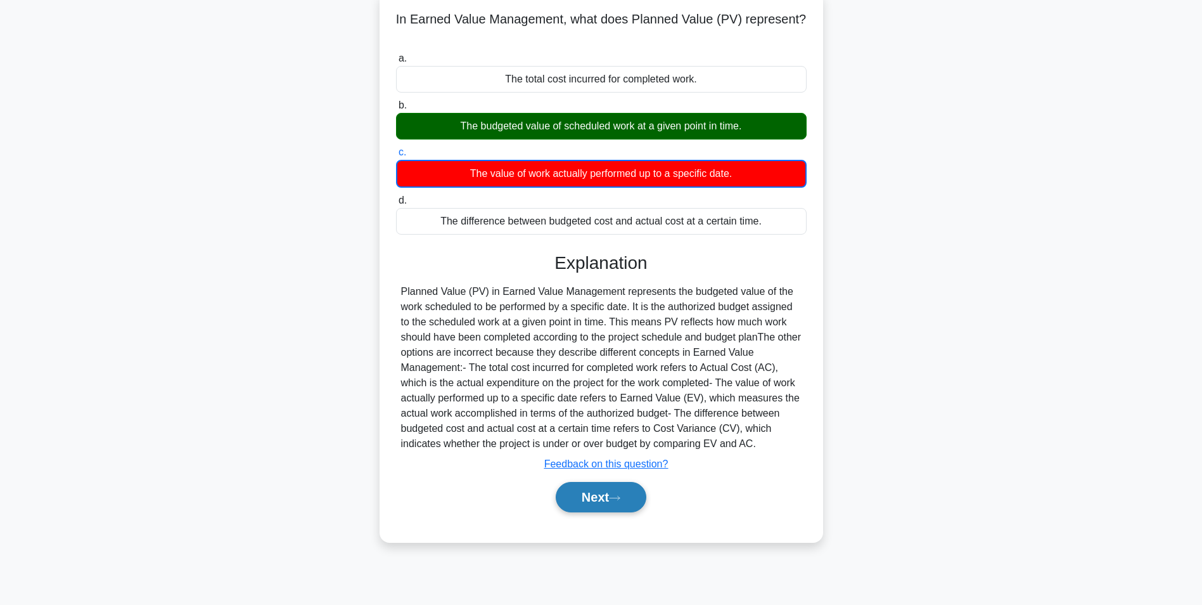
click at [587, 495] on button "Next" at bounding box center [601, 497] width 91 height 30
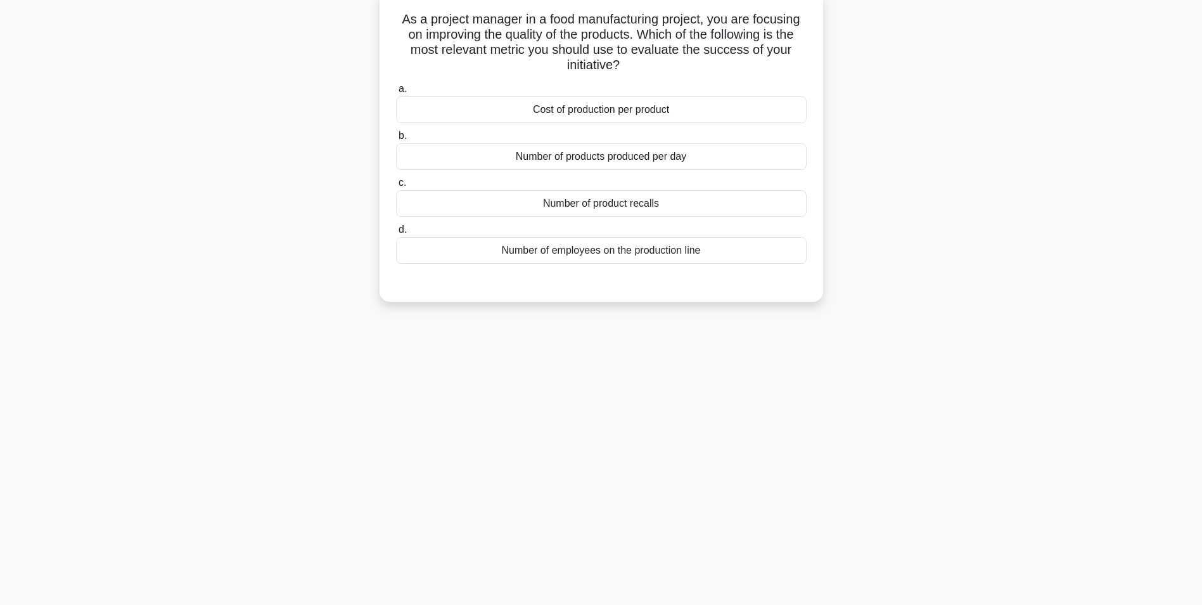
click at [593, 206] on div "Number of product recalls" at bounding box center [601, 203] width 411 height 27
click at [396, 187] on input "c. Number of product recalls" at bounding box center [396, 183] width 0 height 8
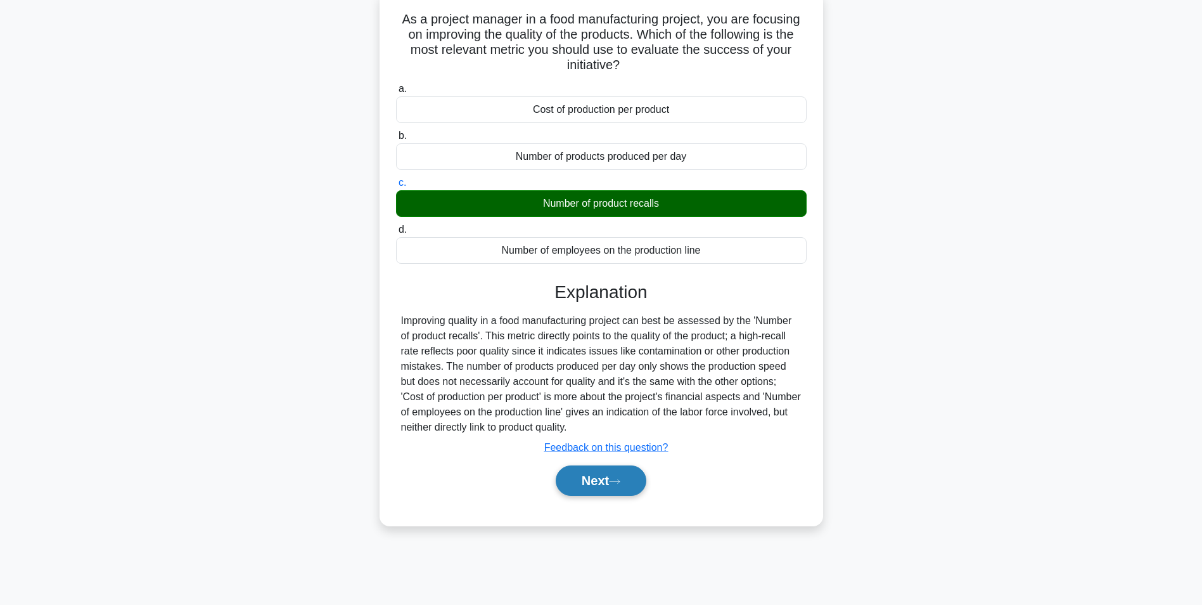
click at [607, 488] on button "Next" at bounding box center [601, 480] width 91 height 30
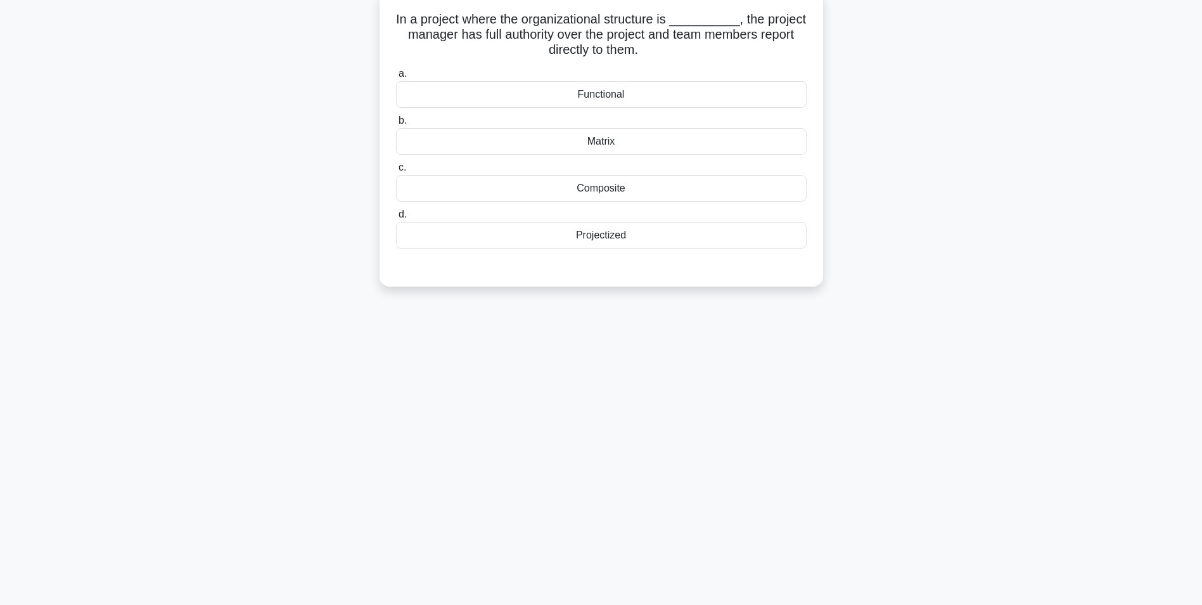
click at [601, 239] on div "Projectized" at bounding box center [601, 235] width 411 height 27
click at [396, 219] on input "d. Projectized" at bounding box center [396, 214] width 0 height 8
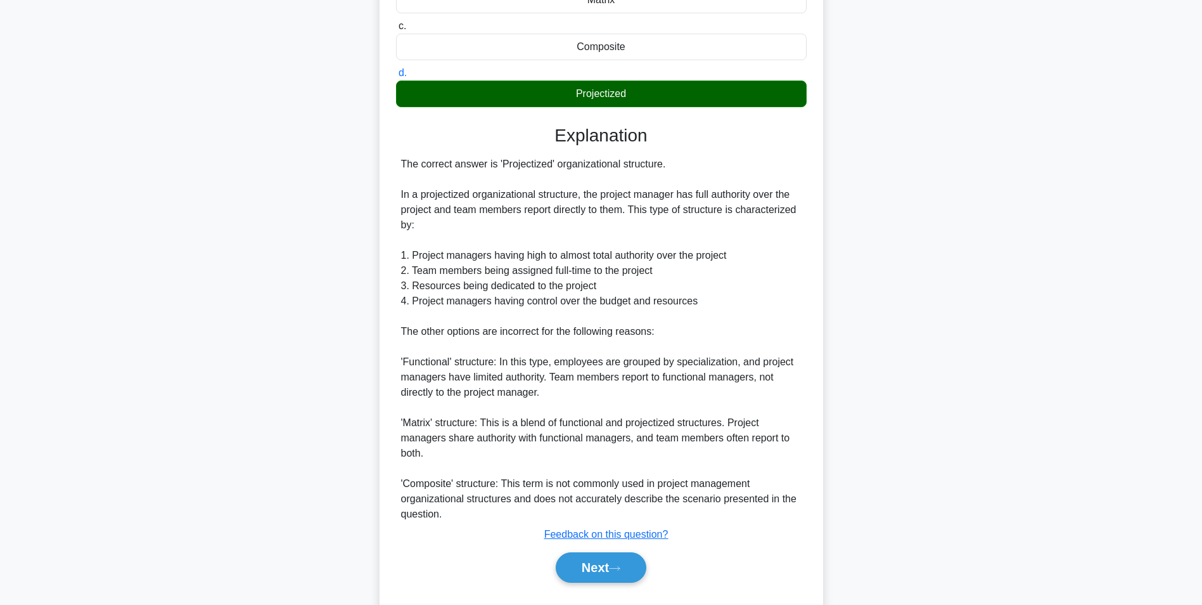
scroll to position [254, 0]
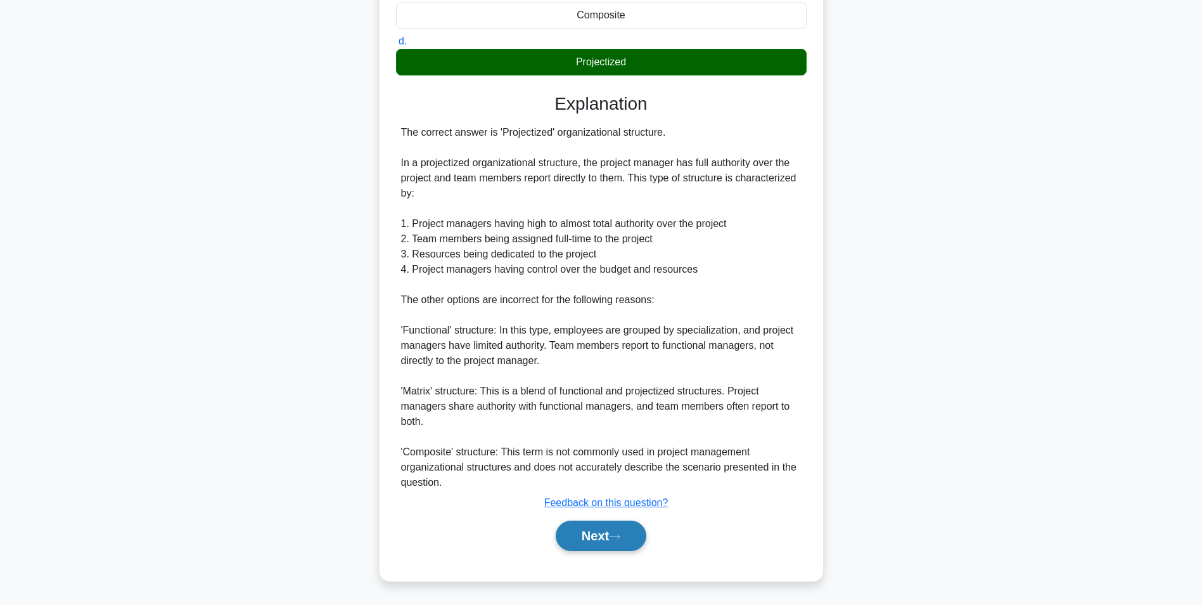
click at [581, 531] on button "Next" at bounding box center [601, 535] width 91 height 30
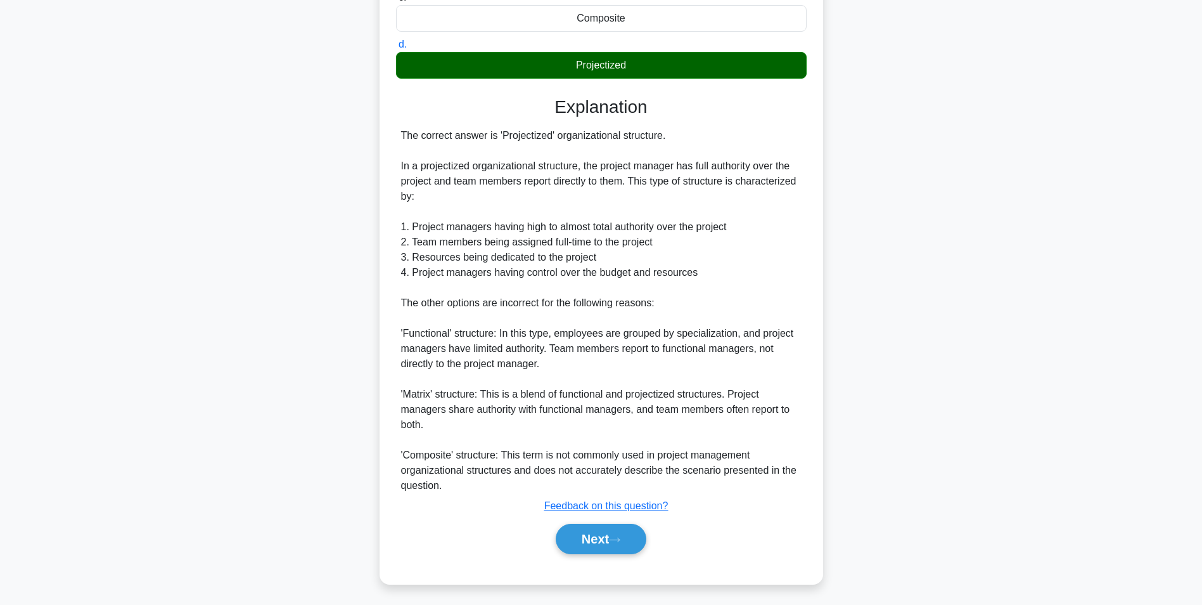
scroll to position [80, 0]
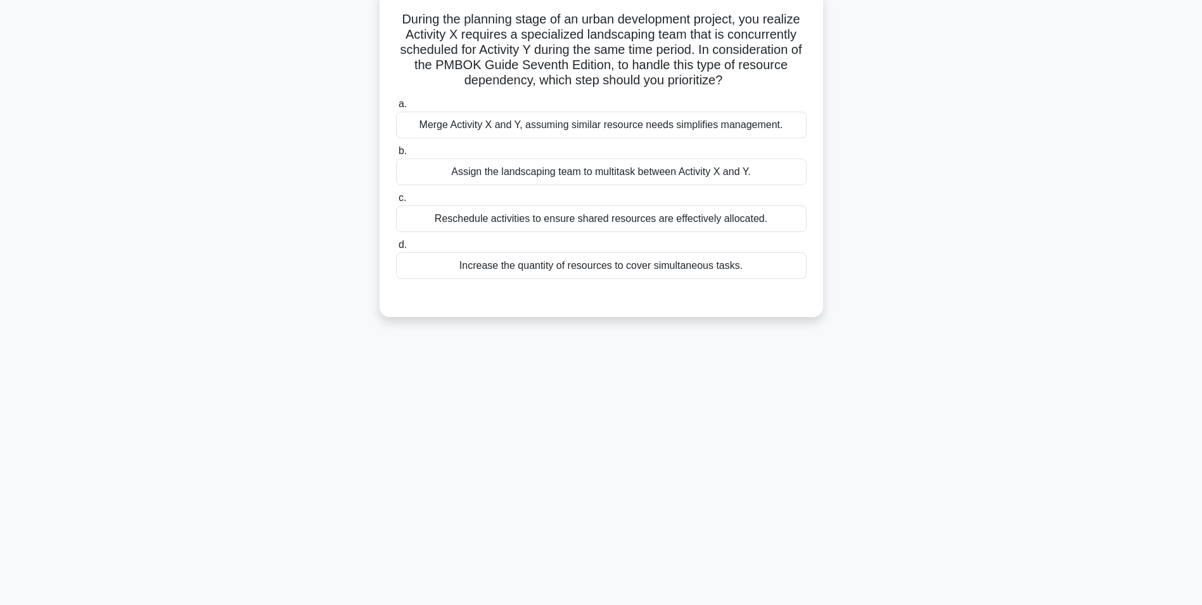
click at [632, 176] on div "Assign the landscaping team to multitask between Activity X and Y." at bounding box center [601, 171] width 411 height 27
click at [396, 155] on input "b. Assign the landscaping team to multitask between Activity X and Y." at bounding box center [396, 151] width 0 height 8
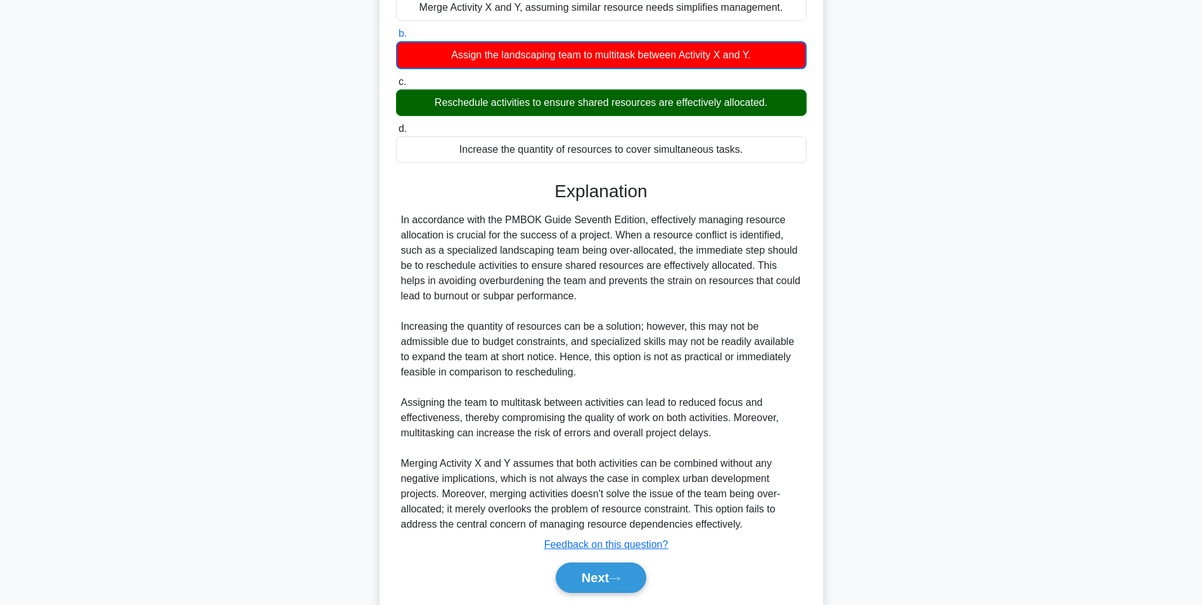
scroll to position [240, 0]
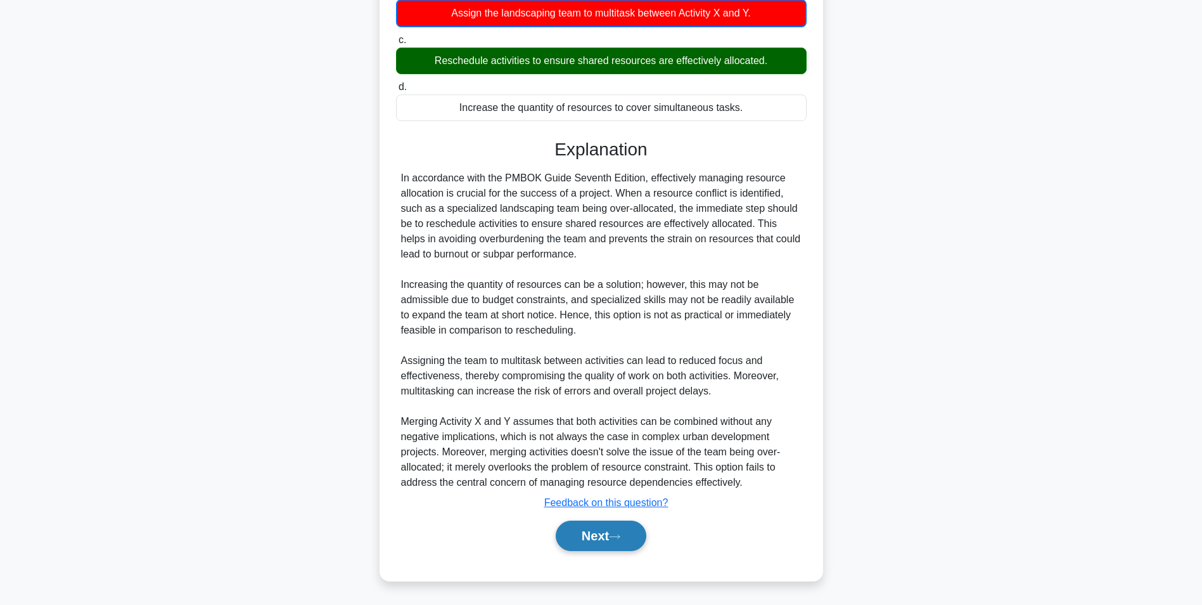
click at [591, 533] on button "Next" at bounding box center [601, 535] width 91 height 30
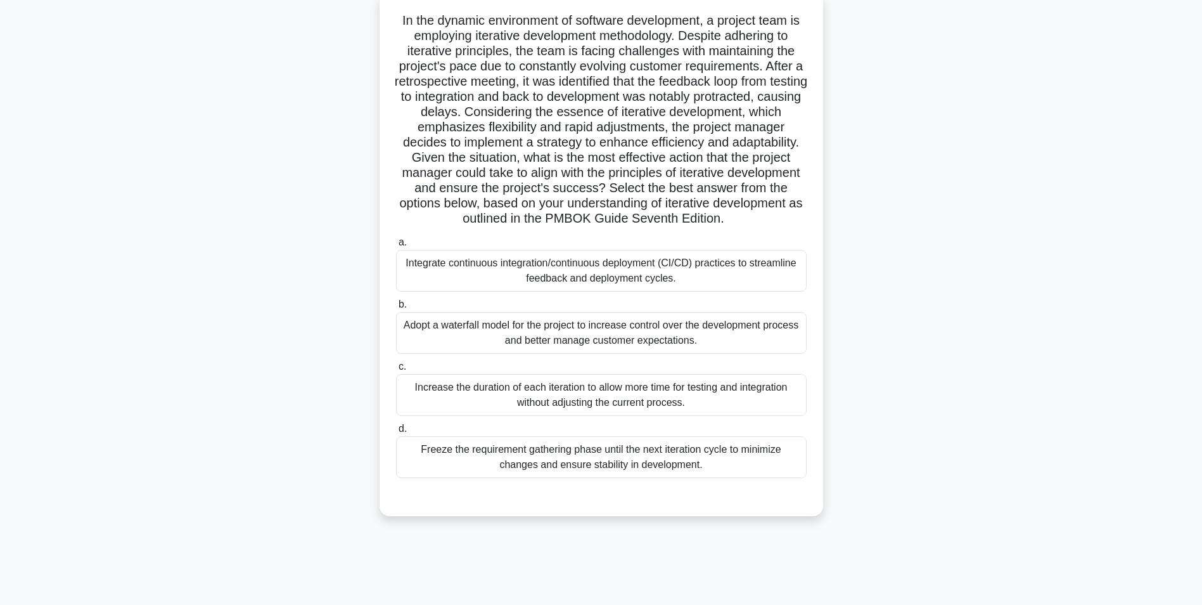
scroll to position [80, 0]
click at [583, 331] on div "Adopt a waterfall model for the project to increase control over the developmen…" at bounding box center [601, 332] width 411 height 42
click at [396, 307] on input "b. Adopt a waterfall model for the project to increase control over the develop…" at bounding box center [396, 303] width 0 height 8
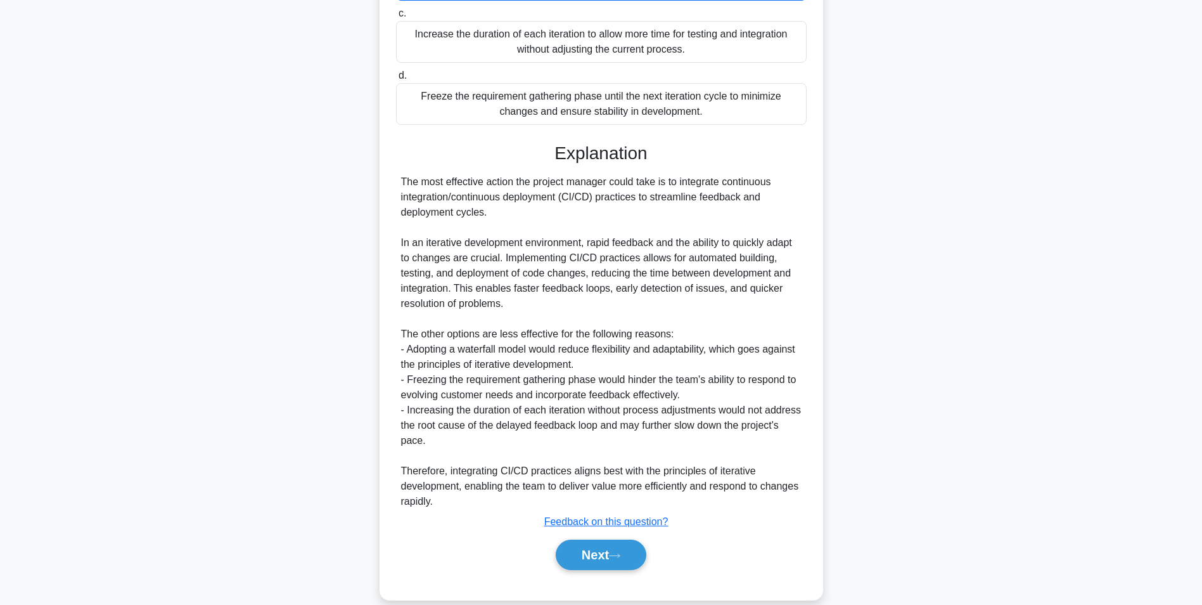
scroll to position [453, 0]
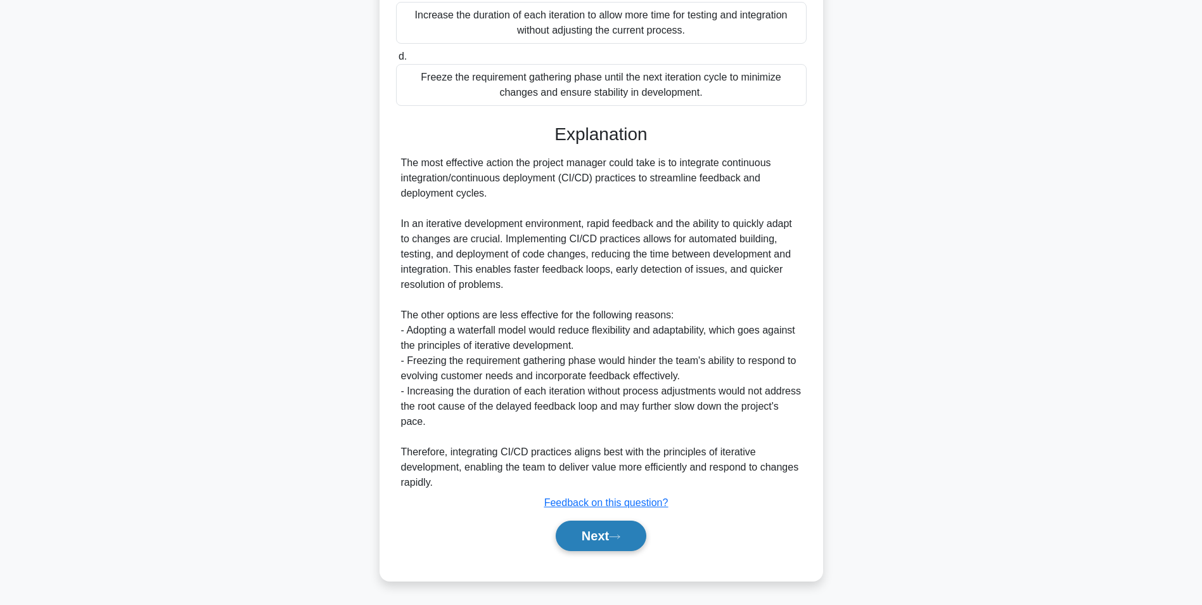
click at [593, 541] on button "Next" at bounding box center [601, 535] width 91 height 30
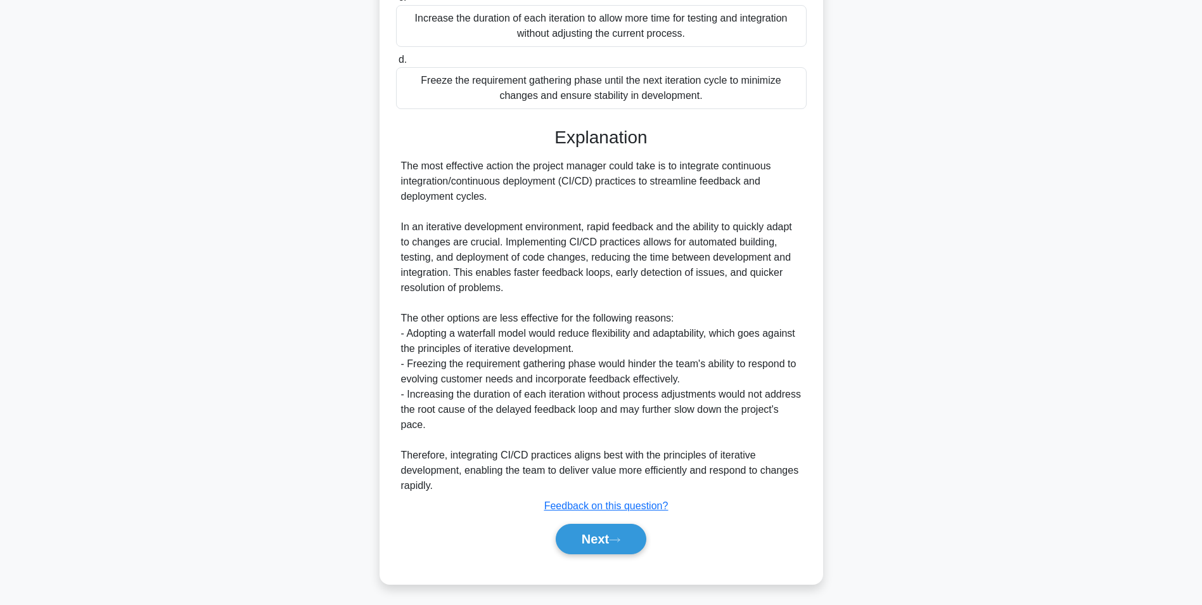
scroll to position [80, 0]
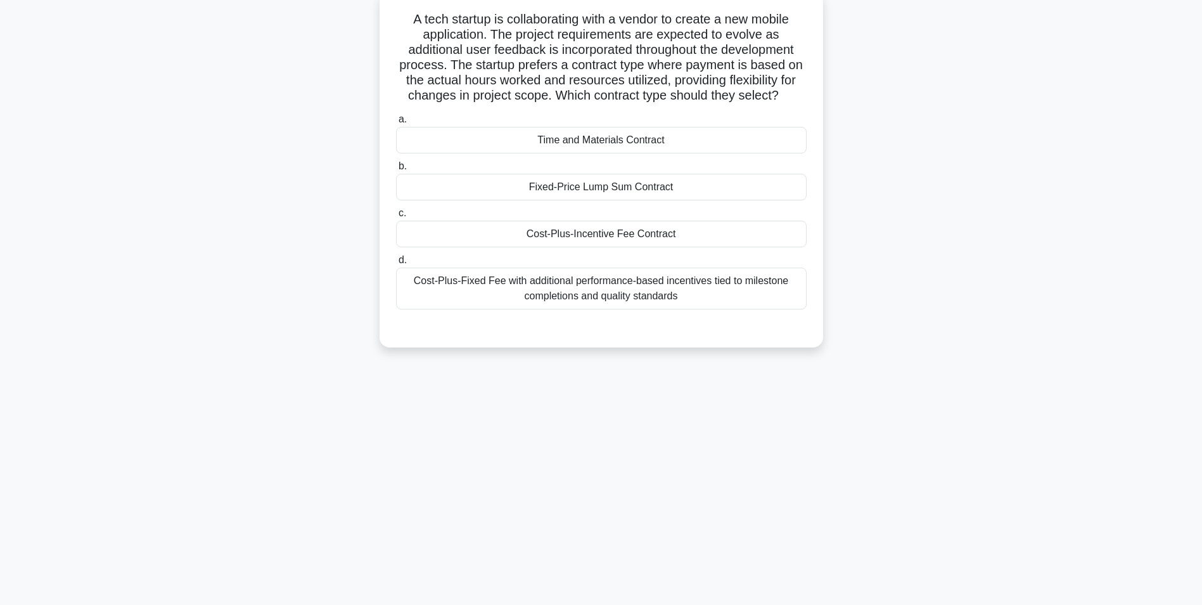
click at [615, 144] on div "Time and Materials Contract" at bounding box center [601, 140] width 411 height 27
click at [396, 124] on input "a. Time and Materials Contract" at bounding box center [396, 119] width 0 height 8
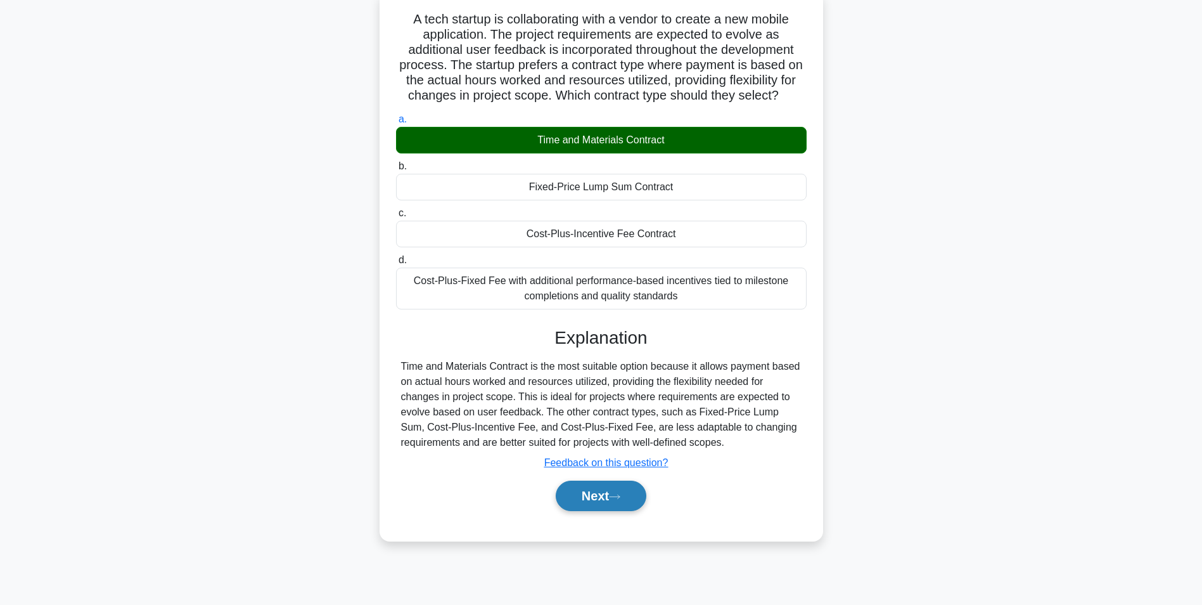
click at [580, 497] on button "Next" at bounding box center [601, 495] width 91 height 30
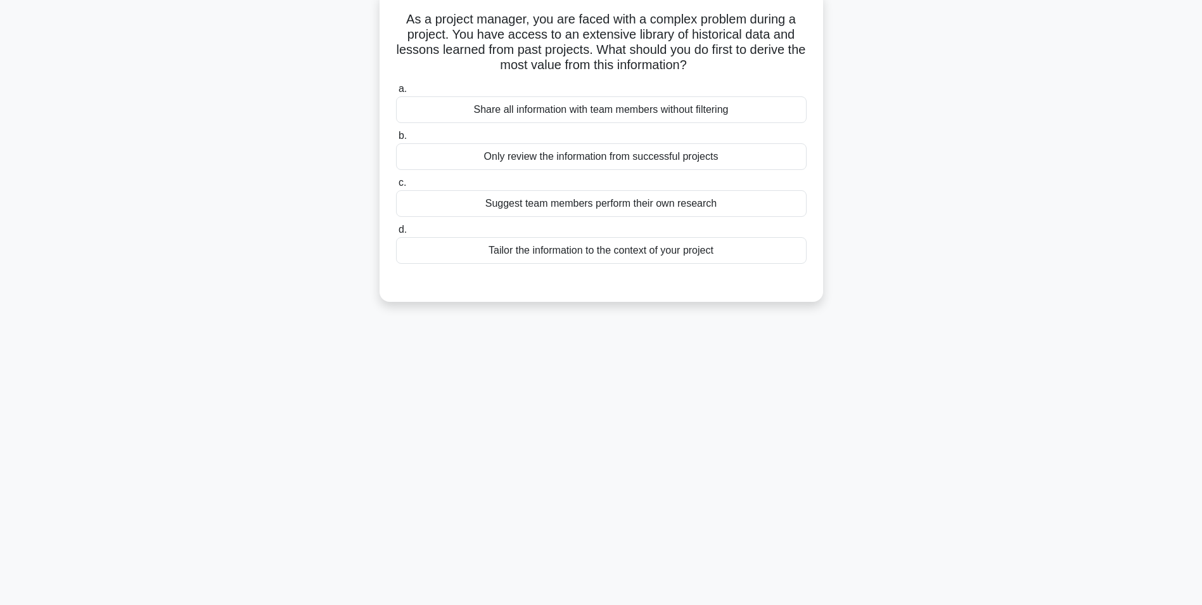
click at [564, 251] on div "Tailor the information to the context of your project" at bounding box center [601, 250] width 411 height 27
click at [396, 234] on input "d. Tailor the information to the context of your project" at bounding box center [396, 230] width 0 height 8
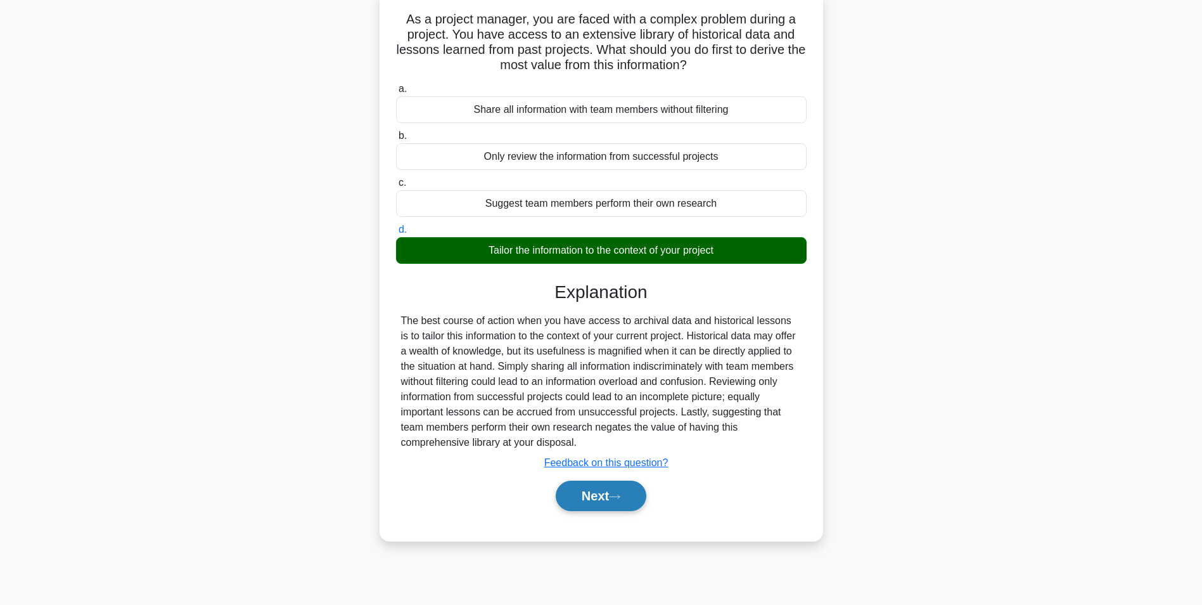
click at [581, 491] on button "Next" at bounding box center [601, 495] width 91 height 30
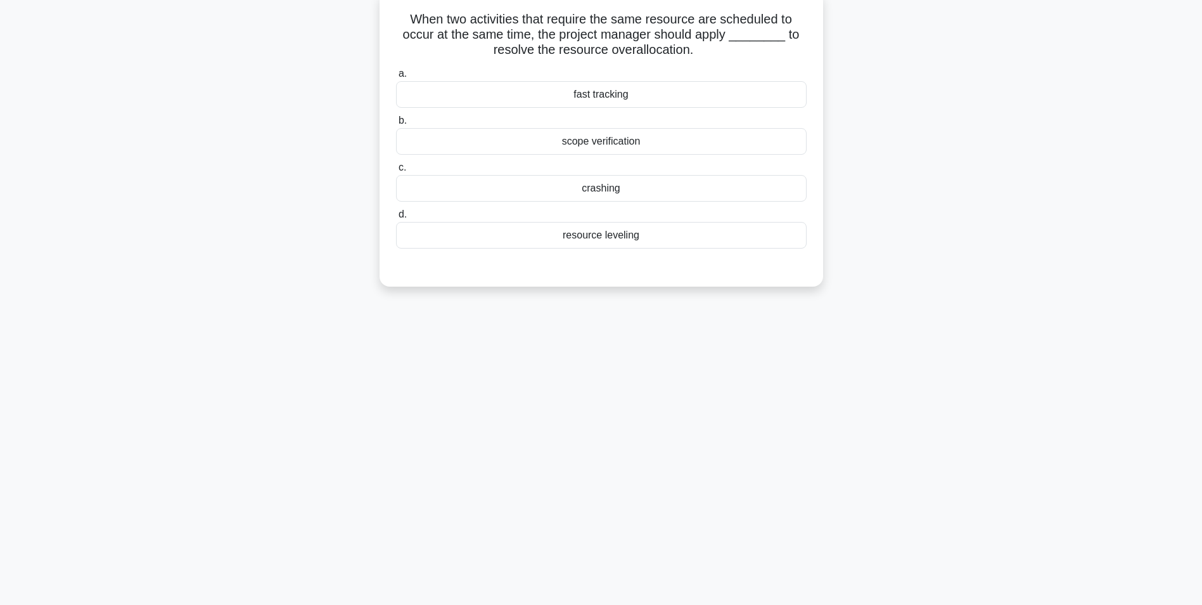
click at [607, 234] on div "resource leveling" at bounding box center [601, 235] width 411 height 27
click at [396, 219] on input "d. resource leveling" at bounding box center [396, 214] width 0 height 8
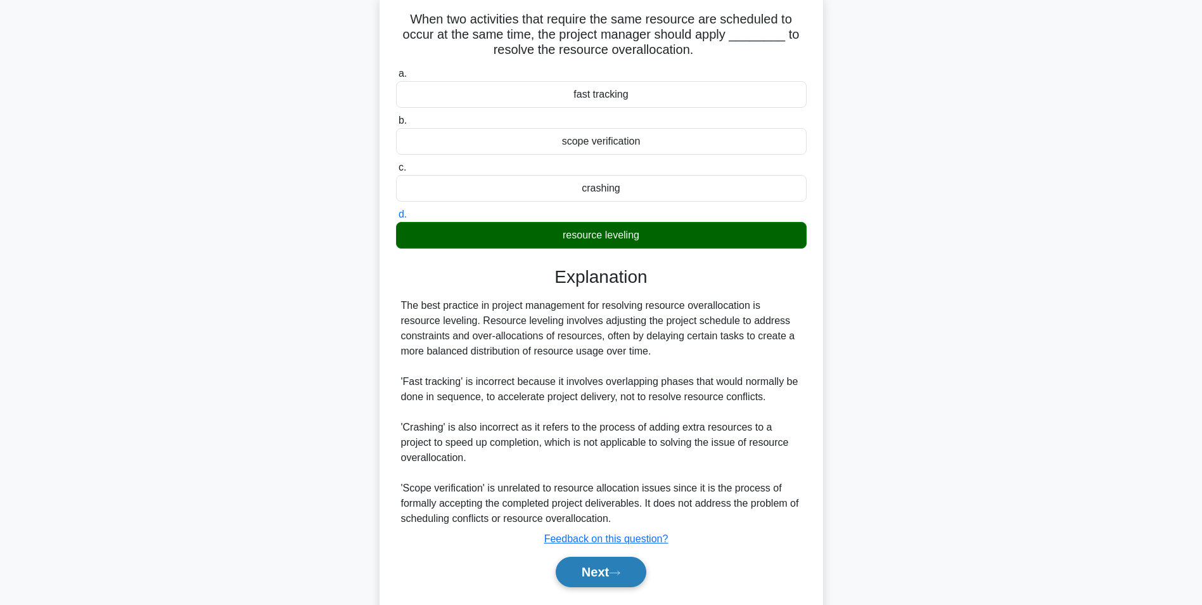
click at [603, 575] on button "Next" at bounding box center [601, 571] width 91 height 30
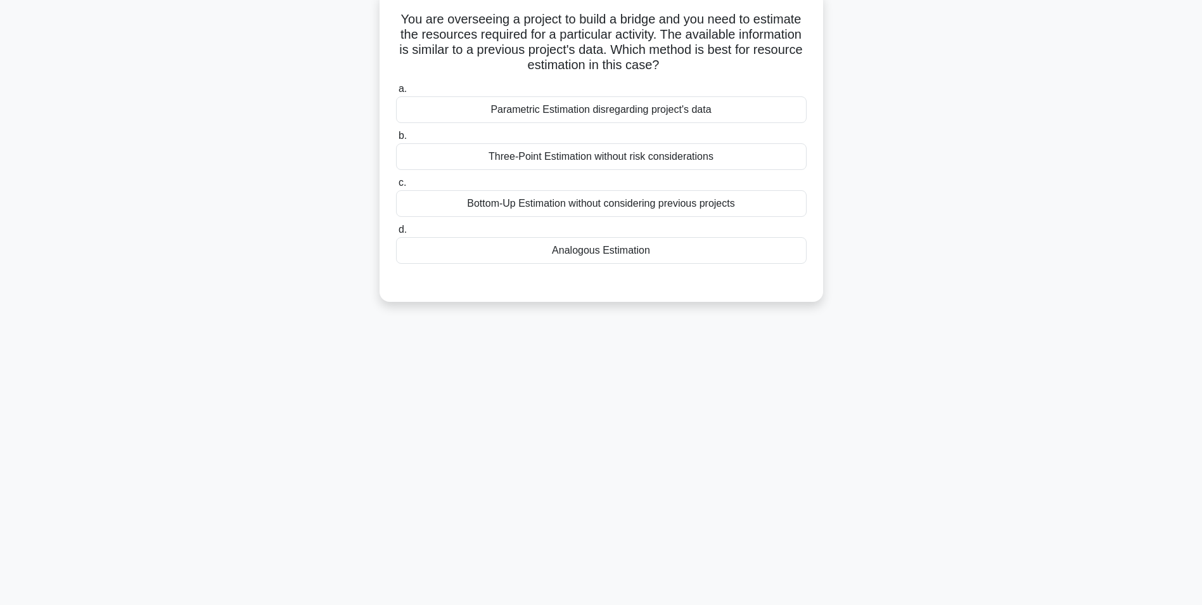
click at [604, 252] on div "Analogous Estimation" at bounding box center [601, 250] width 411 height 27
click at [396, 234] on input "d. Analogous Estimation" at bounding box center [396, 230] width 0 height 8
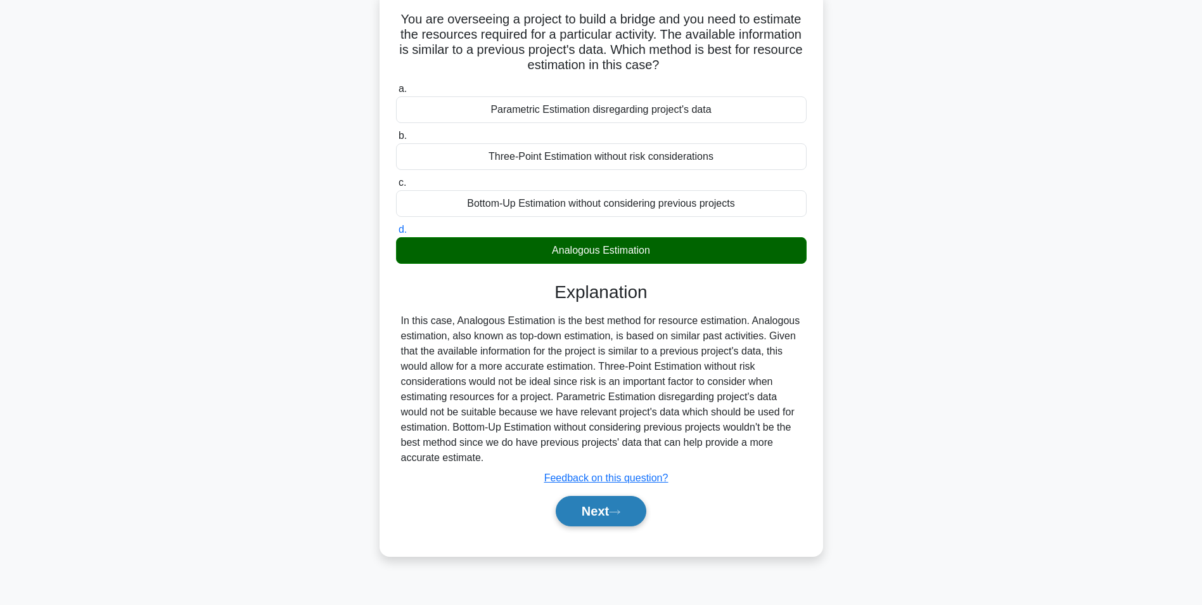
click at [585, 518] on button "Next" at bounding box center [601, 511] width 91 height 30
click at [602, 517] on button "Next" at bounding box center [601, 511] width 91 height 30
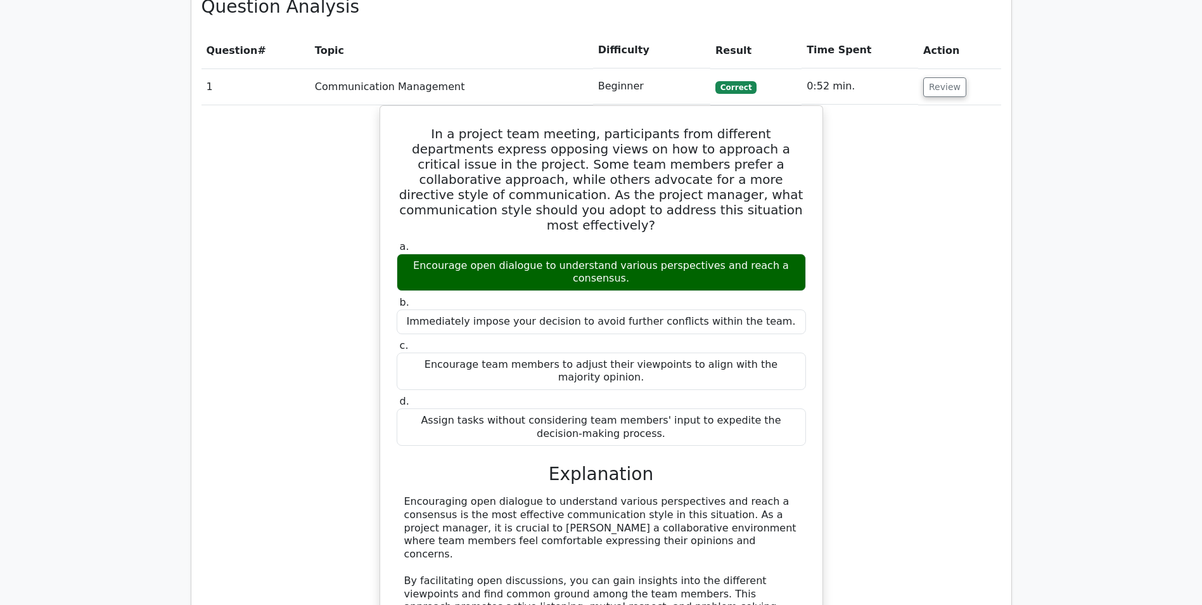
scroll to position [887, 0]
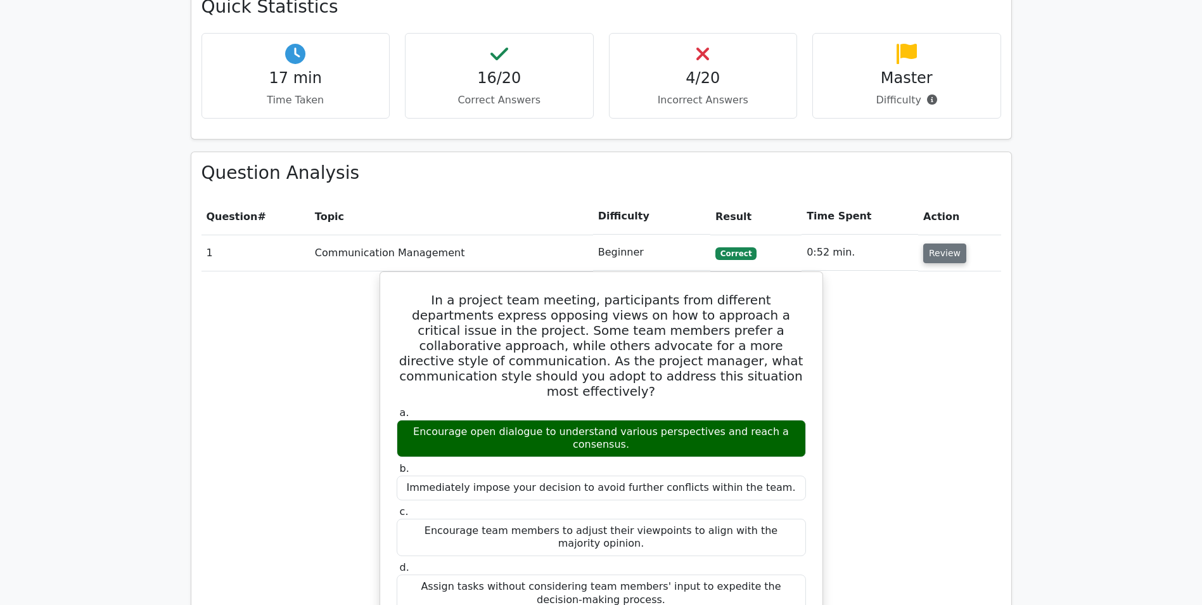
click at [933, 258] on button "Review" at bounding box center [944, 253] width 43 height 20
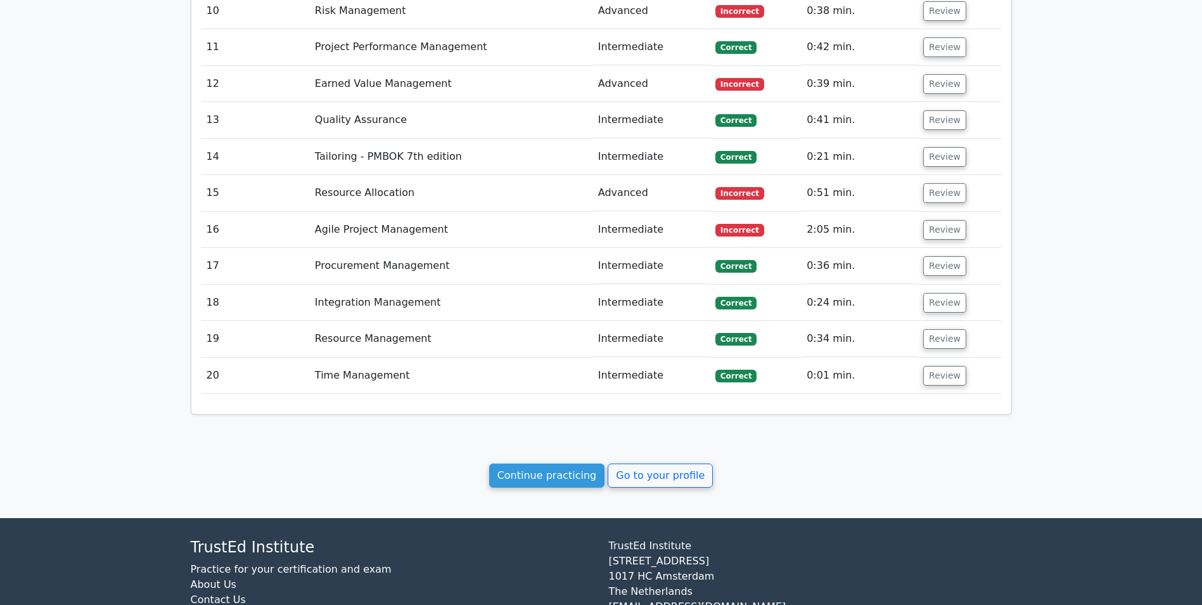
scroll to position [1458, 0]
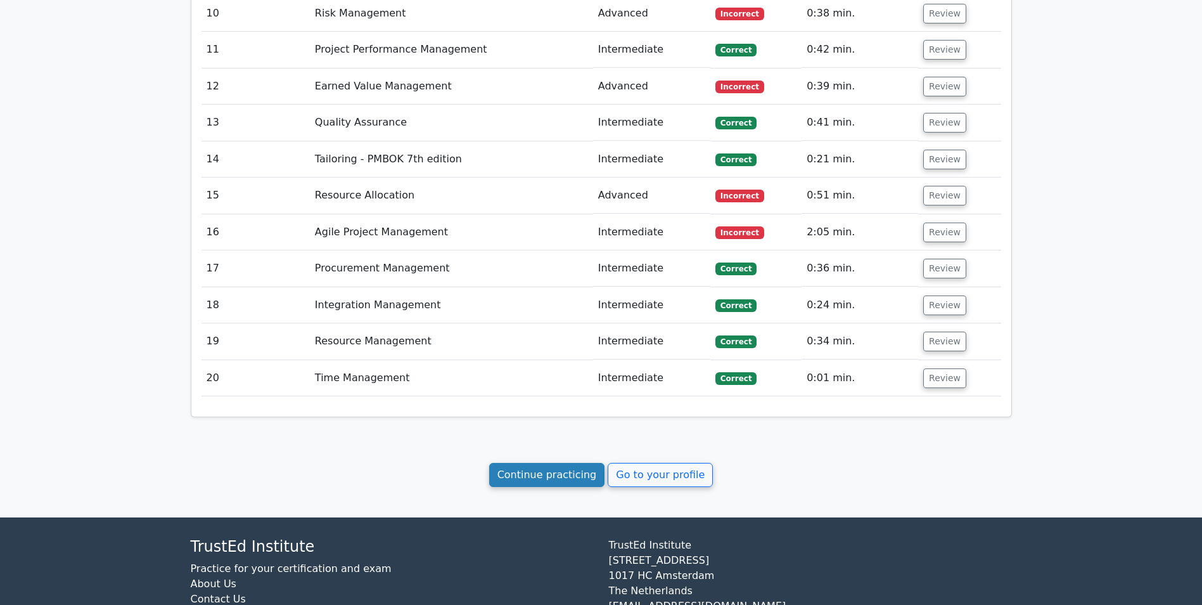
click at [549, 477] on link "Continue practicing" at bounding box center [547, 475] width 116 height 24
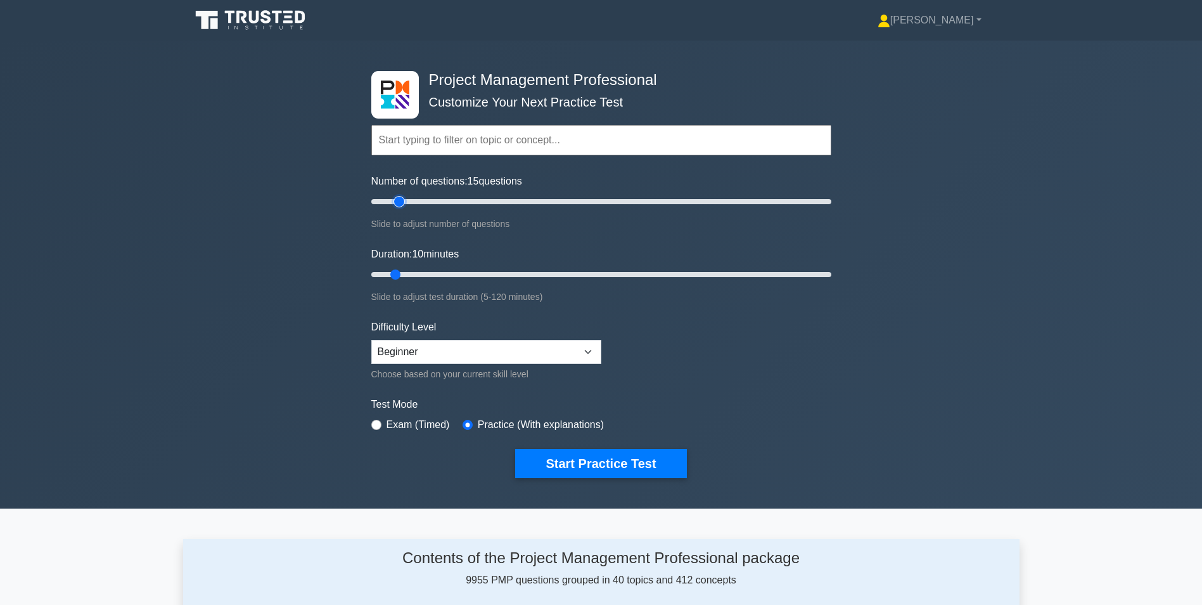
click at [404, 201] on input "Number of questions: 15 questions" at bounding box center [601, 201] width 460 height 15
type input "20"
click at [413, 200] on input "Number of questions: 15 questions" at bounding box center [601, 201] width 460 height 15
click at [406, 273] on input "Duration: 10 minutes" at bounding box center [601, 274] width 460 height 15
type input "20"
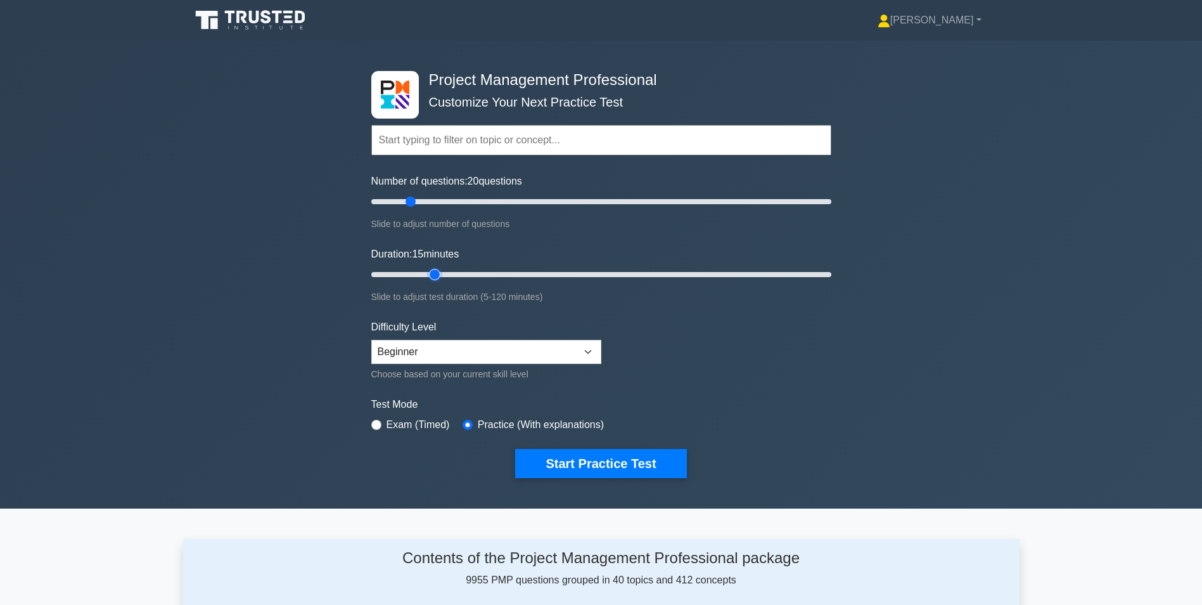
click at [425, 274] on input "Duration: 15 minutes" at bounding box center [601, 274] width 460 height 15
click at [581, 466] on button "Start Practice Test" at bounding box center [600, 463] width 171 height 29
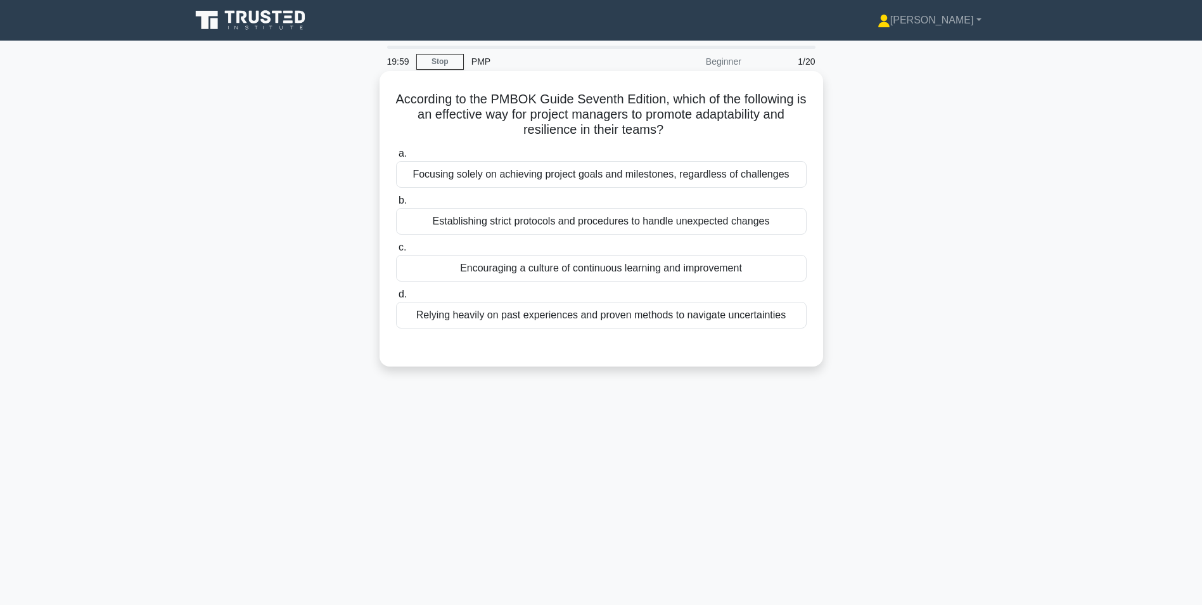
scroll to position [63, 0]
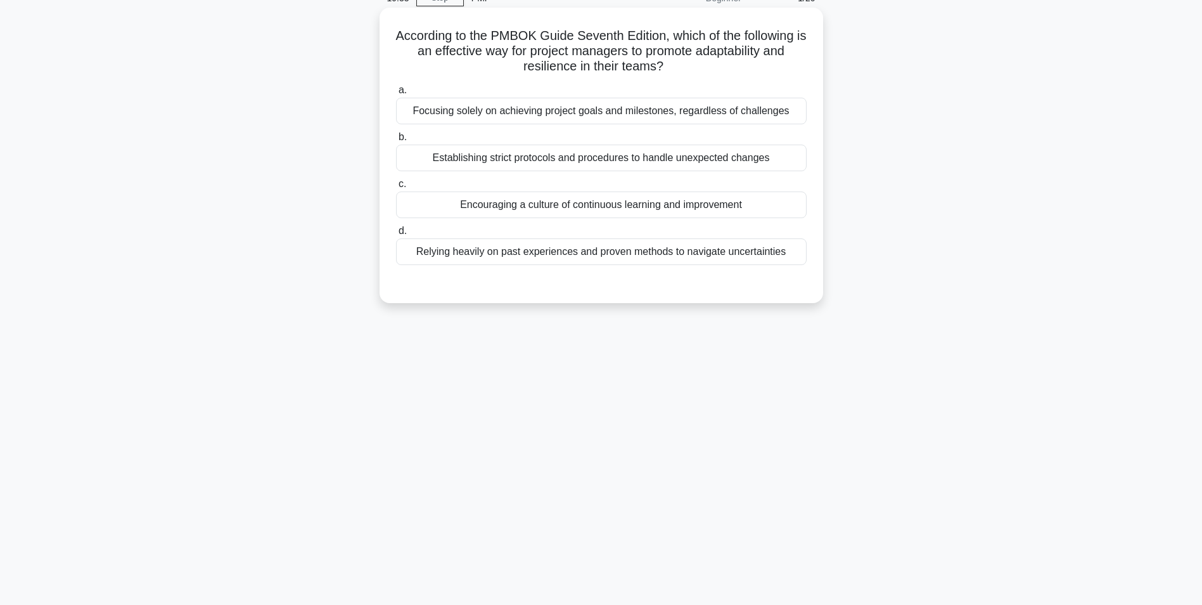
click at [546, 209] on div "Encouraging a culture of continuous learning and improvement" at bounding box center [601, 204] width 411 height 27
click at [396, 188] on input "c. Encouraging a culture of continuous learning and improvement" at bounding box center [396, 184] width 0 height 8
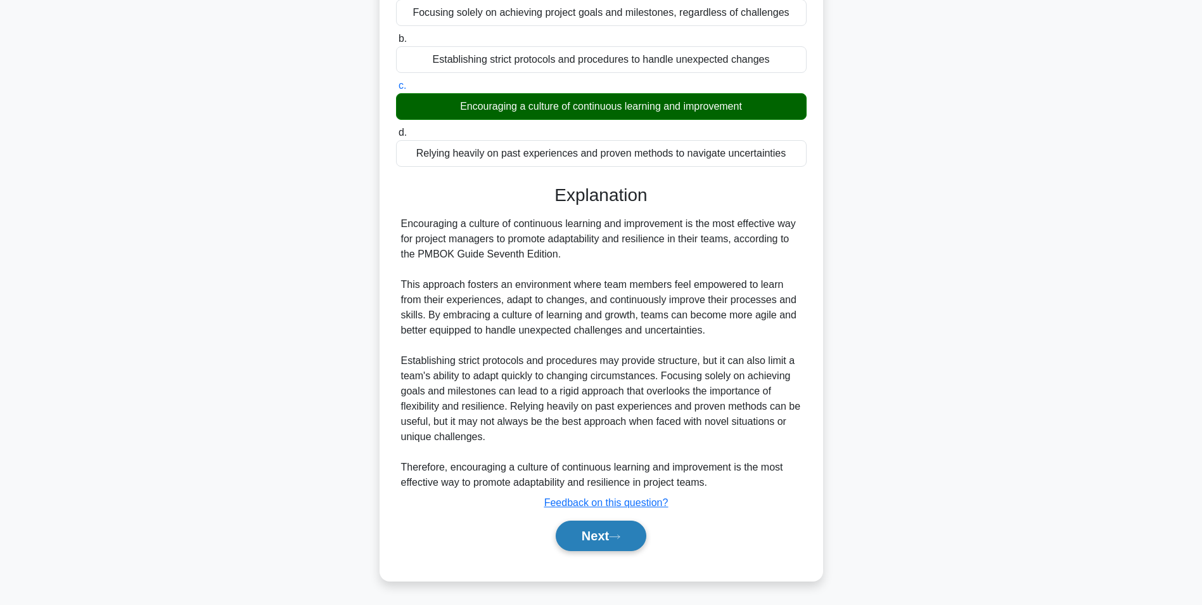
click at [581, 538] on button "Next" at bounding box center [601, 535] width 91 height 30
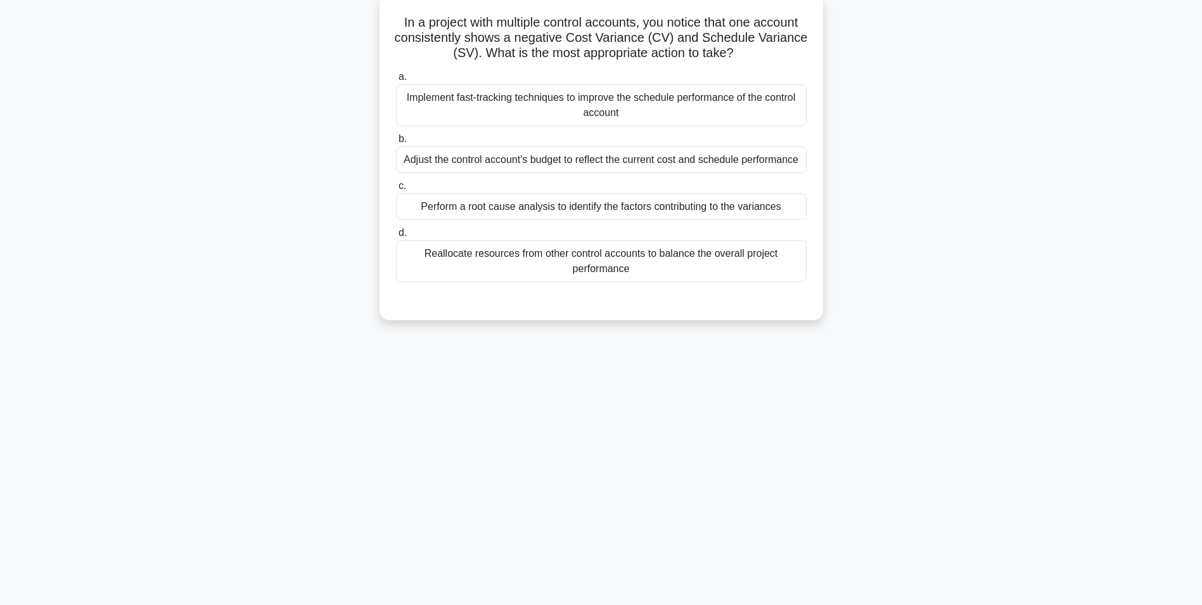
scroll to position [80, 0]
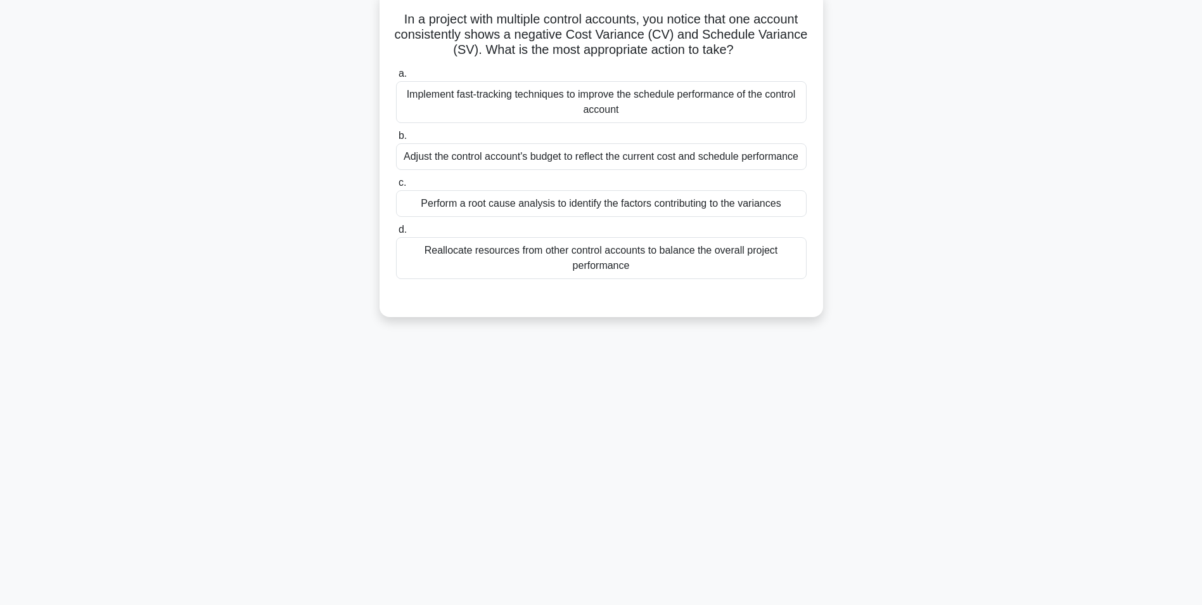
click at [575, 205] on div "Perform a root cause analysis to identify the factors contributing to the varia…" at bounding box center [601, 203] width 411 height 27
click at [396, 187] on input "c. Perform a root cause analysis to identify the factors contributing to the va…" at bounding box center [396, 183] width 0 height 8
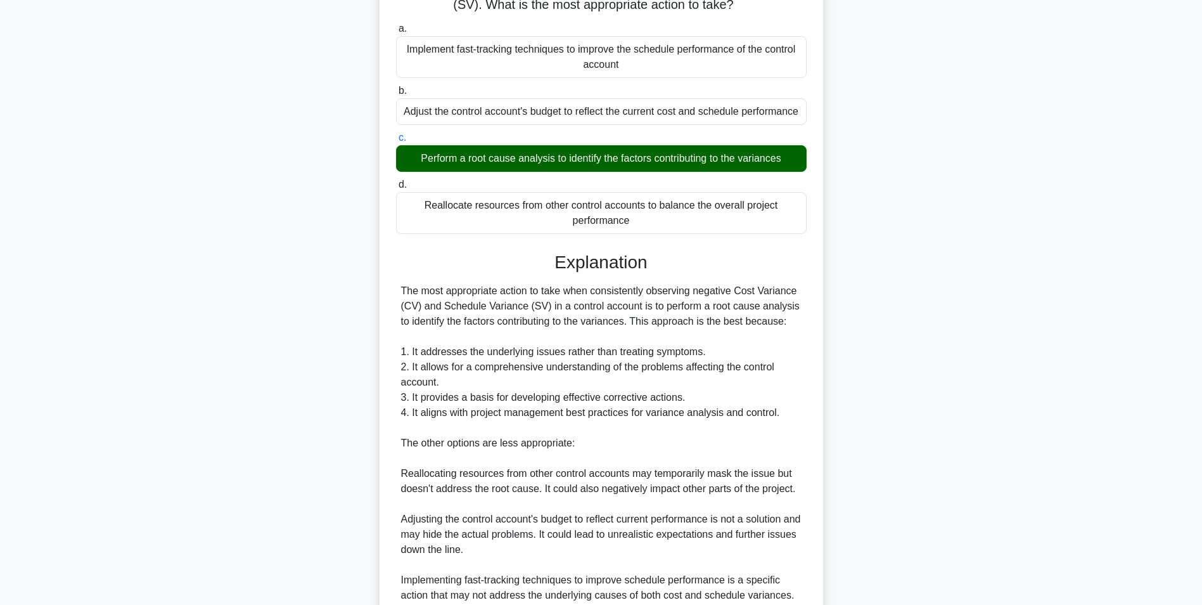
scroll to position [314, 0]
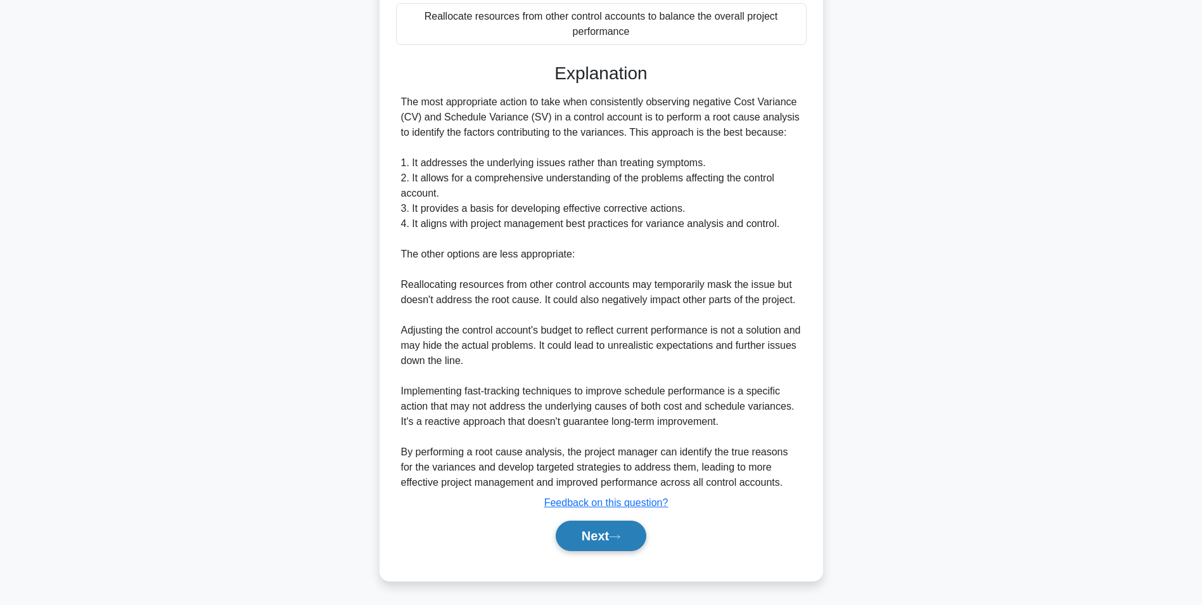
click at [607, 533] on button "Next" at bounding box center [601, 535] width 91 height 30
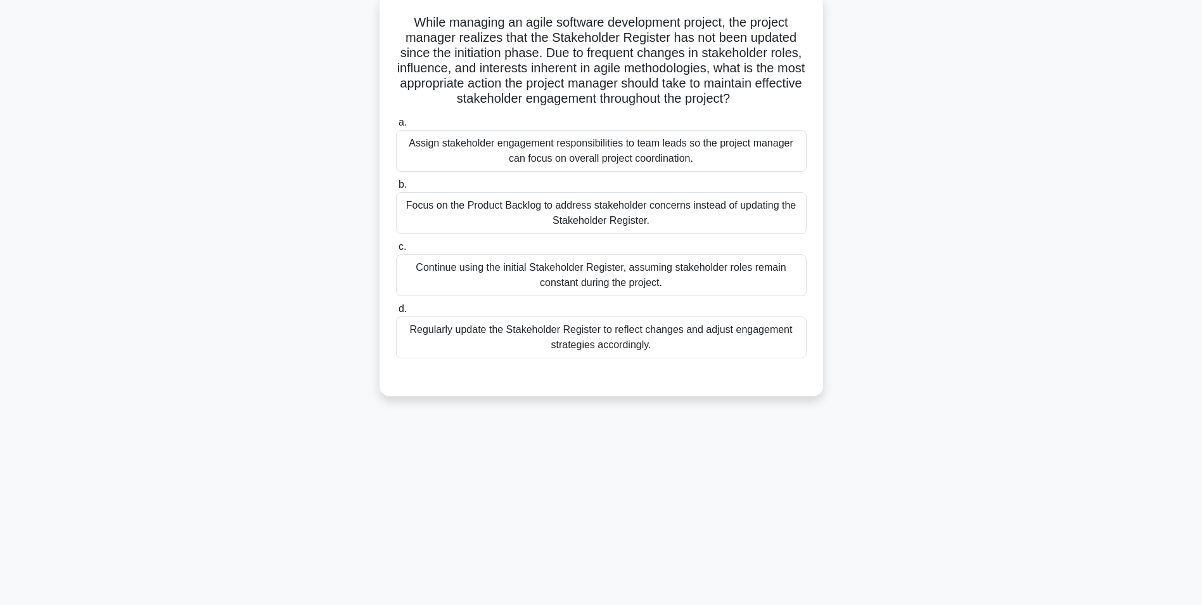
scroll to position [80, 0]
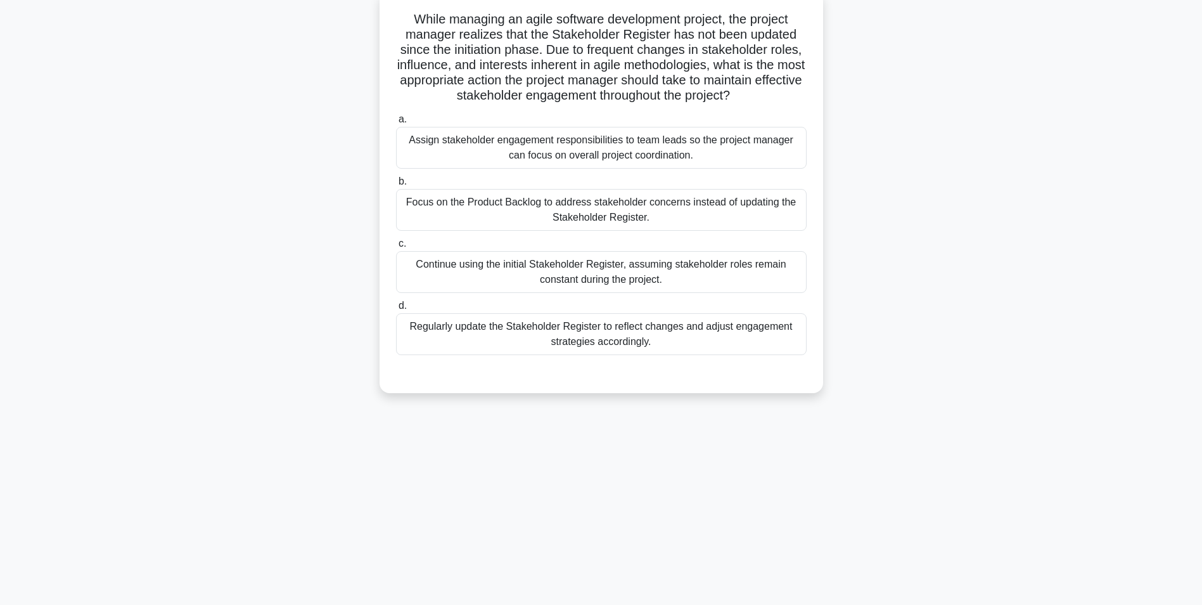
click at [611, 338] on div "Regularly update the Stakeholder Register to reflect changes and adjust engagem…" at bounding box center [601, 334] width 411 height 42
click at [396, 310] on input "d. Regularly update the Stakeholder Register to reflect changes and adjust enga…" at bounding box center [396, 306] width 0 height 8
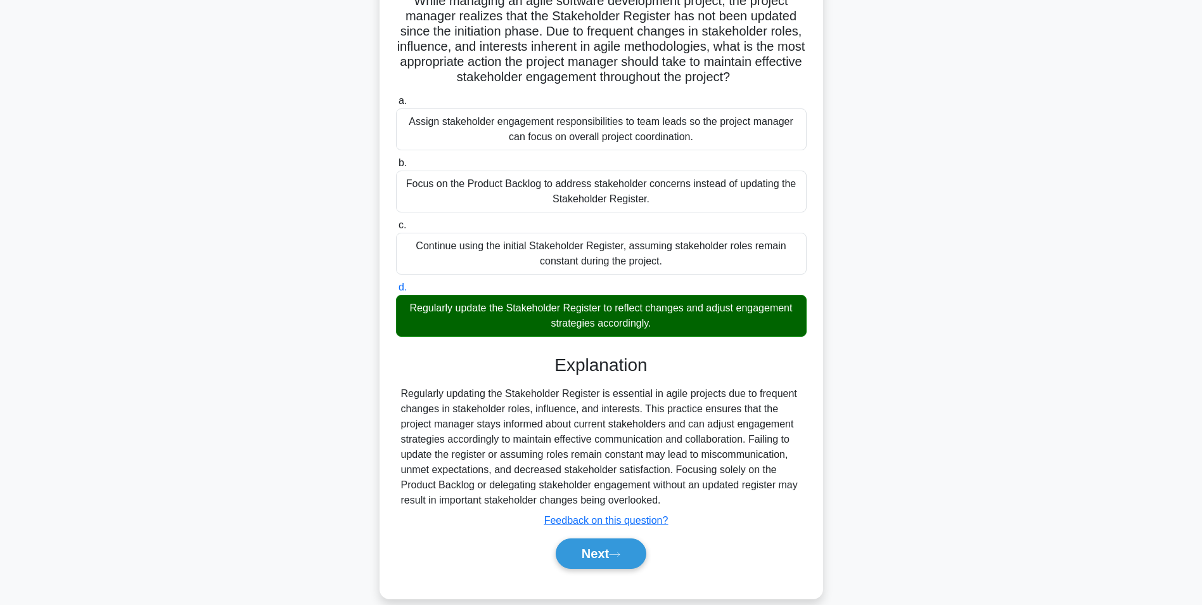
scroll to position [117, 0]
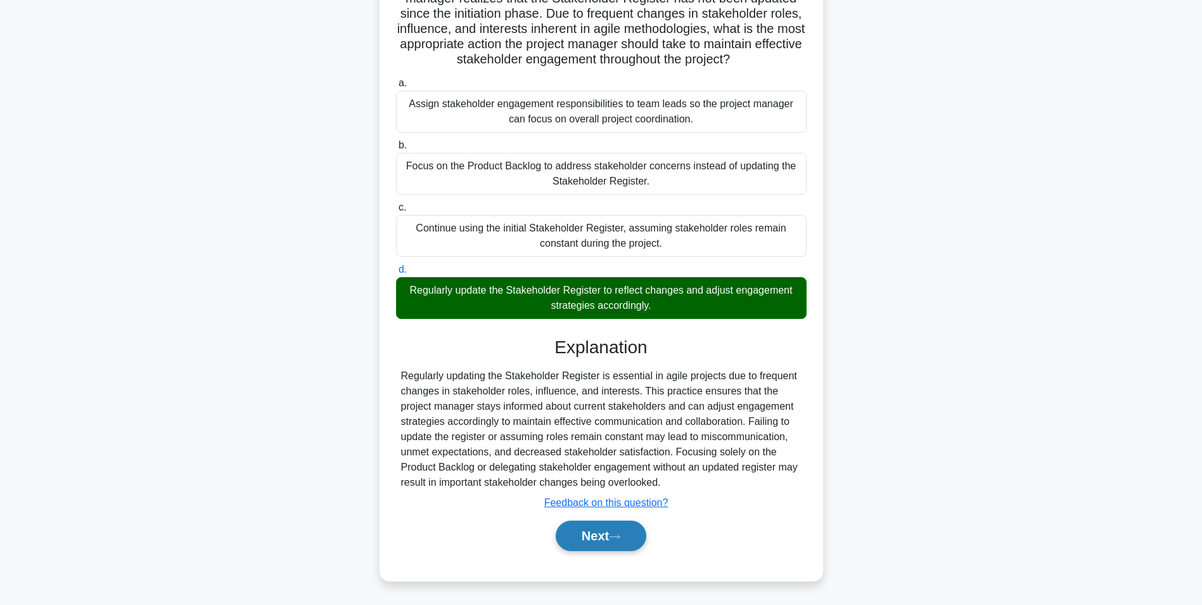
click at [580, 531] on button "Next" at bounding box center [601, 535] width 91 height 30
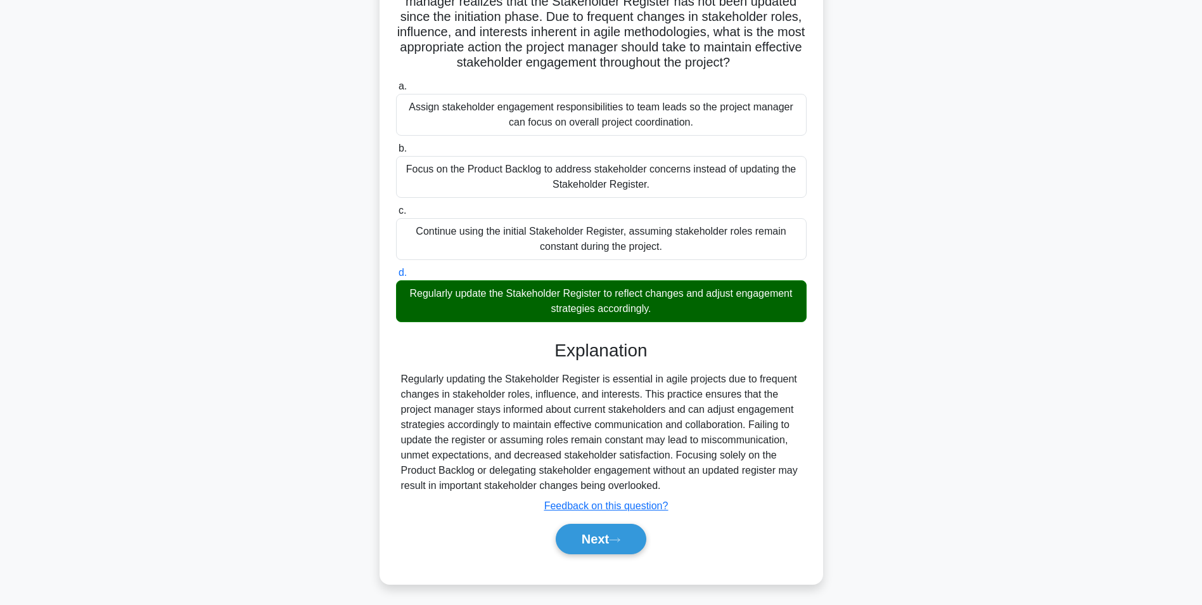
scroll to position [80, 0]
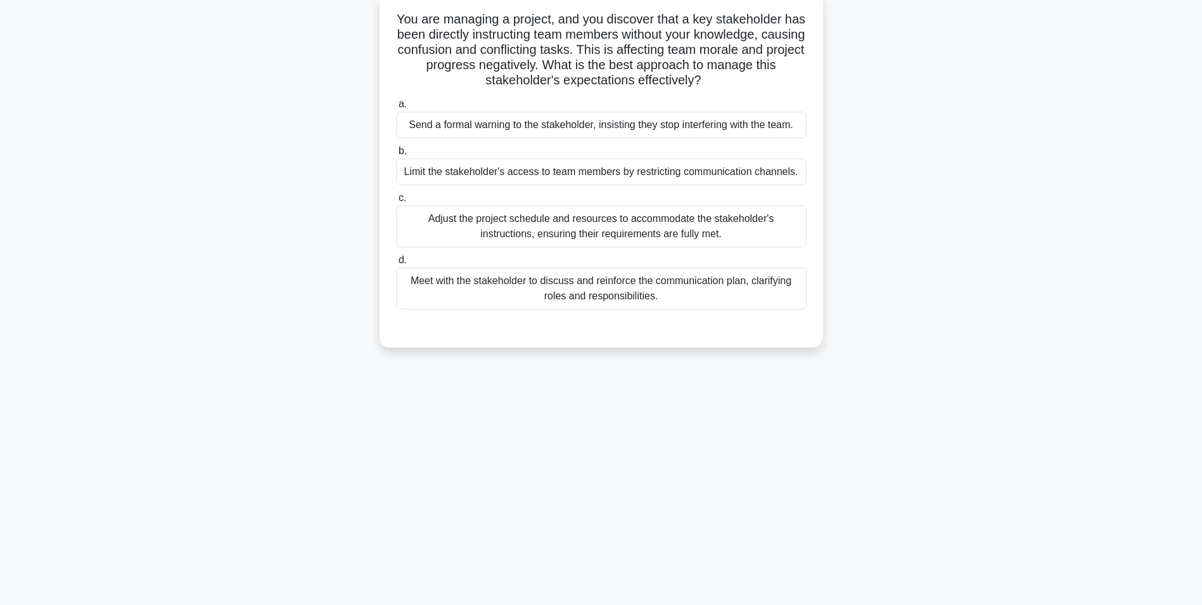
click at [608, 294] on div "Meet with the stakeholder to discuss and reinforce the communication plan, clar…" at bounding box center [601, 288] width 411 height 42
click at [396, 264] on input "d. Meet with the stakeholder to discuss and reinforce the communication plan, c…" at bounding box center [396, 260] width 0 height 8
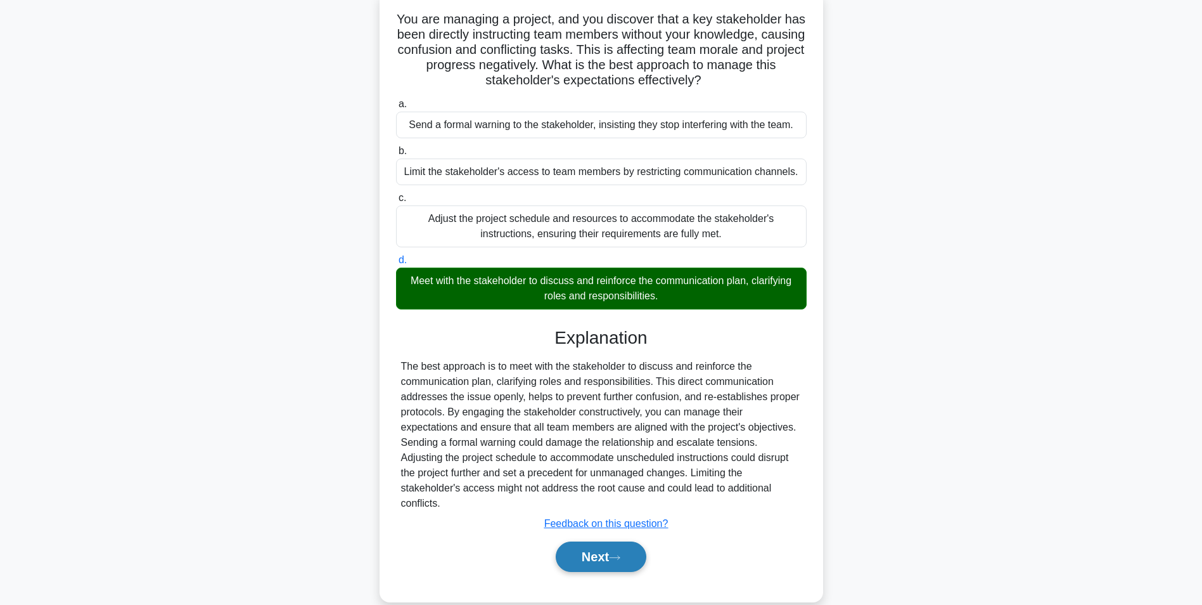
click at [589, 542] on button "Next" at bounding box center [601, 556] width 91 height 30
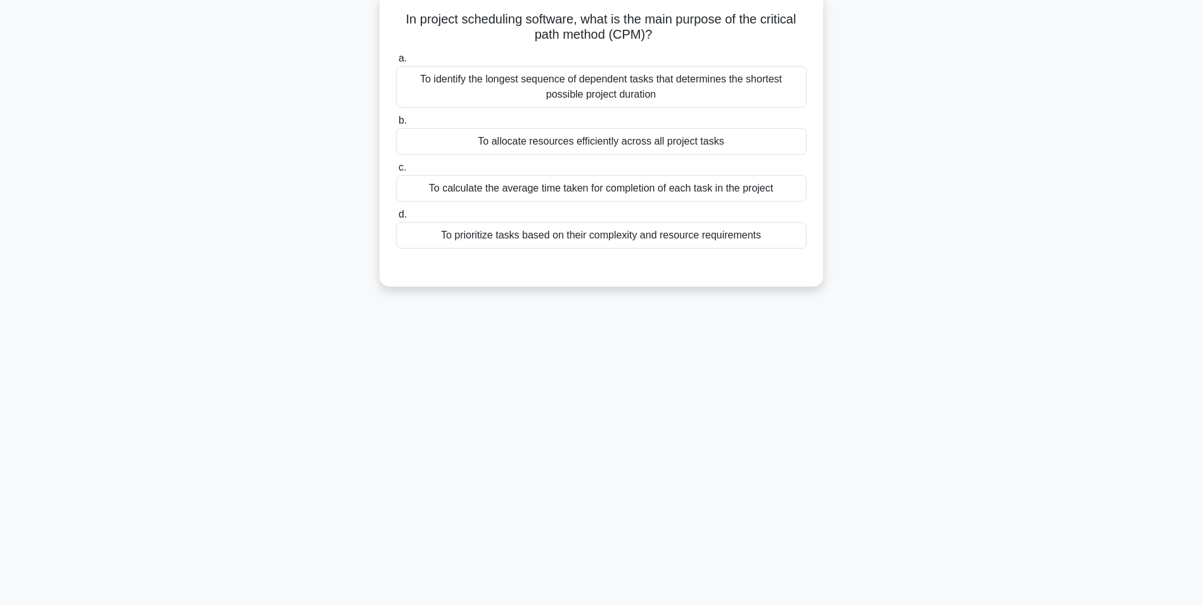
click at [593, 238] on div "To prioritize tasks based on their complexity and resource requirements" at bounding box center [601, 235] width 411 height 27
click at [396, 219] on input "d. To prioritize tasks based on their complexity and resource requirements" at bounding box center [396, 214] width 0 height 8
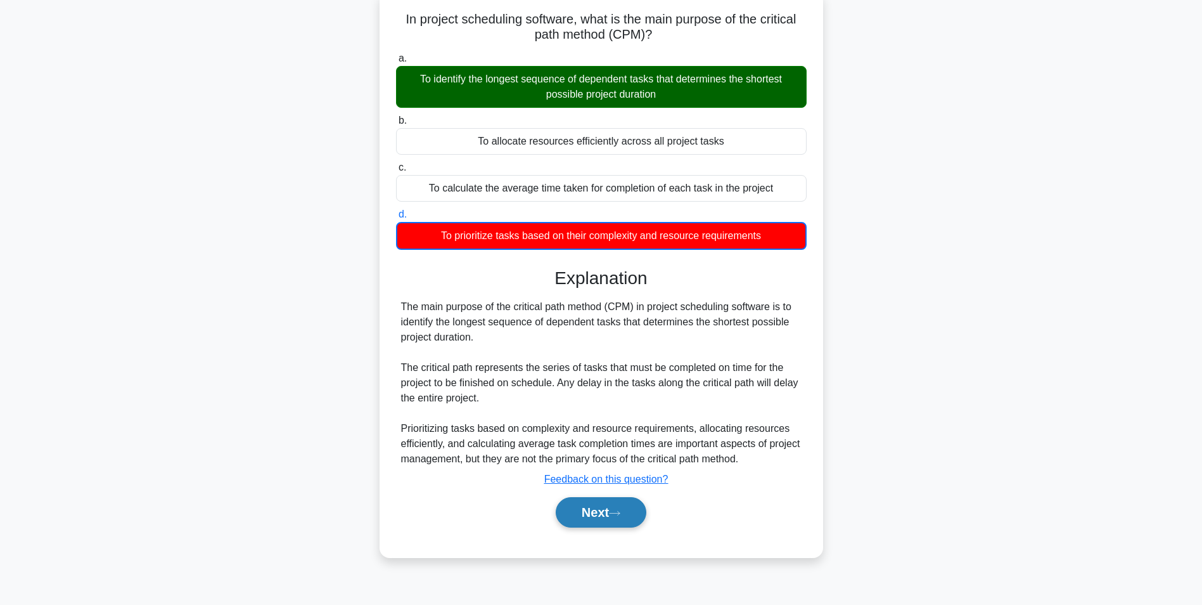
click at [584, 514] on button "Next" at bounding box center [601, 512] width 91 height 30
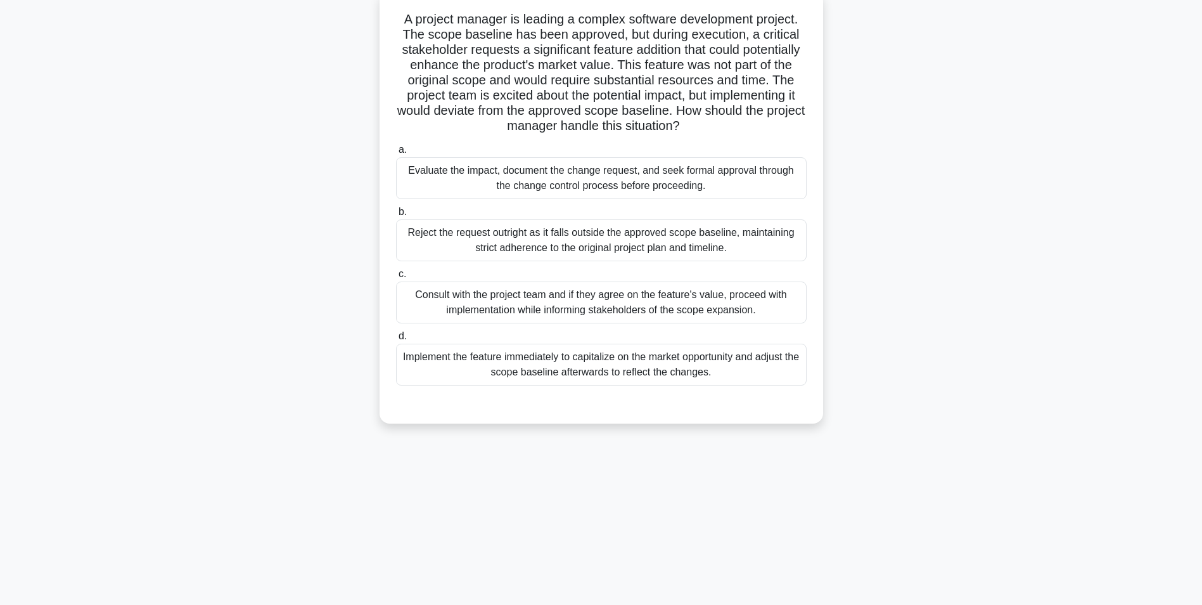
click at [549, 182] on div "Evaluate the impact, document the change request, and seek formal approval thro…" at bounding box center [601, 178] width 411 height 42
click at [396, 154] on input "a. Evaluate the impact, document the change request, and seek formal approval t…" at bounding box center [396, 150] width 0 height 8
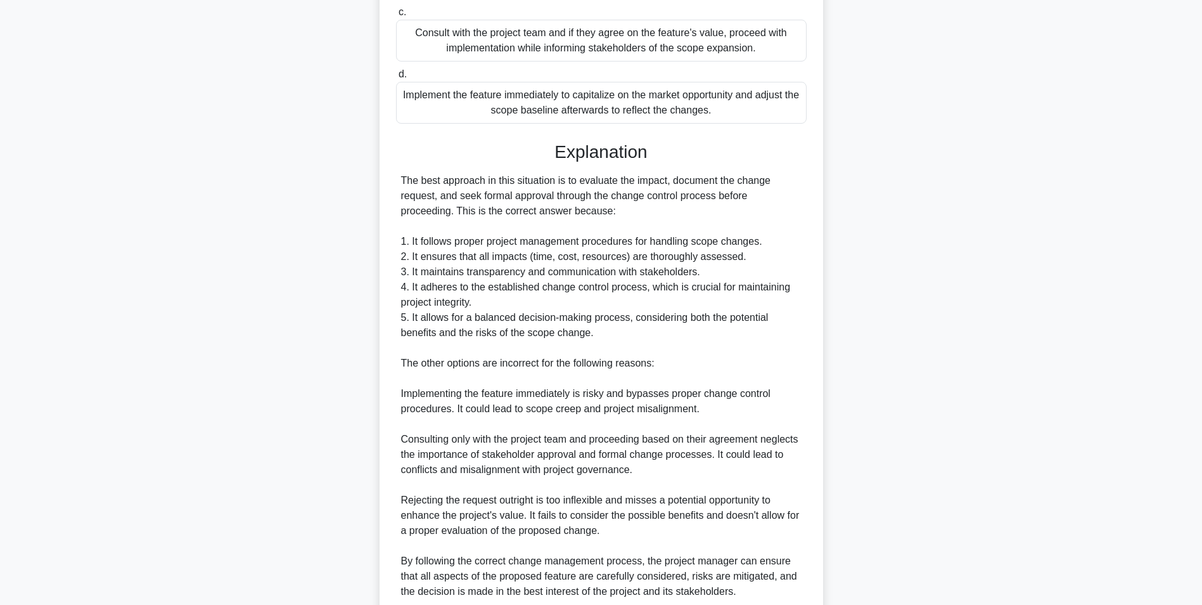
scroll to position [451, 0]
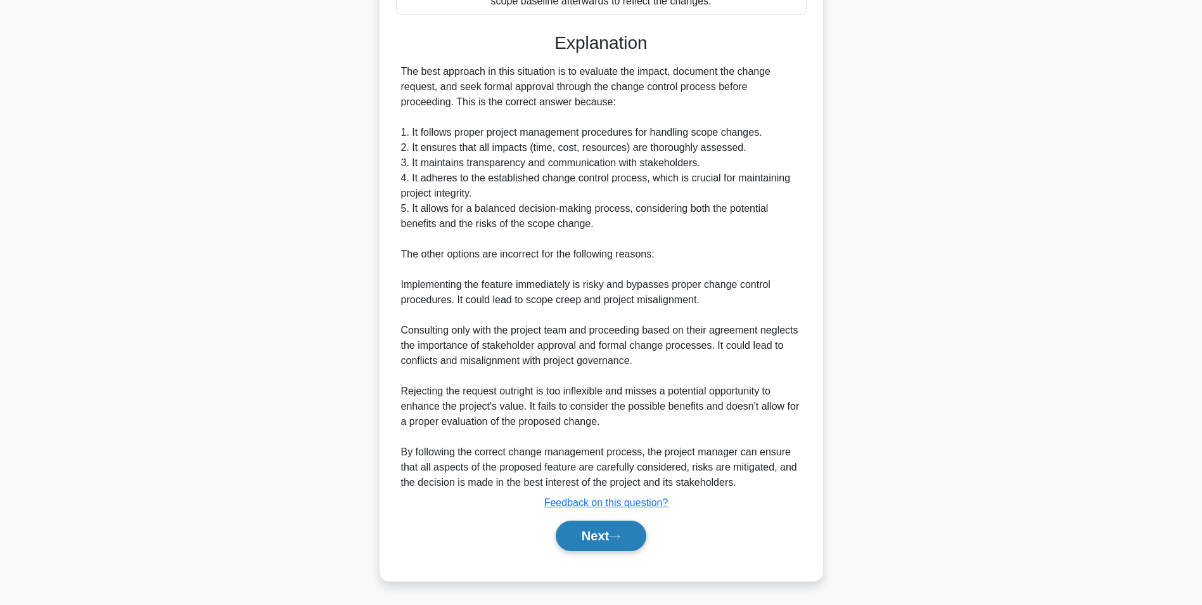
click at [584, 541] on button "Next" at bounding box center [601, 535] width 91 height 30
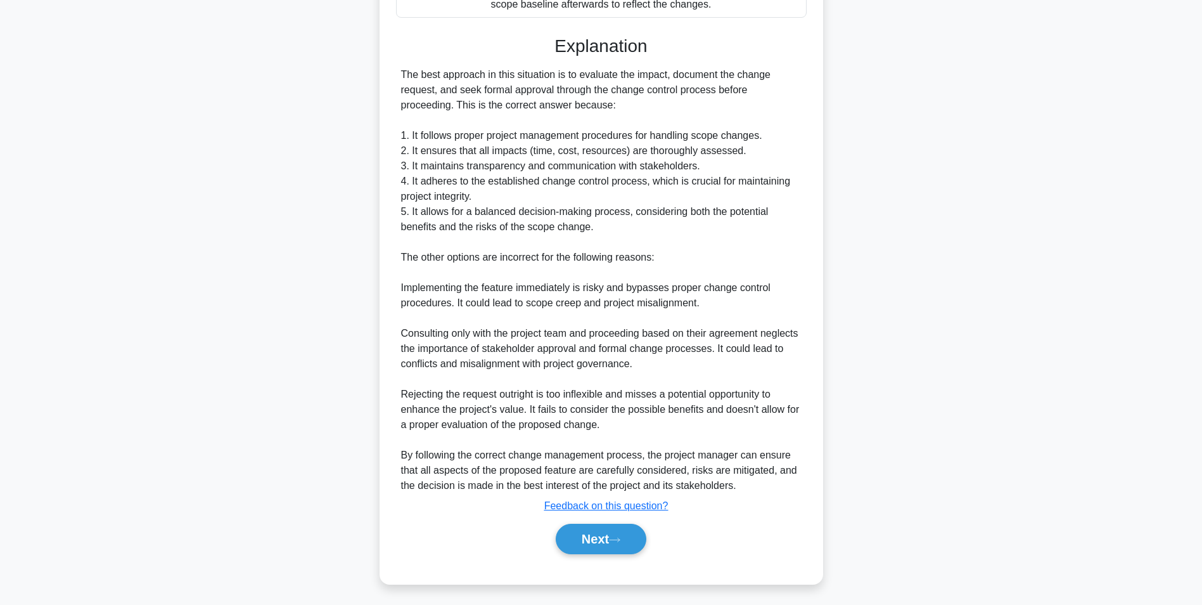
scroll to position [80, 0]
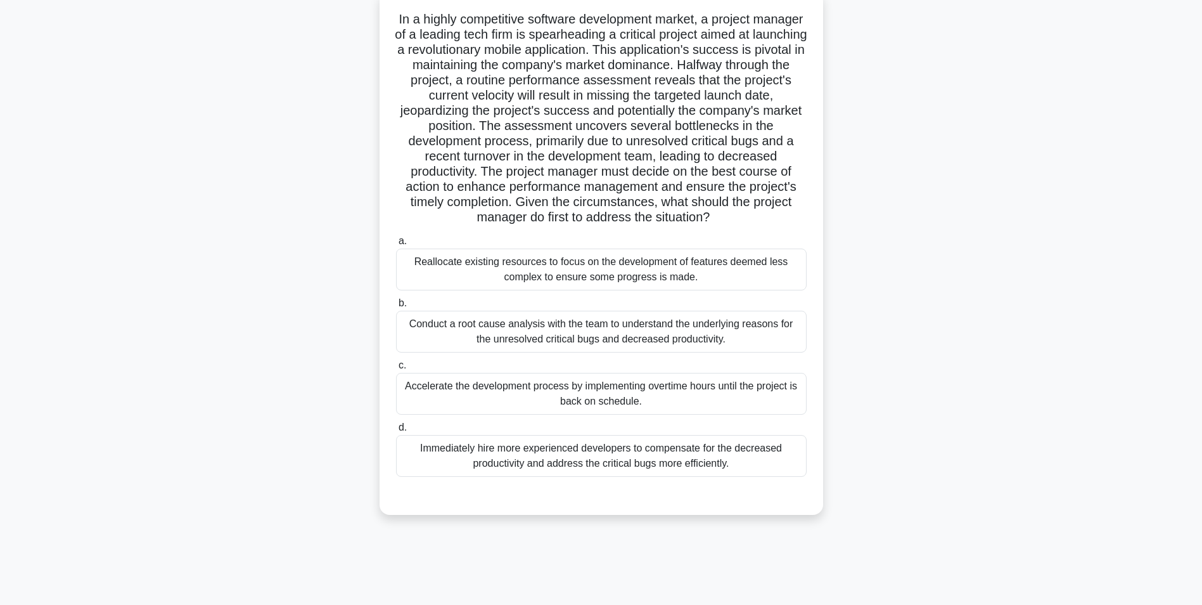
click at [622, 337] on div "Conduct a root cause analysis with the team to understand the underlying reason…" at bounding box center [601, 332] width 411 height 42
click at [396, 307] on input "b. Conduct a root cause analysis with the team to understand the underlying rea…" at bounding box center [396, 303] width 0 height 8
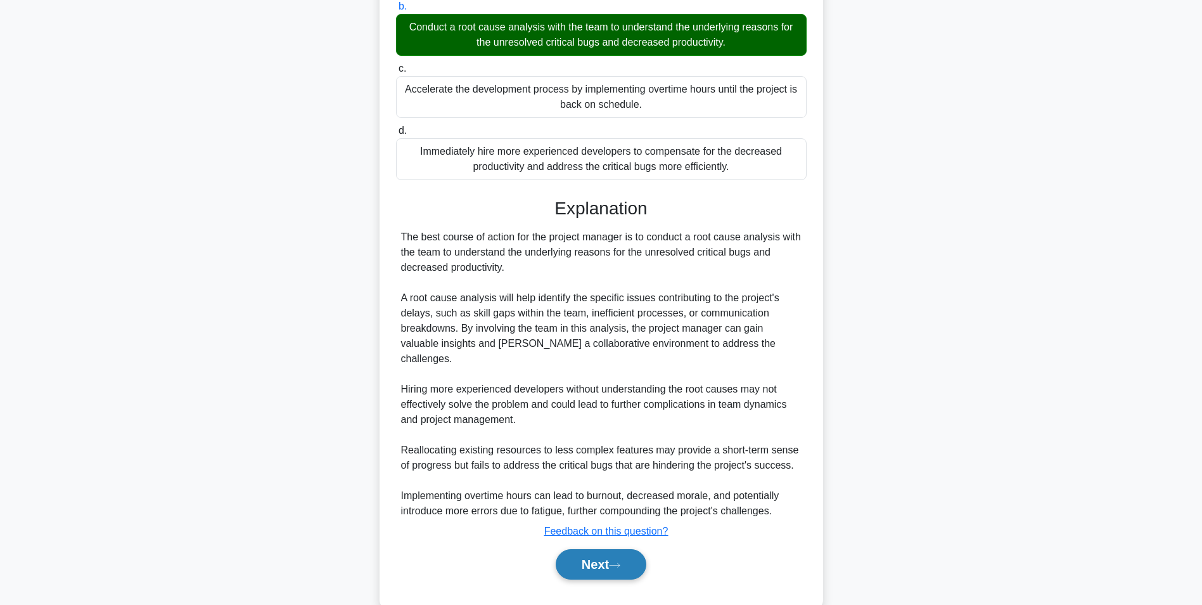
scroll to position [390, 0]
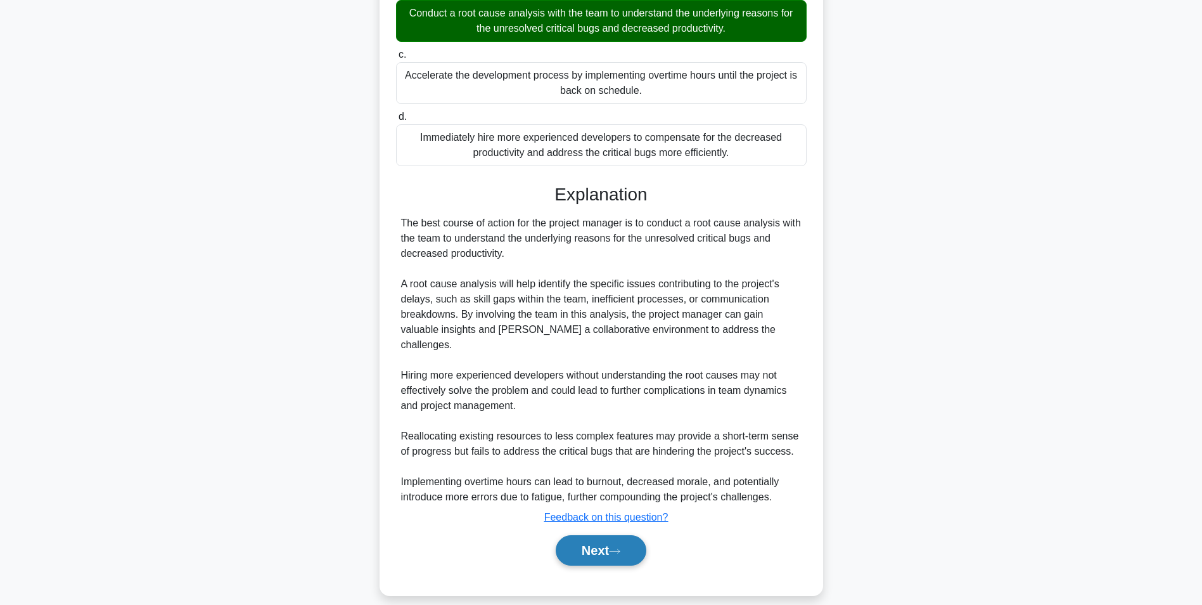
click at [586, 535] on button "Next" at bounding box center [601, 550] width 91 height 30
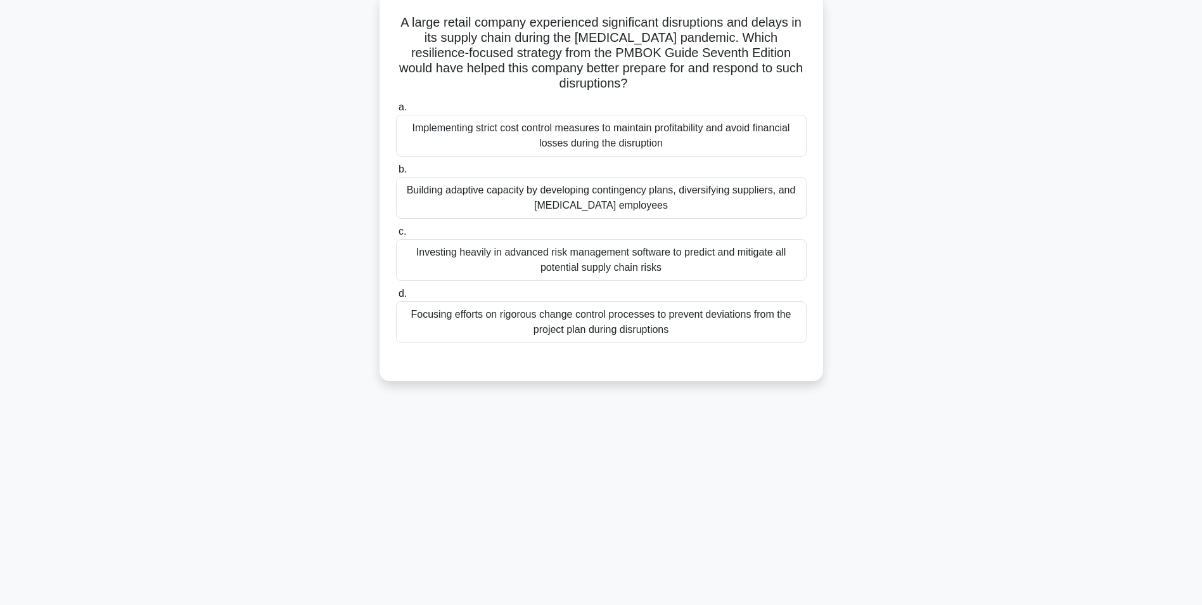
scroll to position [80, 0]
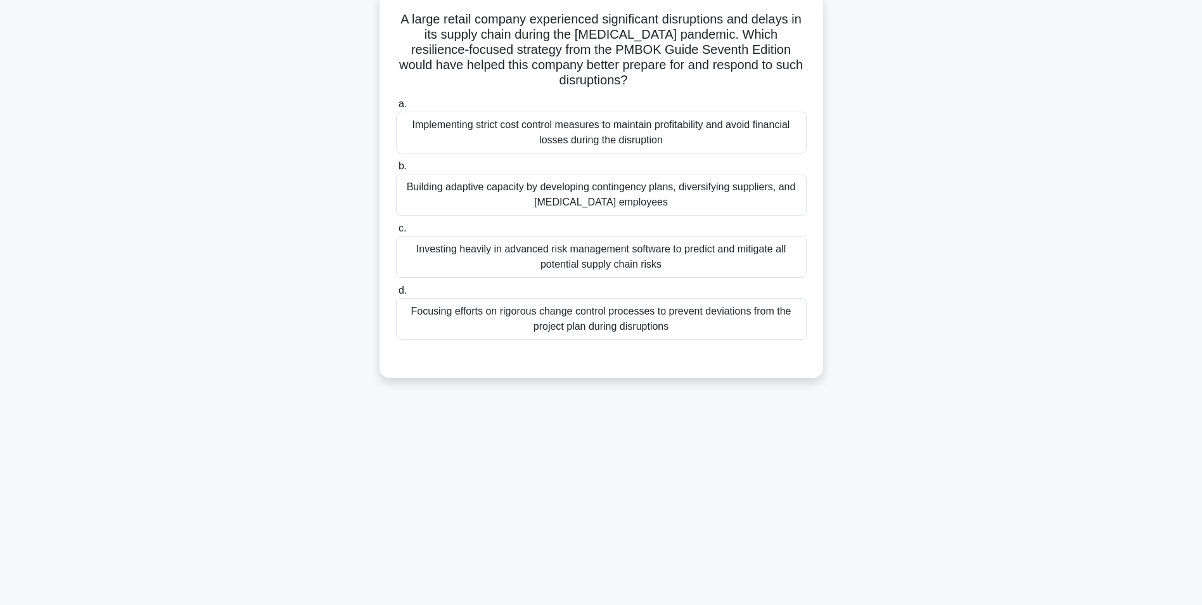
click at [620, 202] on div "Building adaptive capacity by developing contingency plans, diversifying suppli…" at bounding box center [601, 195] width 411 height 42
click at [396, 170] on input "b. Building adaptive capacity by developing contingency plans, diversifying sup…" at bounding box center [396, 166] width 0 height 8
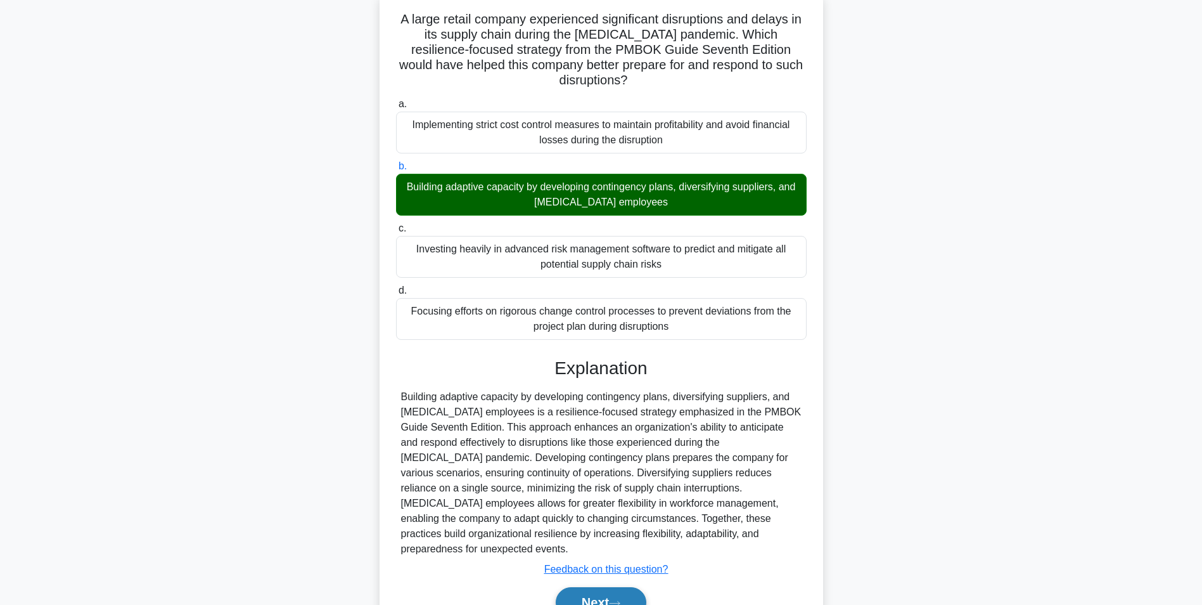
click at [574, 587] on button "Next" at bounding box center [601, 602] width 91 height 30
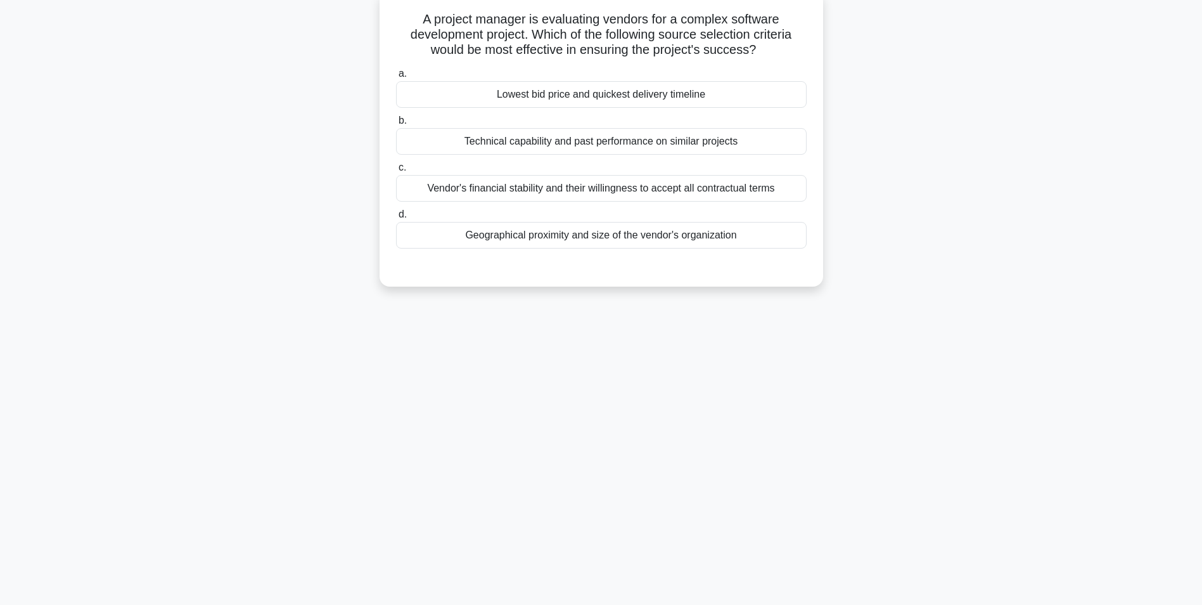
click at [672, 143] on div "Technical capability and past performance on similar projects" at bounding box center [601, 141] width 411 height 27
click at [396, 125] on input "b. Technical capability and past performance on similar projects" at bounding box center [396, 121] width 0 height 8
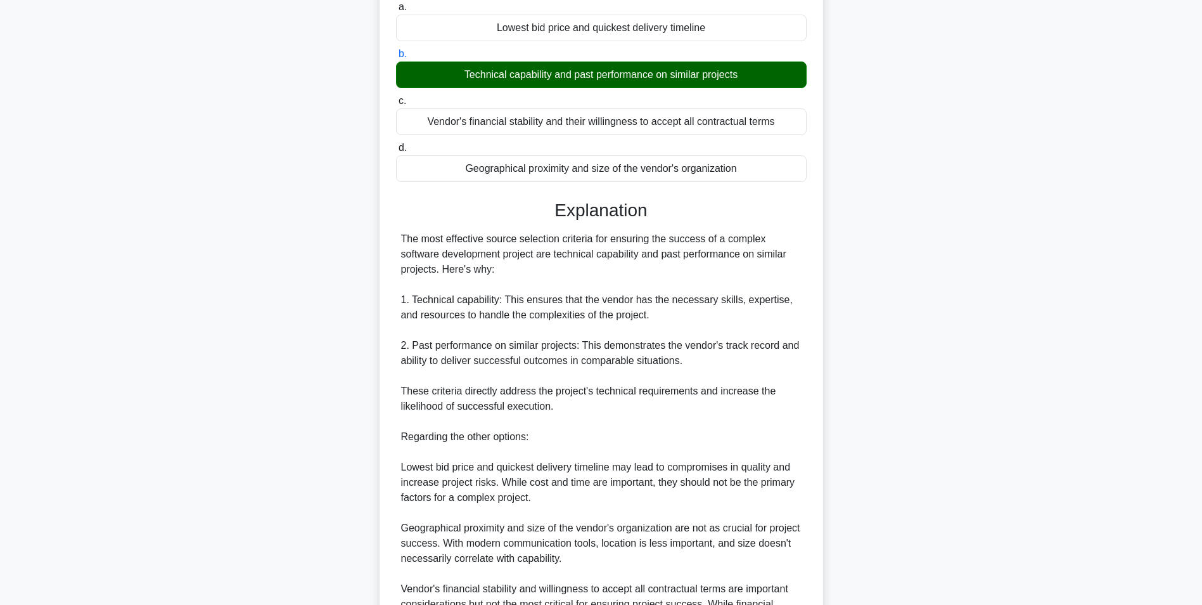
scroll to position [299, 0]
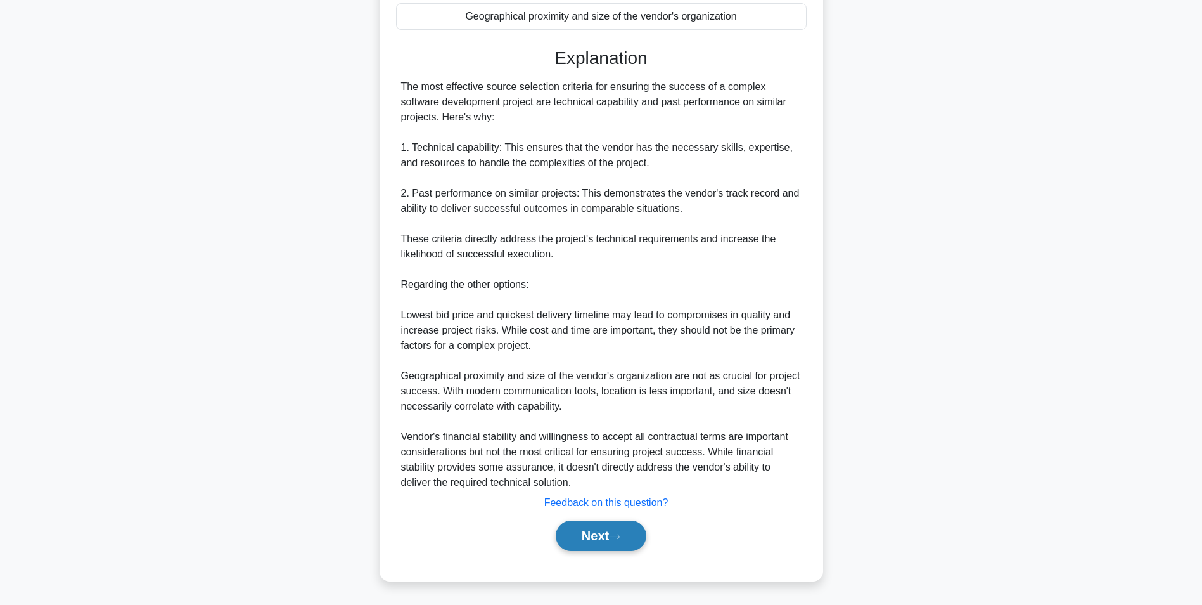
click at [586, 534] on button "Next" at bounding box center [601, 535] width 91 height 30
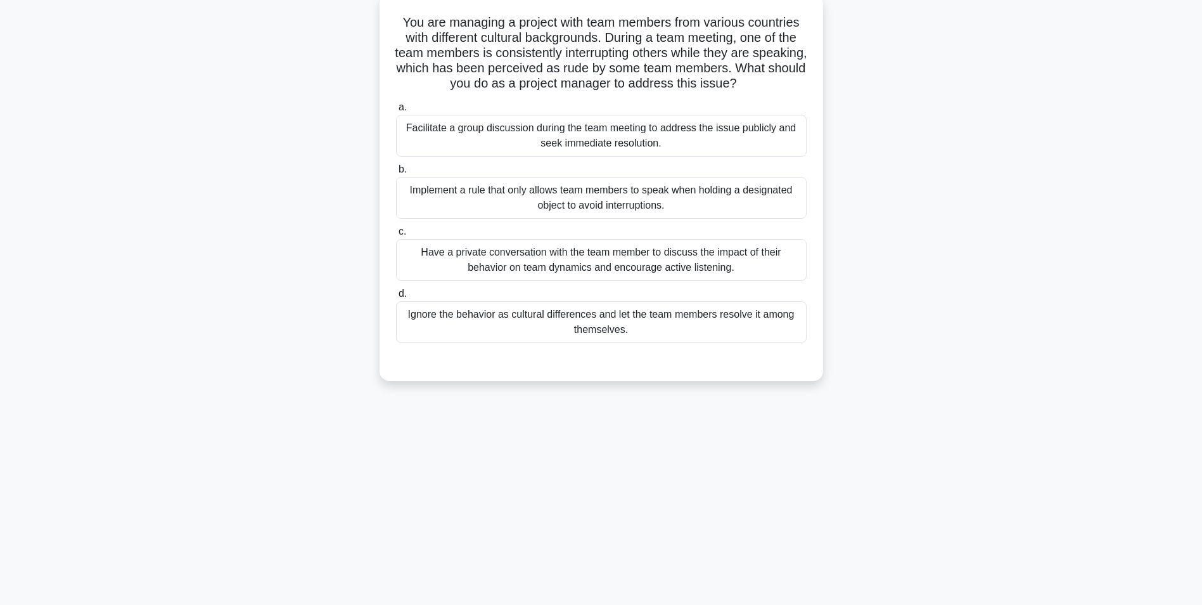
scroll to position [80, 0]
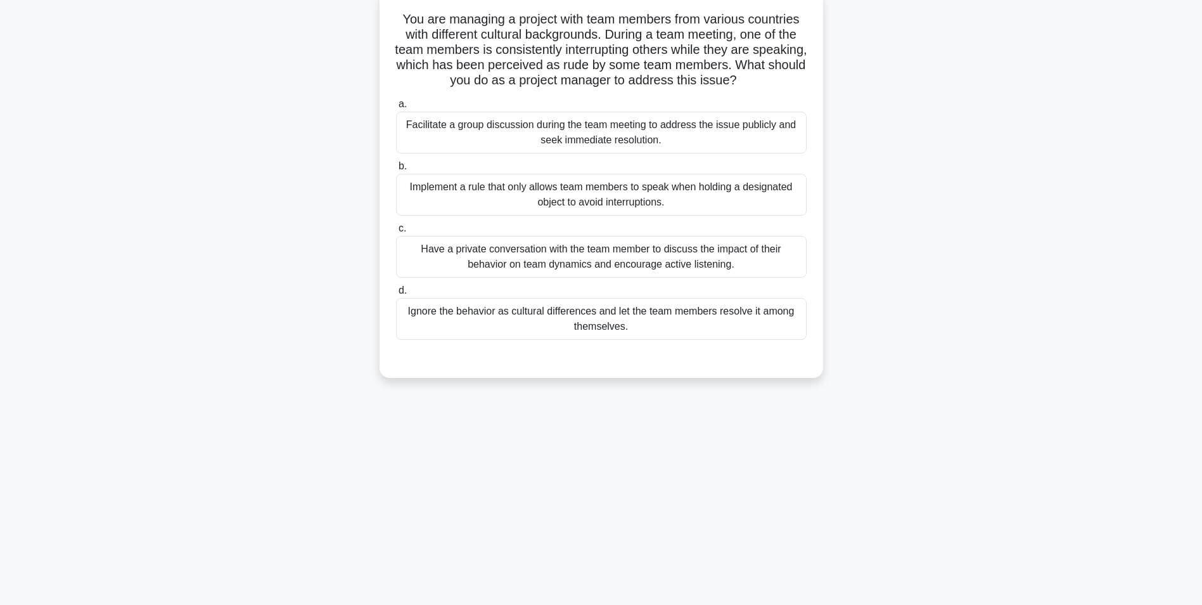
click at [656, 260] on div "Have a private conversation with the team member to discuss the impact of their…" at bounding box center [601, 257] width 411 height 42
click at [396, 233] on input "c. Have a private conversation with the team member to discuss the impact of th…" at bounding box center [396, 228] width 0 height 8
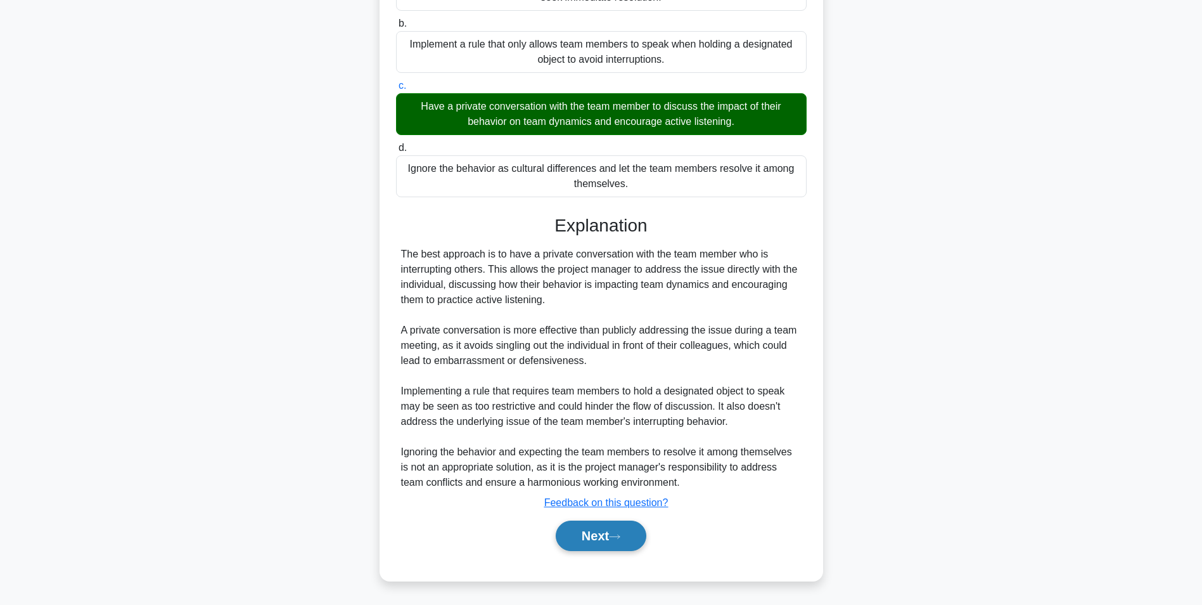
click at [594, 538] on button "Next" at bounding box center [601, 535] width 91 height 30
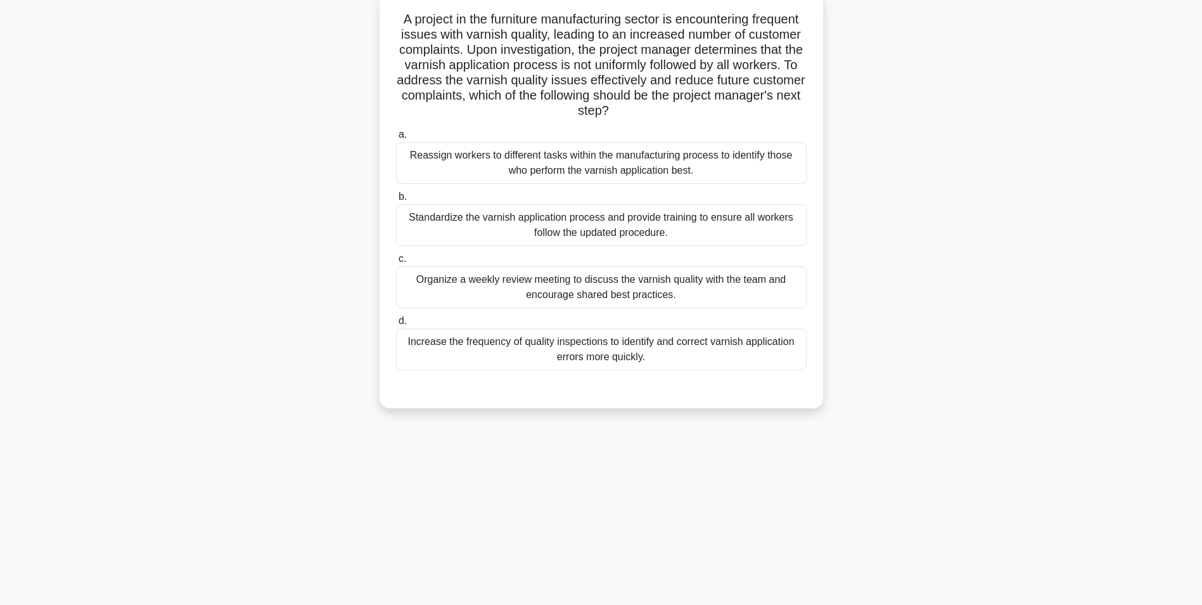
click at [563, 223] on div "Standardize the varnish application process and provide training to ensure all …" at bounding box center [601, 225] width 411 height 42
click at [396, 201] on input "b. Standardize the varnish application process and provide training to ensure a…" at bounding box center [396, 197] width 0 height 8
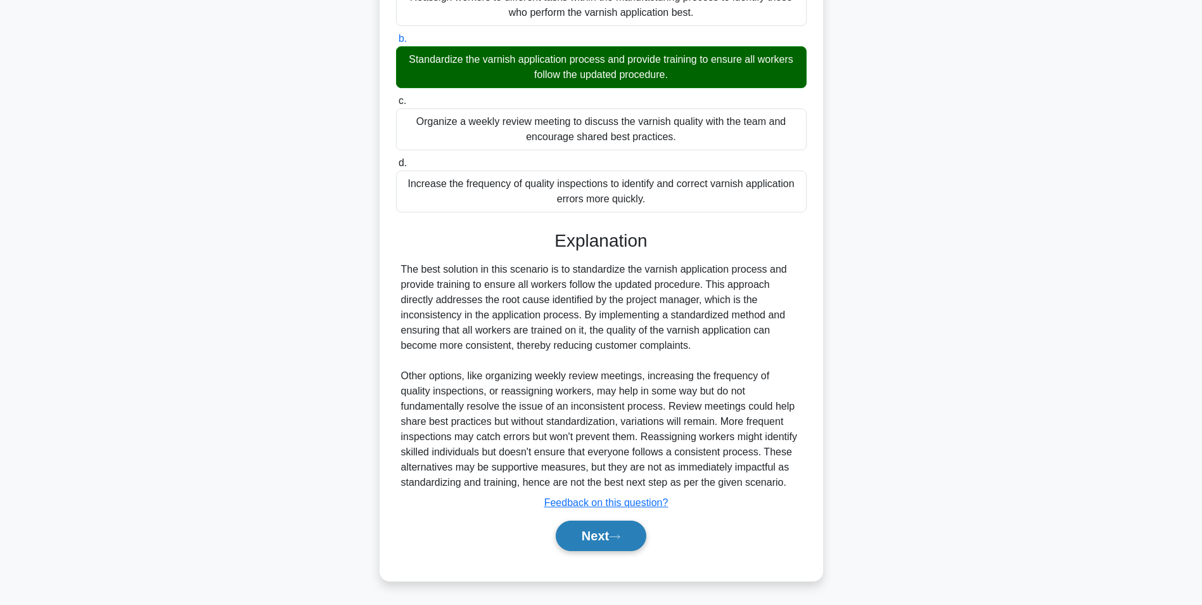
click at [589, 541] on button "Next" at bounding box center [601, 535] width 91 height 30
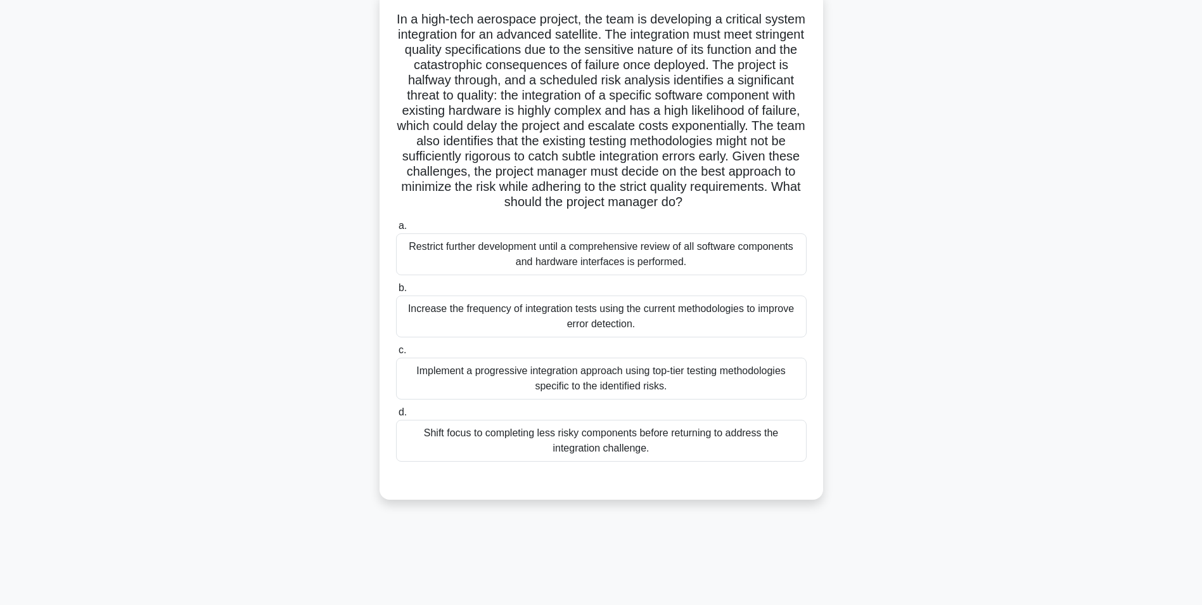
click at [624, 337] on div "Increase the frequency of integration tests using the current methodologies to …" at bounding box center [601, 316] width 411 height 42
click at [396, 292] on input "b. Increase the frequency of integration tests using the current methodologies …" at bounding box center [396, 288] width 0 height 8
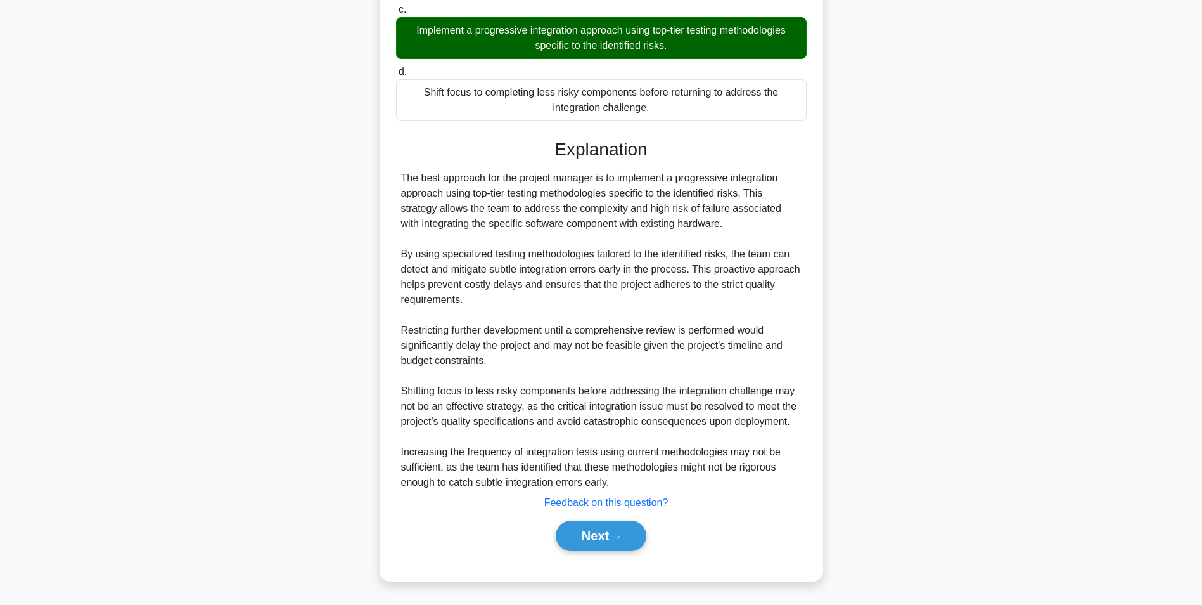
scroll to position [437, 0]
click at [584, 535] on button "Next" at bounding box center [601, 535] width 91 height 30
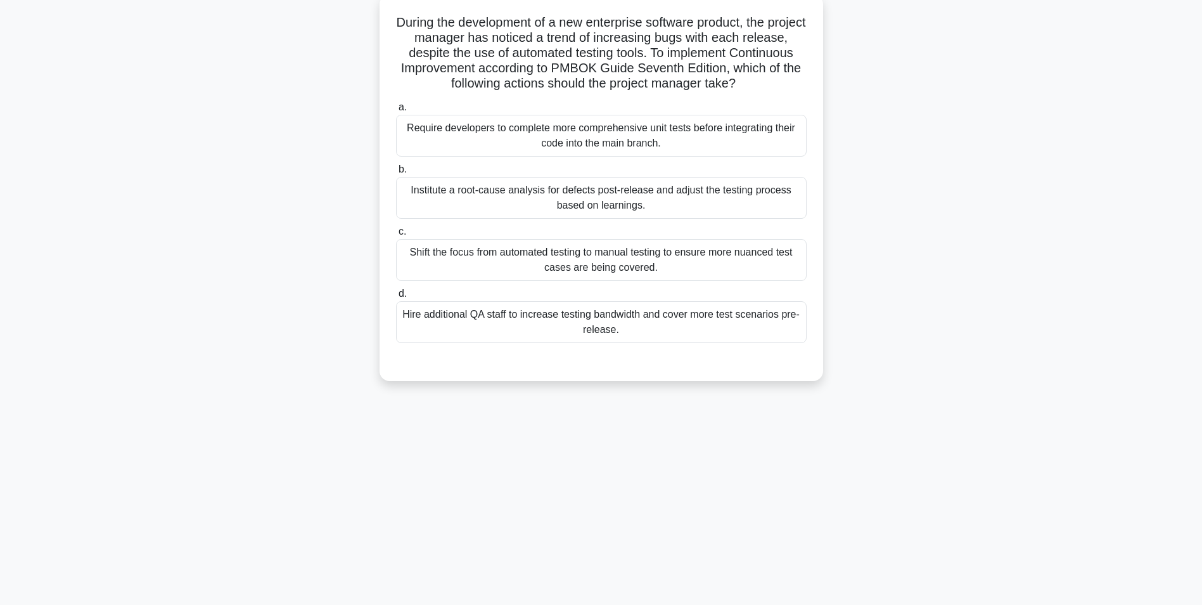
scroll to position [80, 0]
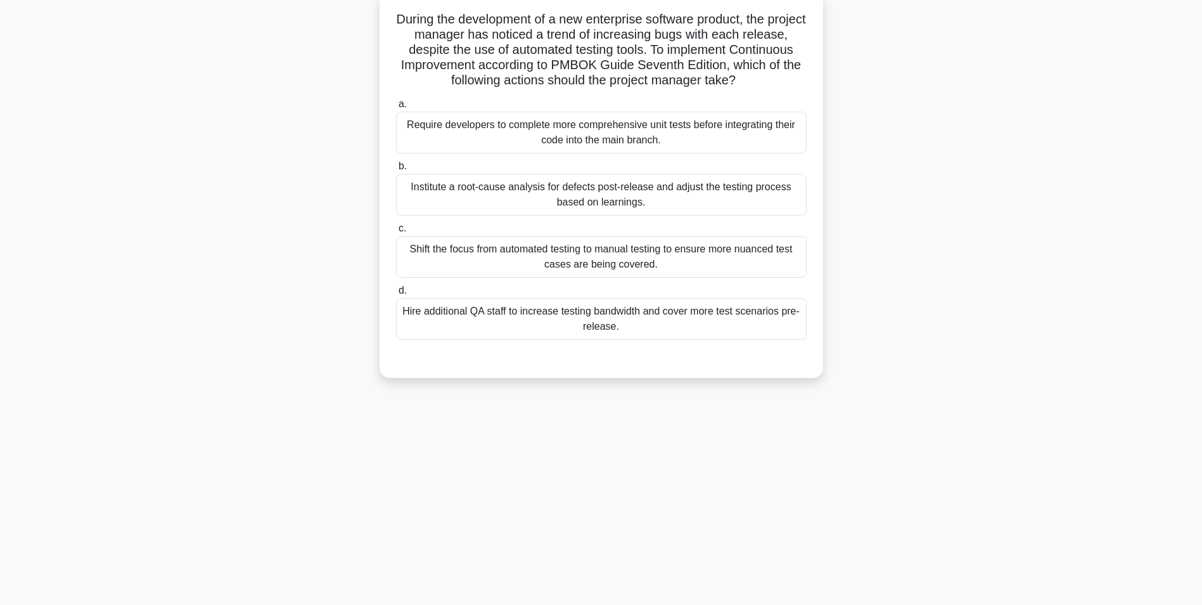
click at [636, 207] on div "Institute a root-cause analysis for defects post-release and adjust the testing…" at bounding box center [601, 195] width 411 height 42
click at [396, 170] on input "b. Institute a root-cause analysis for defects post-release and adjust the test…" at bounding box center [396, 166] width 0 height 8
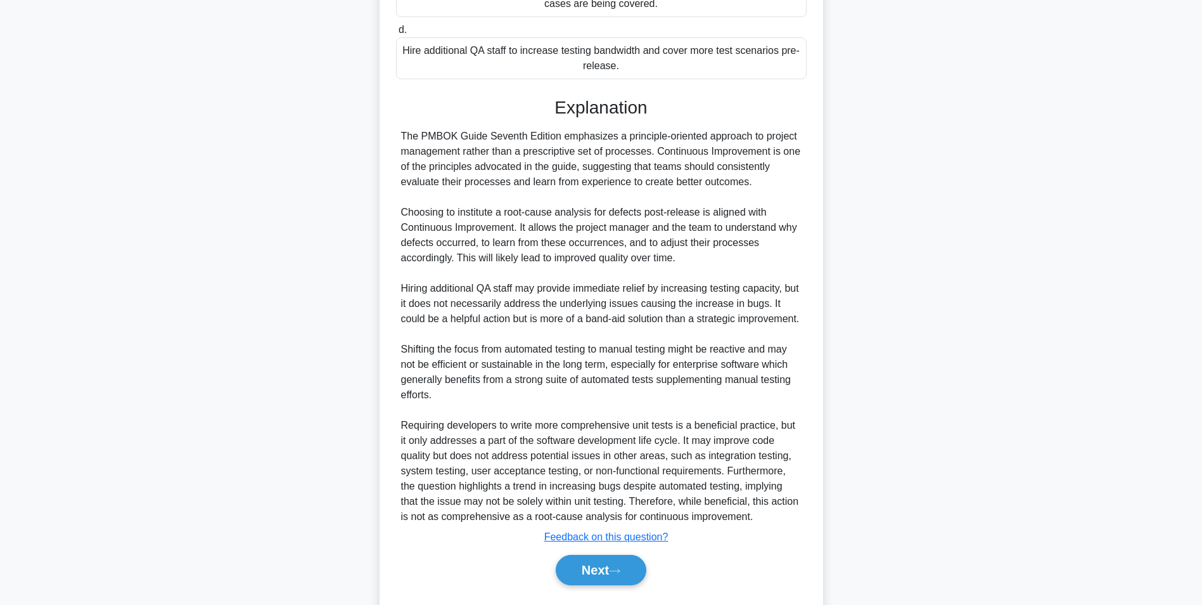
scroll to position [390, 0]
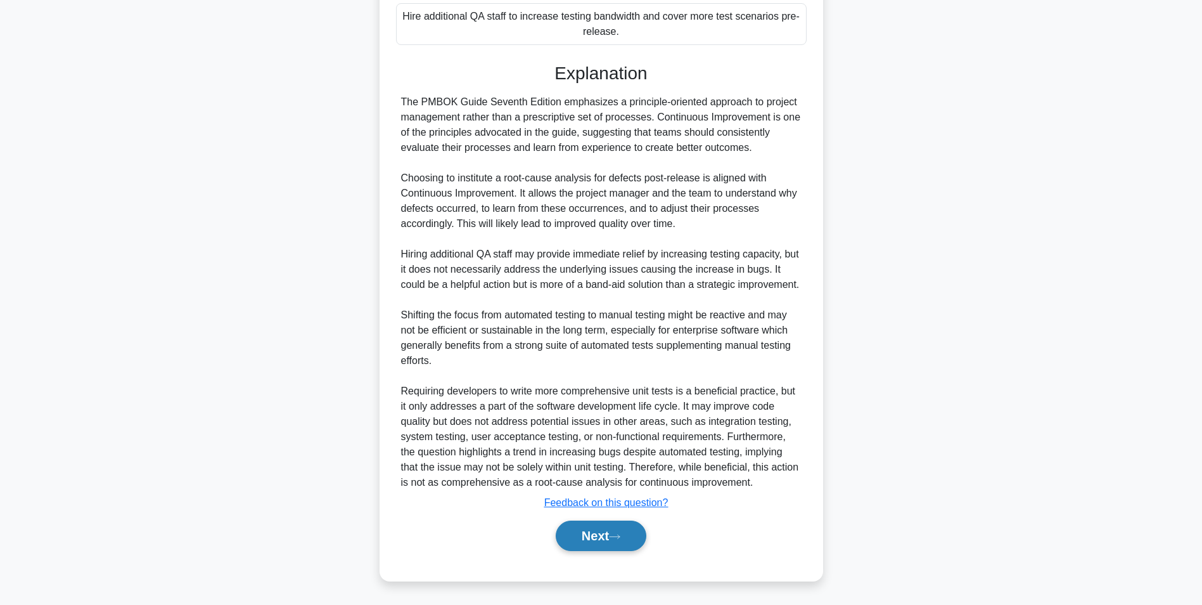
click at [587, 544] on button "Next" at bounding box center [601, 535] width 91 height 30
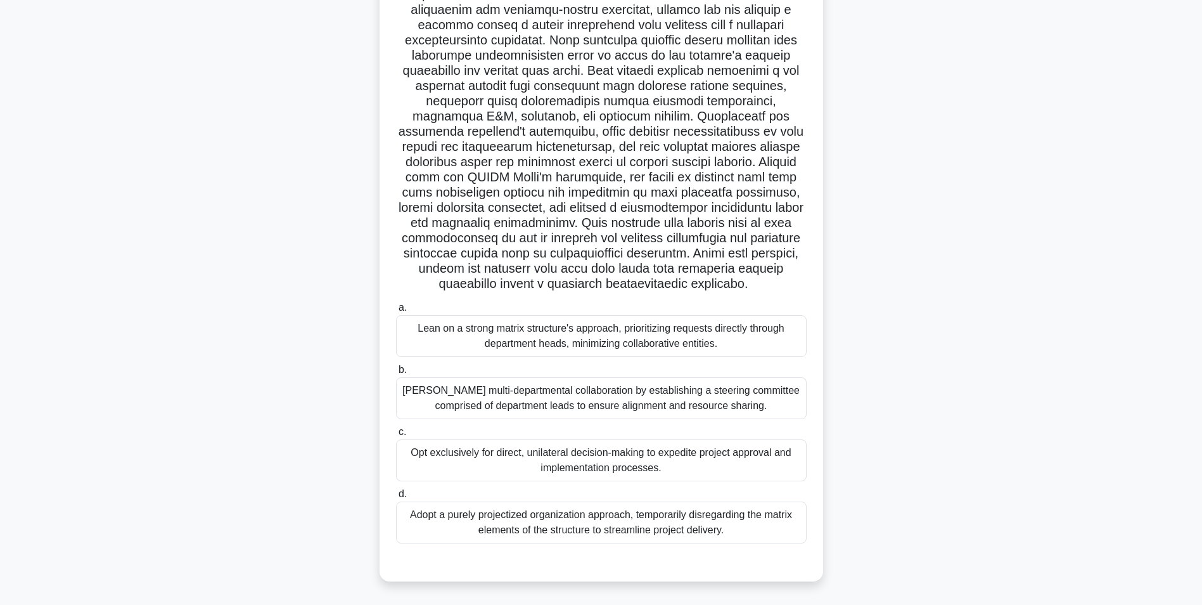
click at [605, 409] on div "Foster multi-departmental collaboration by establishing a steering committee co…" at bounding box center [601, 398] width 411 height 42
click at [396, 374] on input "b. Foster multi-departmental collaboration by establishing a steering committee…" at bounding box center [396, 370] width 0 height 8
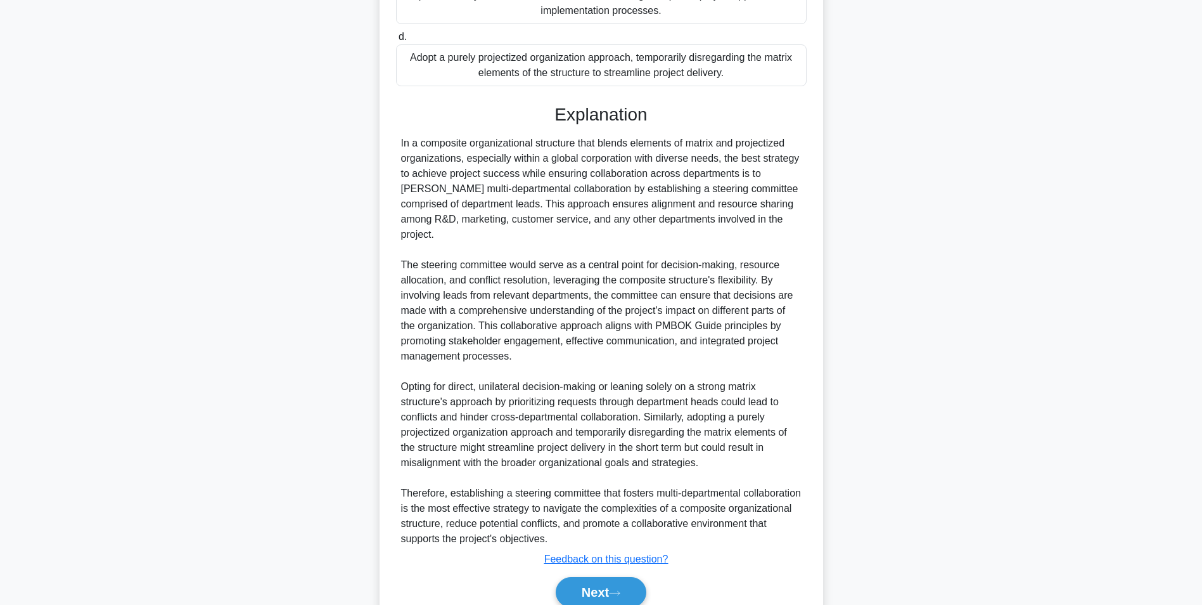
scroll to position [603, 0]
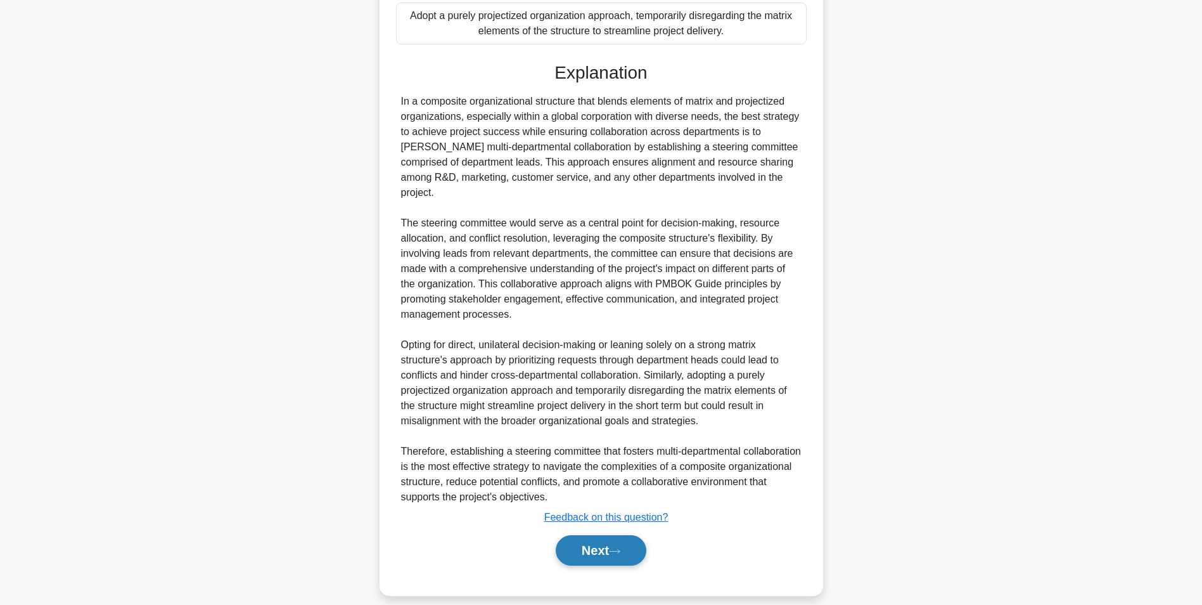
click at [591, 535] on button "Next" at bounding box center [601, 550] width 91 height 30
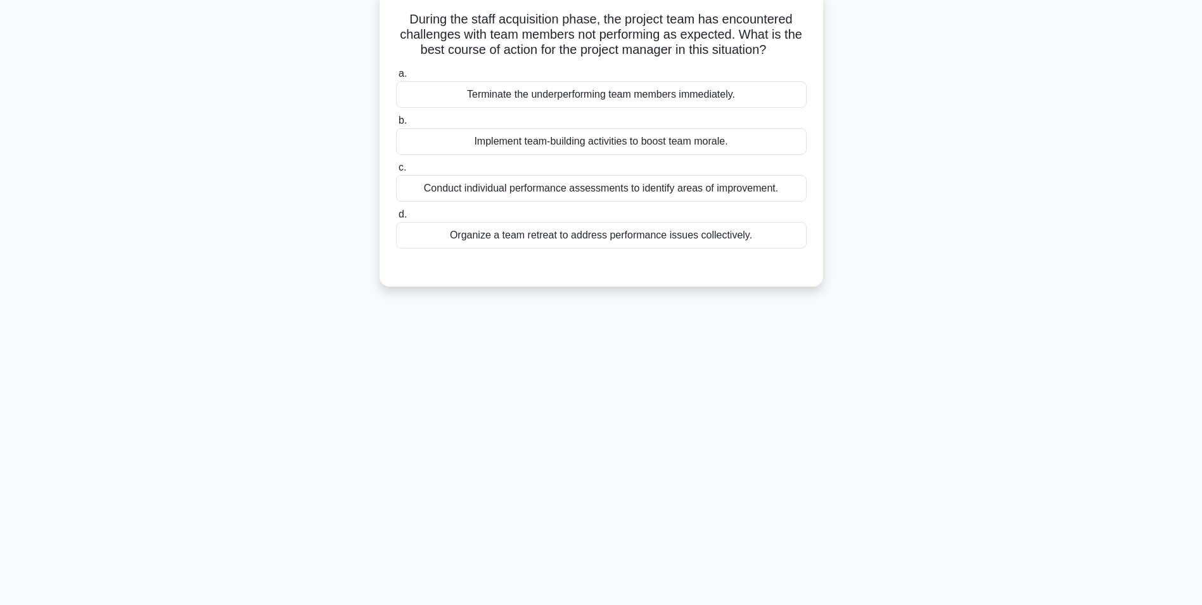
click at [639, 241] on div "Organize a team retreat to address performance issues collectively." at bounding box center [601, 235] width 411 height 27
click at [396, 219] on input "d. Organize a team retreat to address performance issues collectively." at bounding box center [396, 214] width 0 height 8
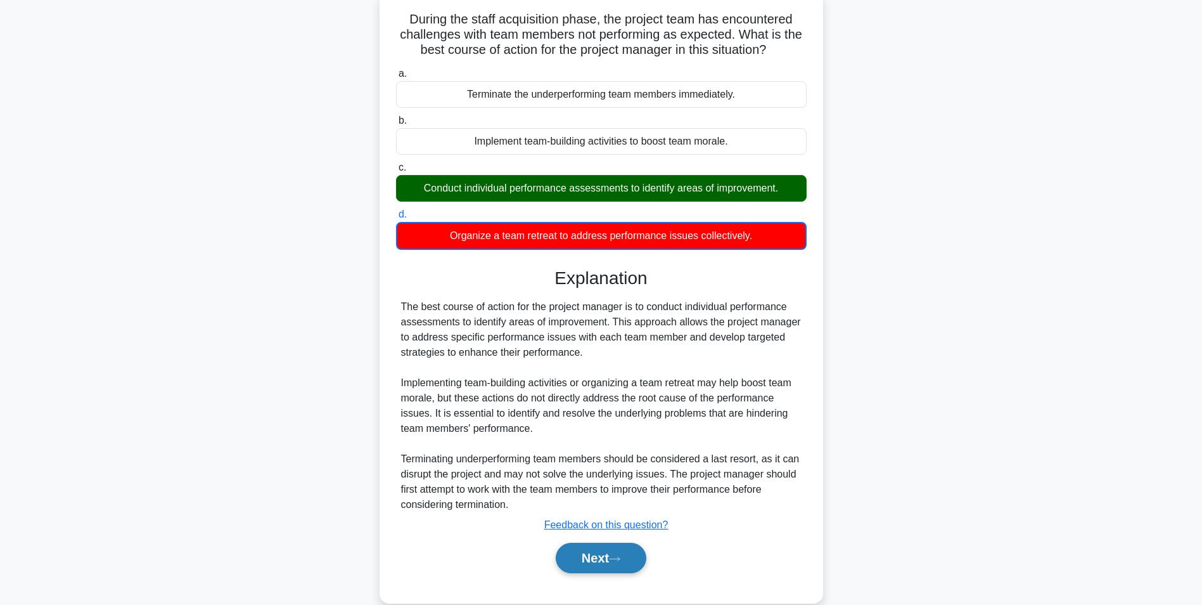
click at [588, 560] on button "Next" at bounding box center [601, 557] width 91 height 30
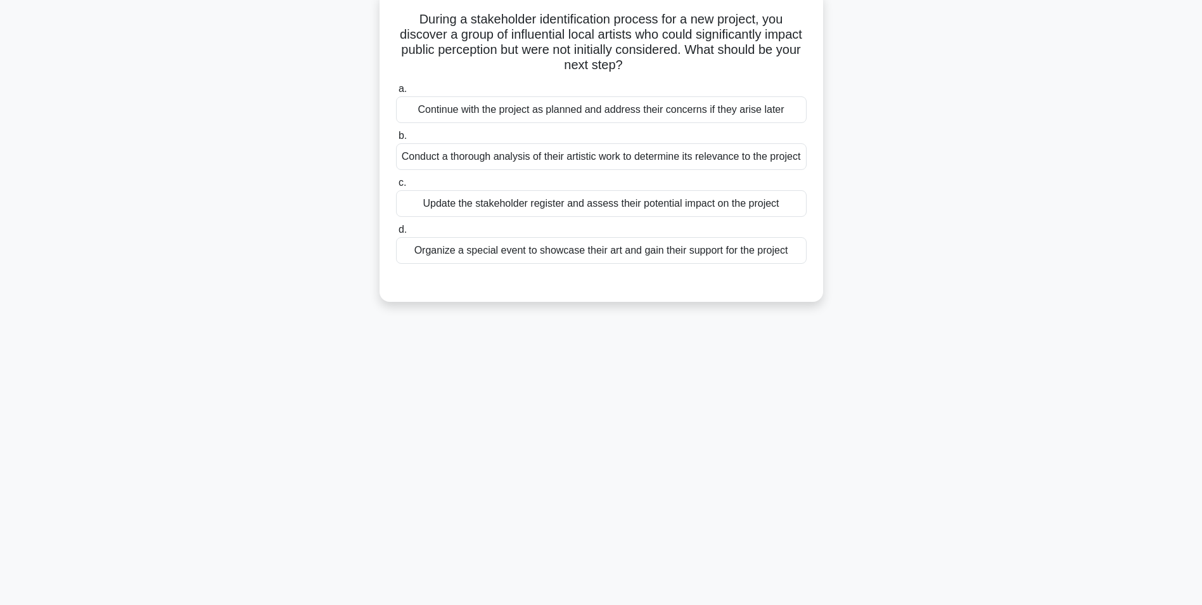
click at [697, 217] on div "Update the stakeholder register and assess their potential impact on the project" at bounding box center [601, 203] width 411 height 27
click at [396, 187] on input "c. Update the stakeholder register and assess their potential impact on the pro…" at bounding box center [396, 183] width 0 height 8
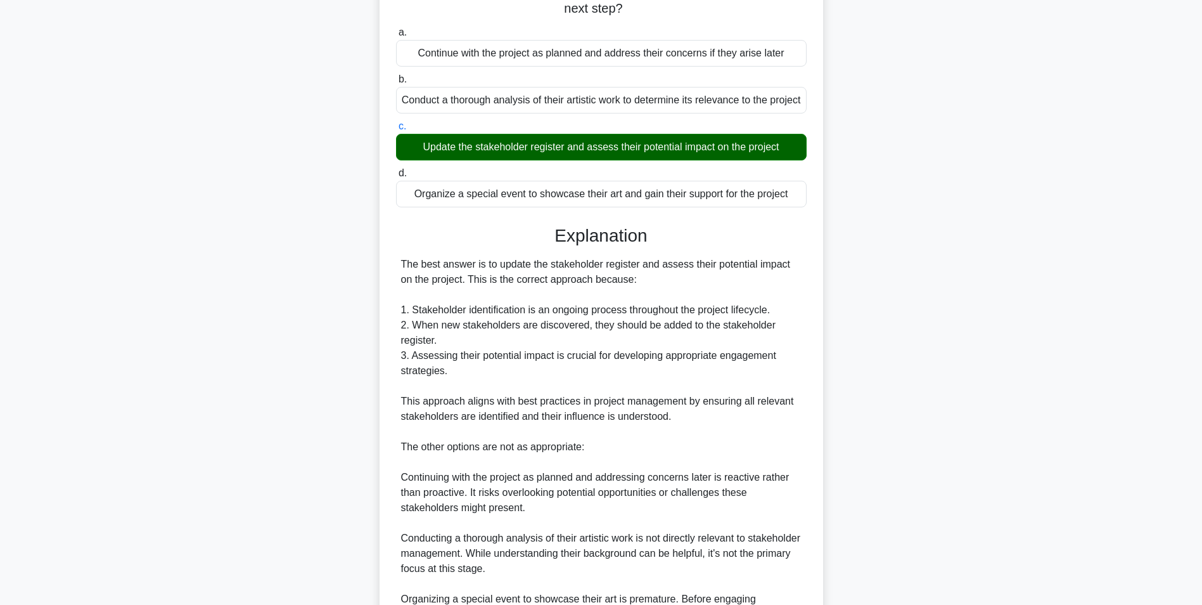
scroll to position [333, 0]
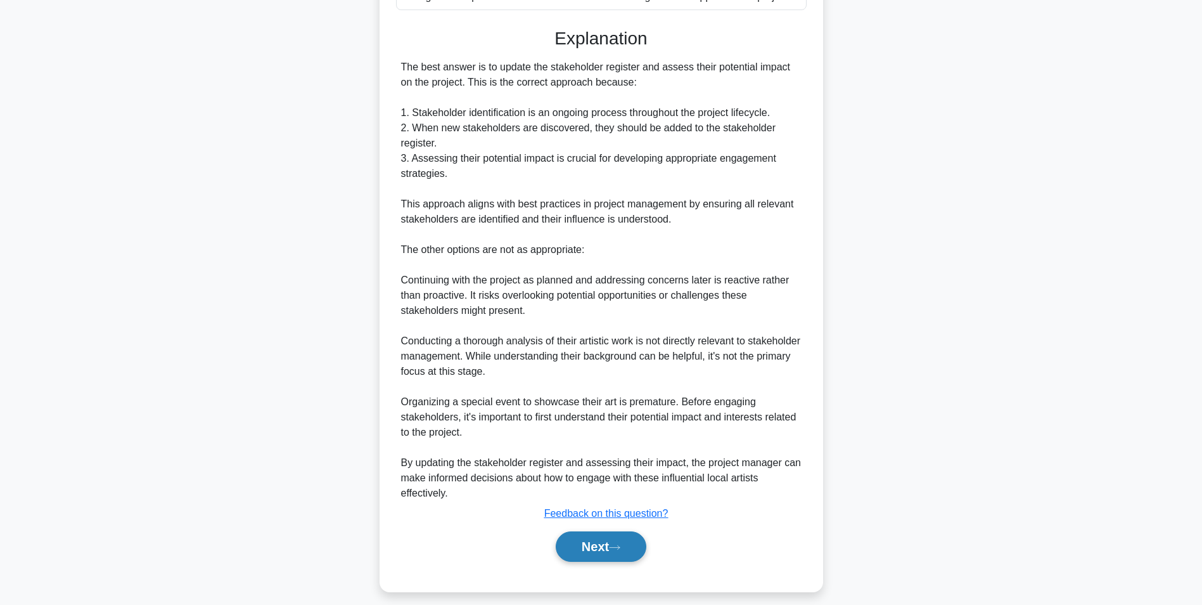
click at [605, 558] on button "Next" at bounding box center [601, 546] width 91 height 30
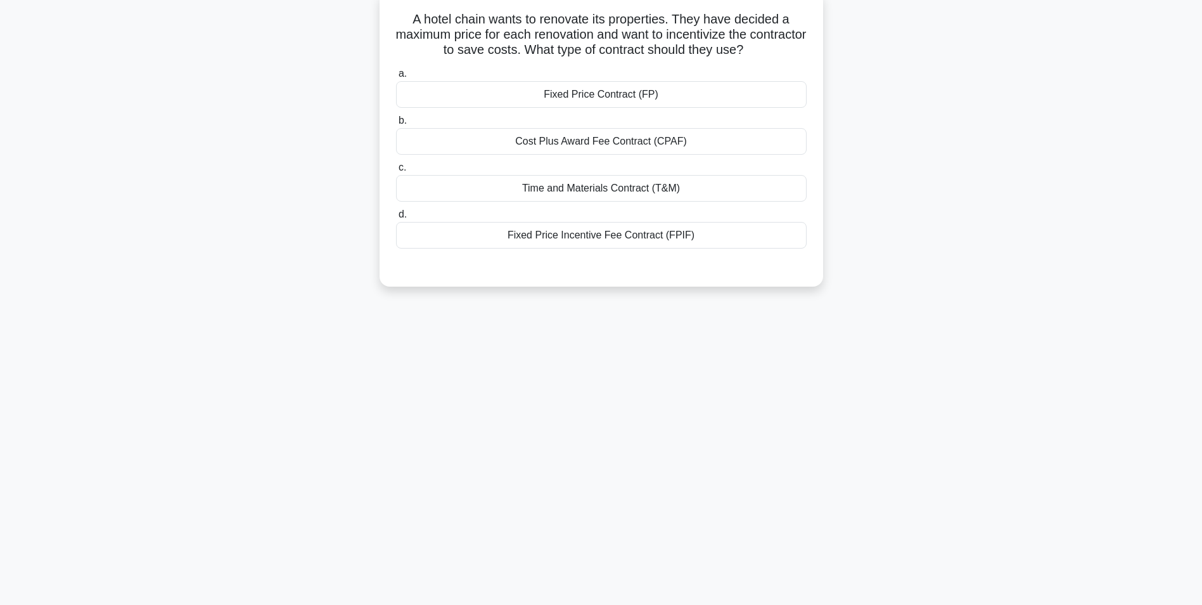
click at [582, 240] on div "Fixed Price Incentive Fee Contract (FPIF)" at bounding box center [601, 235] width 411 height 27
click at [396, 219] on input "d. Fixed Price Incentive Fee Contract (FPIF)" at bounding box center [396, 214] width 0 height 8
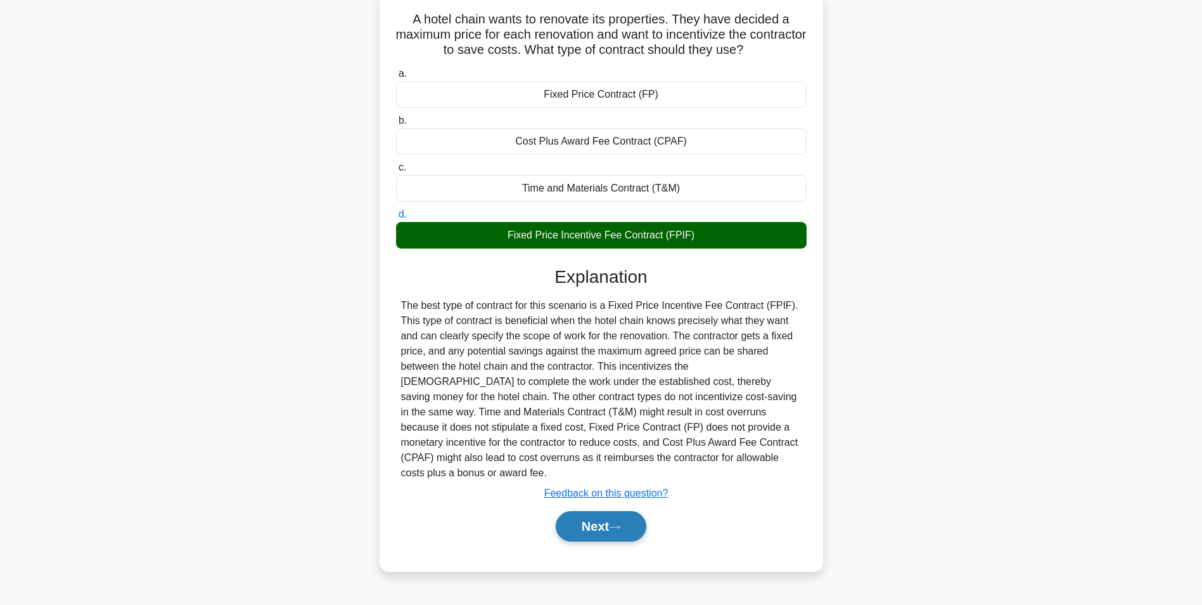
click at [590, 513] on button "Next" at bounding box center [601, 526] width 91 height 30
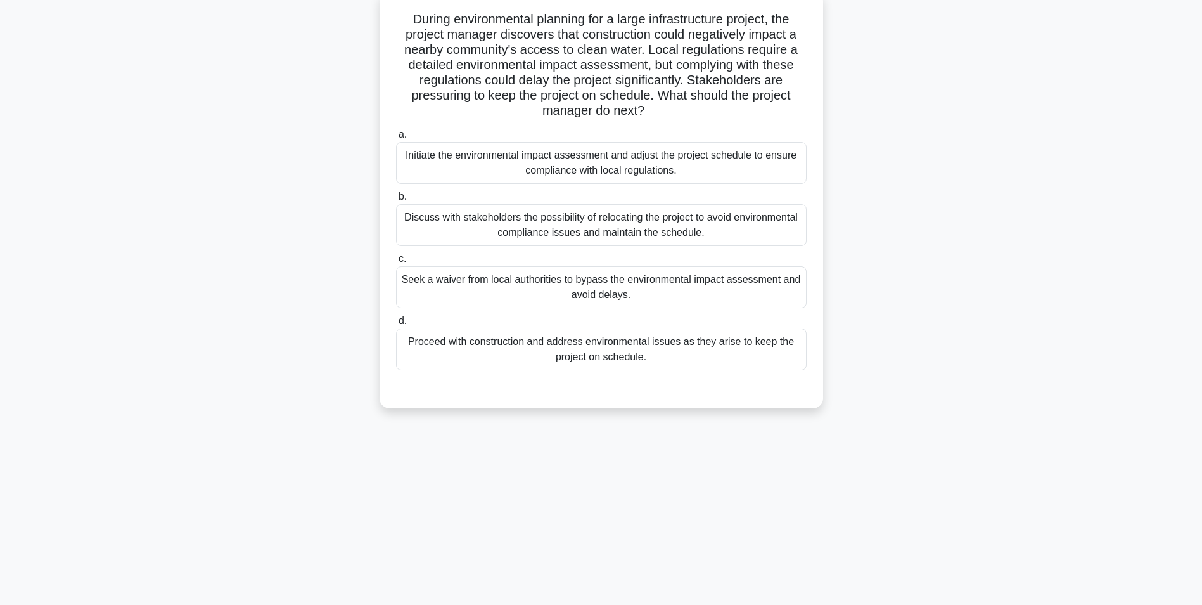
click at [603, 226] on div "Discuss with stakeholders the possibility of relocating the project to avoid en…" at bounding box center [601, 225] width 411 height 42
click at [396, 201] on input "b. Discuss with stakeholders the possibility of relocating the project to avoid…" at bounding box center [396, 197] width 0 height 8
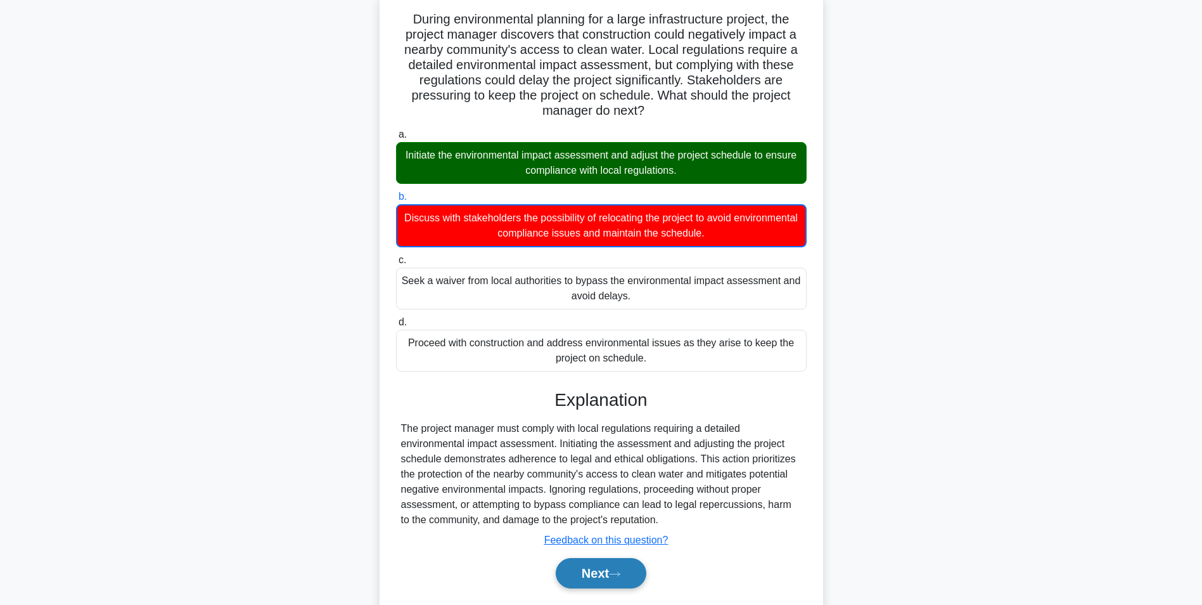
click at [601, 577] on button "Next" at bounding box center [601, 573] width 91 height 30
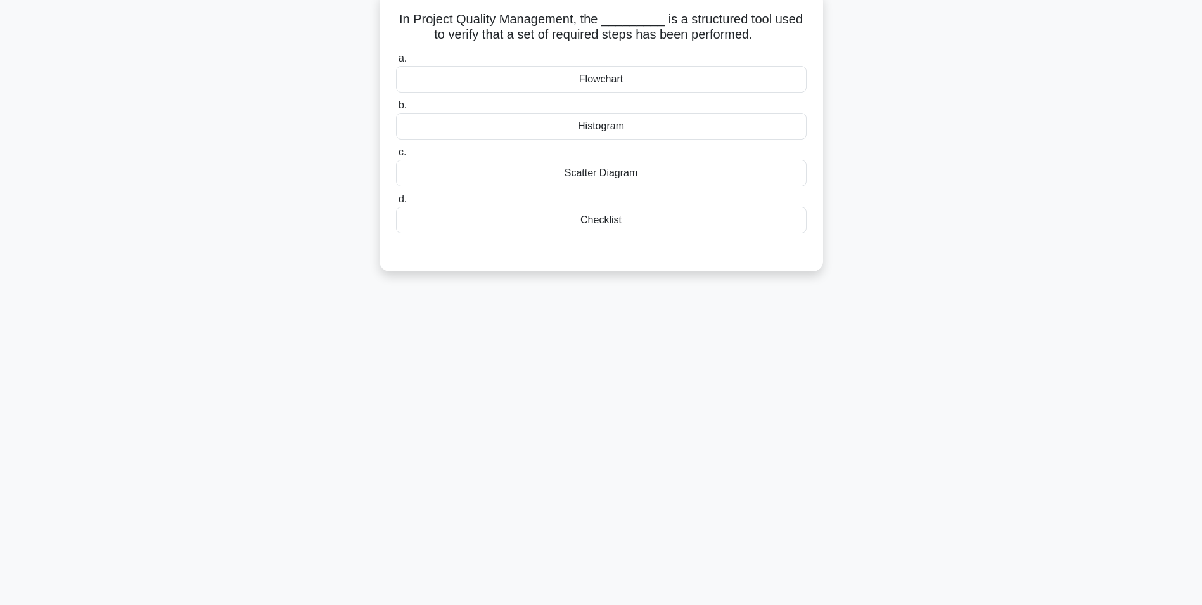
click at [607, 79] on div "Flowchart" at bounding box center [601, 79] width 411 height 27
click at [396, 63] on input "a. Flowchart" at bounding box center [396, 59] width 0 height 8
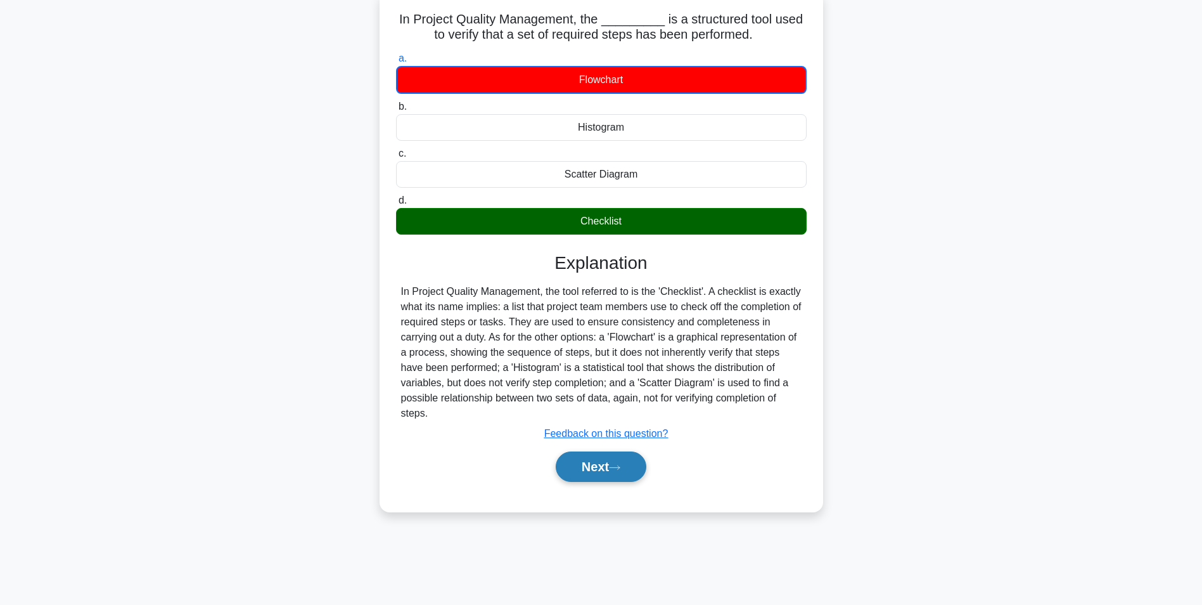
click at [582, 472] on button "Next" at bounding box center [601, 466] width 91 height 30
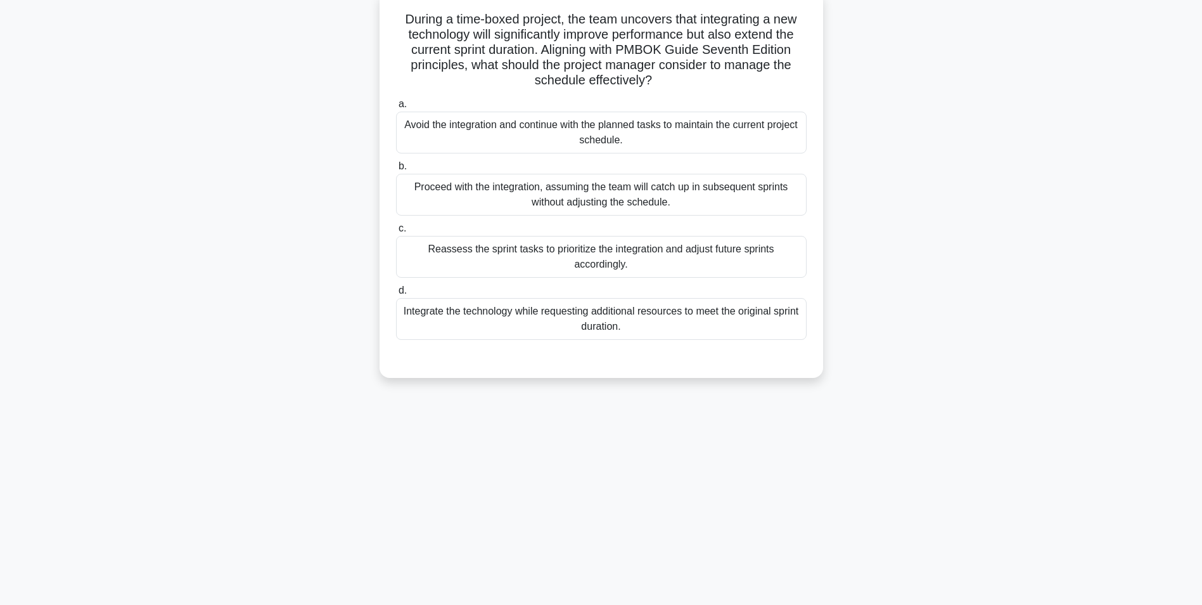
scroll to position [0, 0]
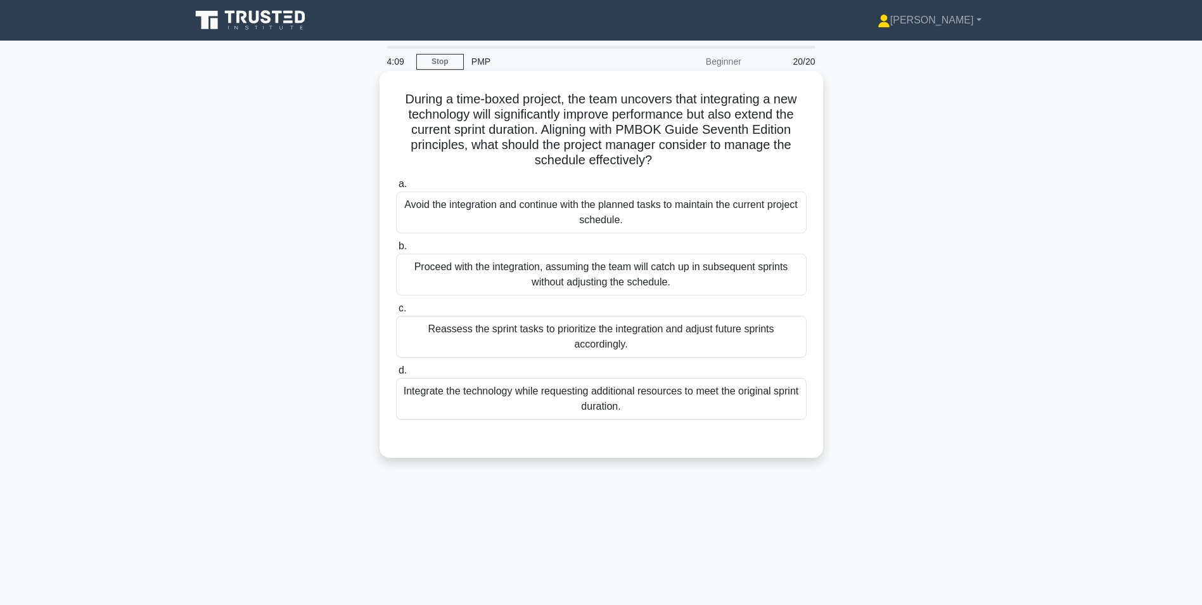
click at [517, 342] on div "Reassess the sprint tasks to prioritize the integration and adjust future sprin…" at bounding box center [601, 337] width 411 height 42
click at [396, 312] on input "c. Reassess the sprint tasks to prioritize the integration and adjust future sp…" at bounding box center [396, 308] width 0 height 8
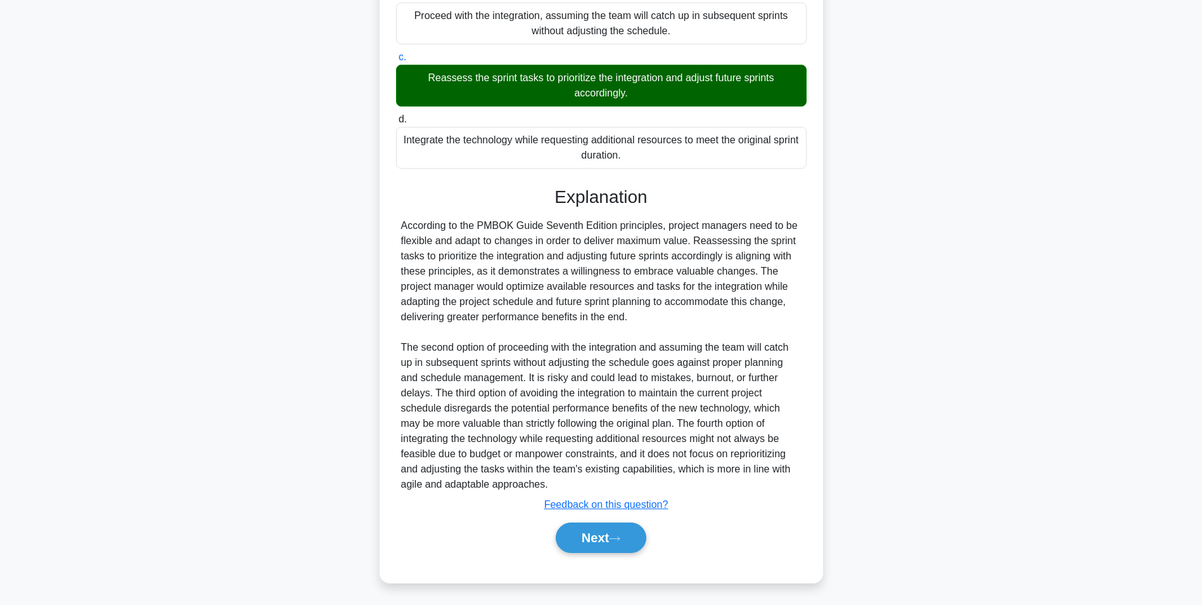
scroll to position [254, 0]
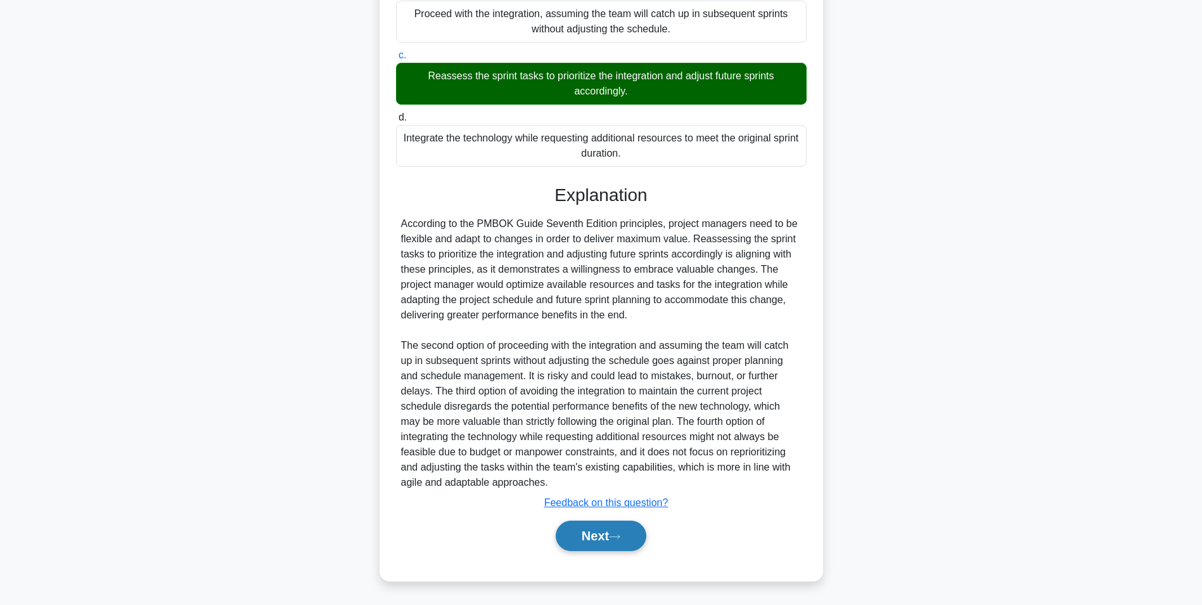
click at [584, 539] on button "Next" at bounding box center [601, 535] width 91 height 30
click at [575, 534] on button "Next" at bounding box center [601, 535] width 91 height 30
